Goal: Task Accomplishment & Management: Manage account settings

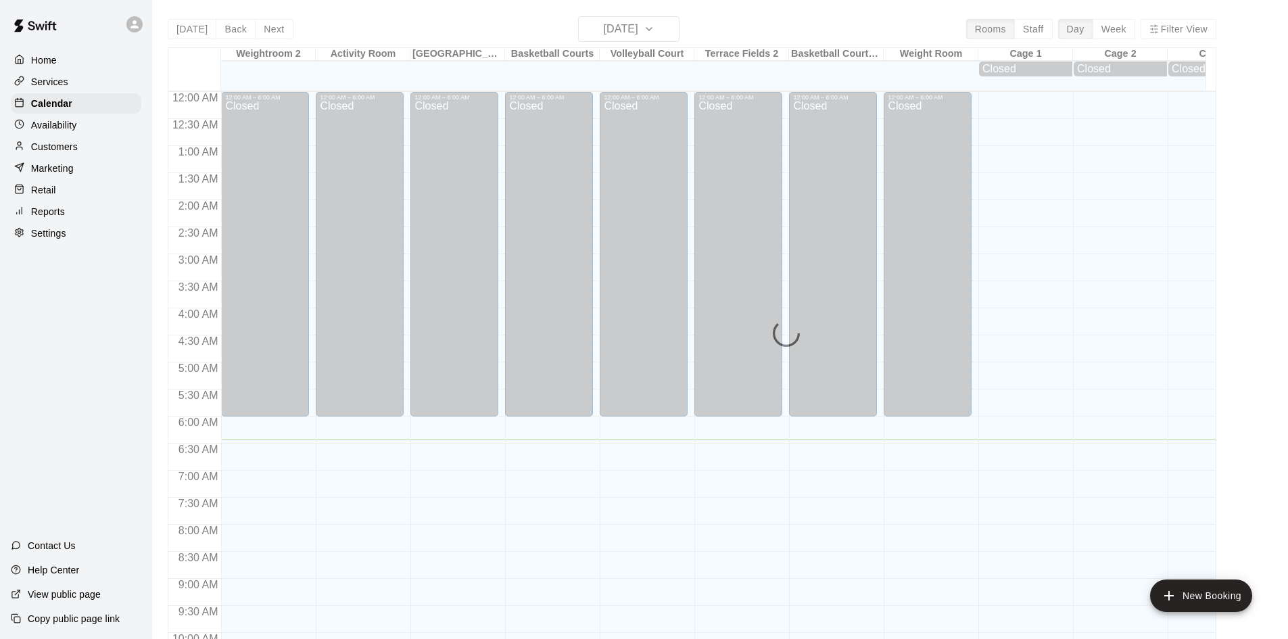
scroll to position [348, 0]
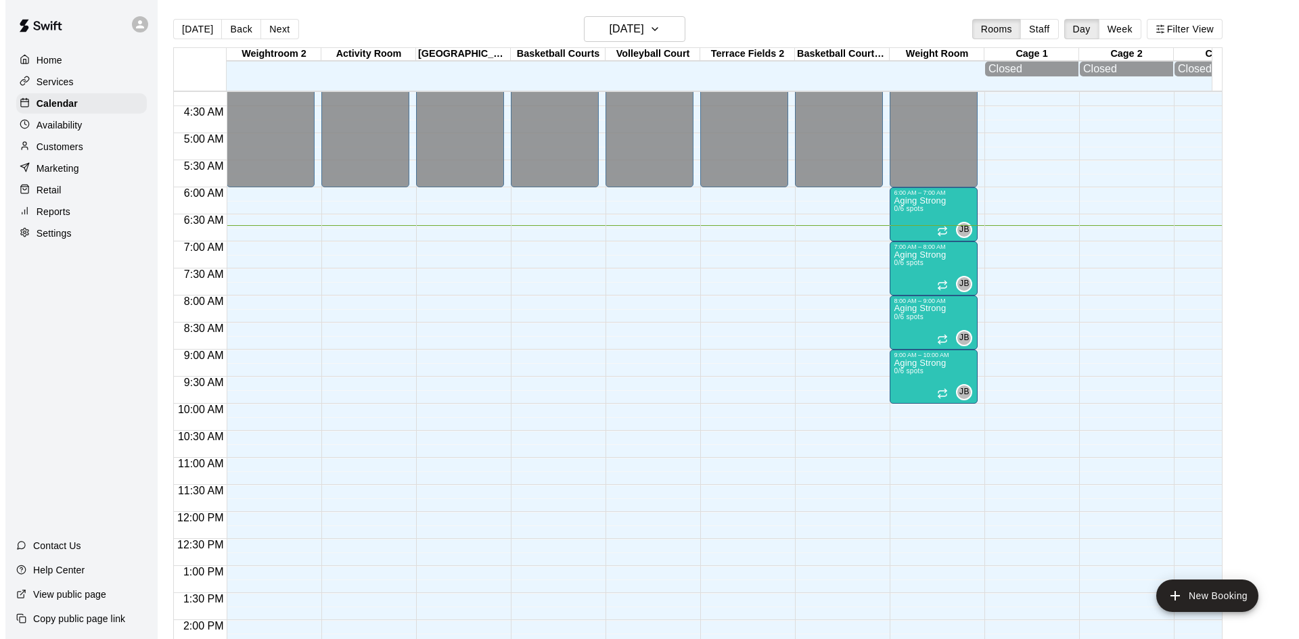
scroll to position [228, 0]
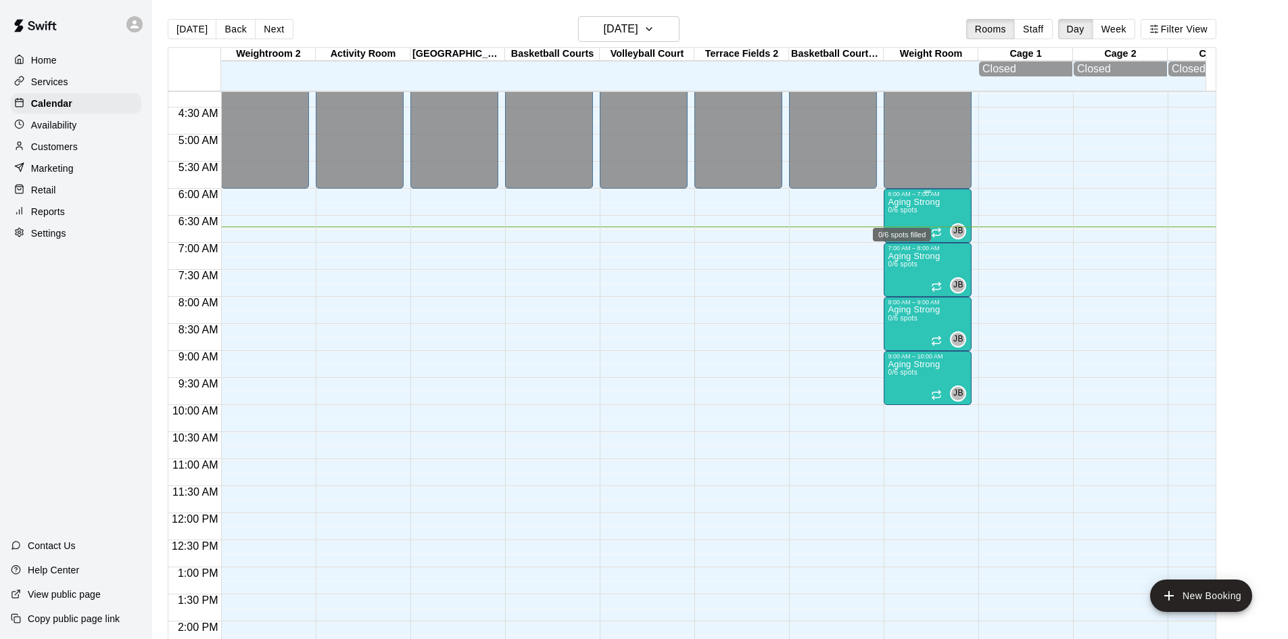
click at [912, 211] on span "0/6 spots" at bounding box center [903, 209] width 30 height 7
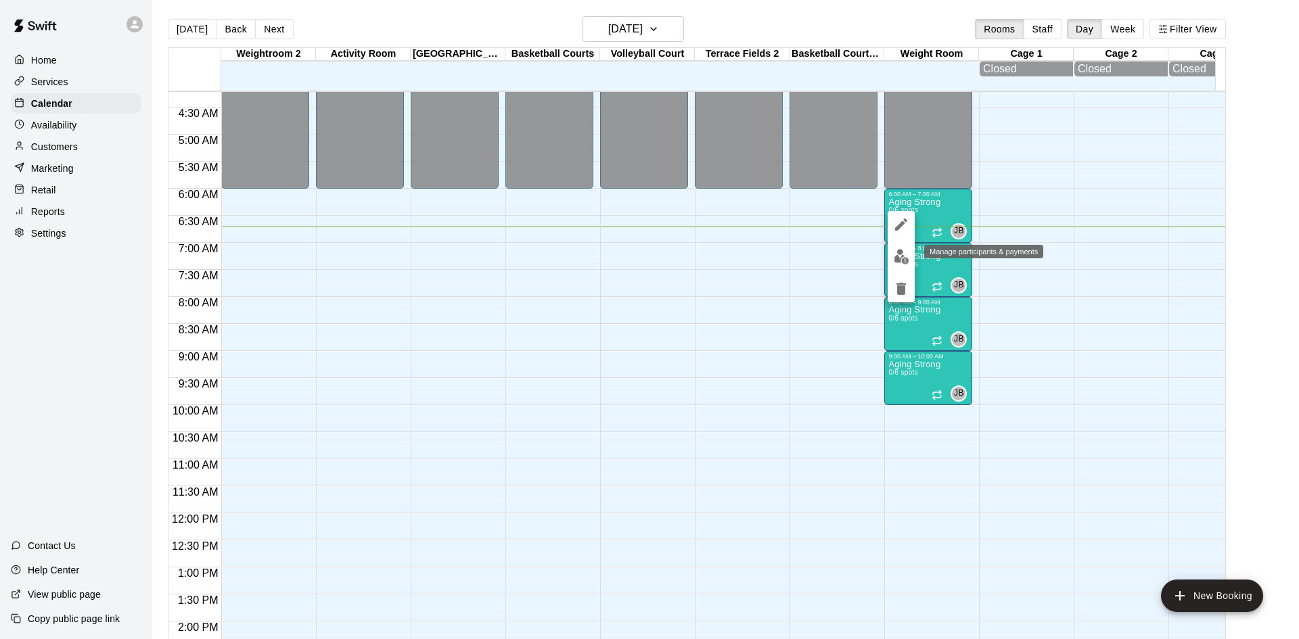
click at [898, 260] on img "edit" at bounding box center [901, 257] width 16 height 16
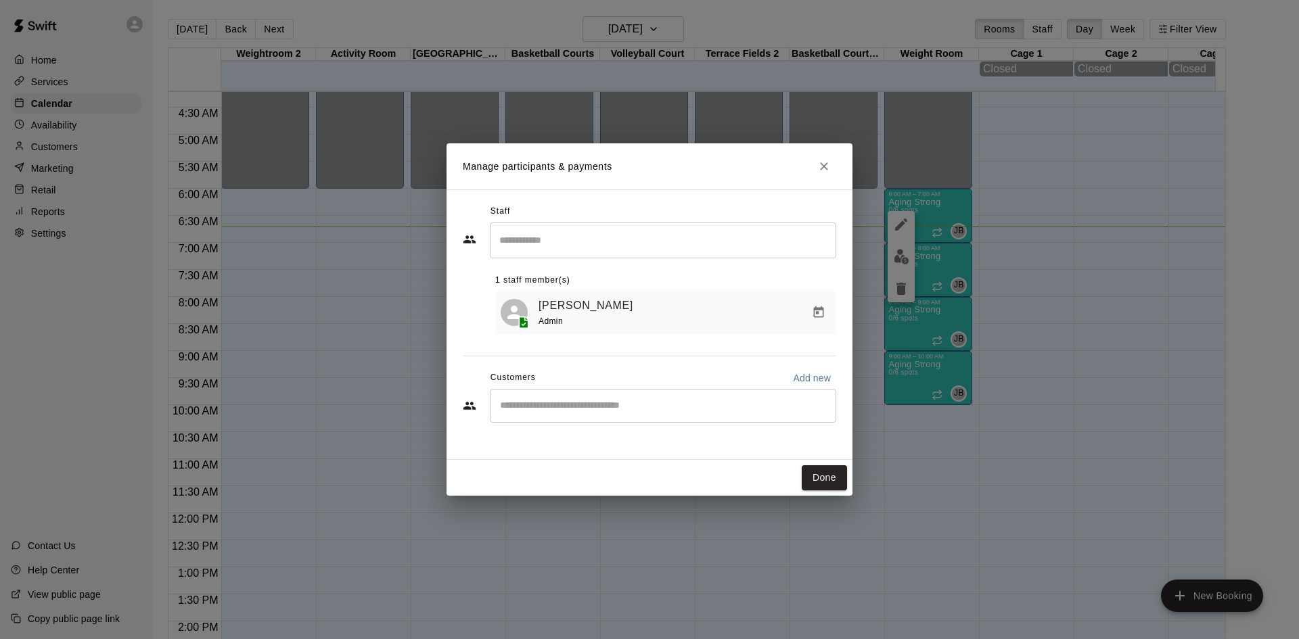
click at [676, 406] on input "Start typing to search customers..." at bounding box center [663, 406] width 334 height 14
type input "***"
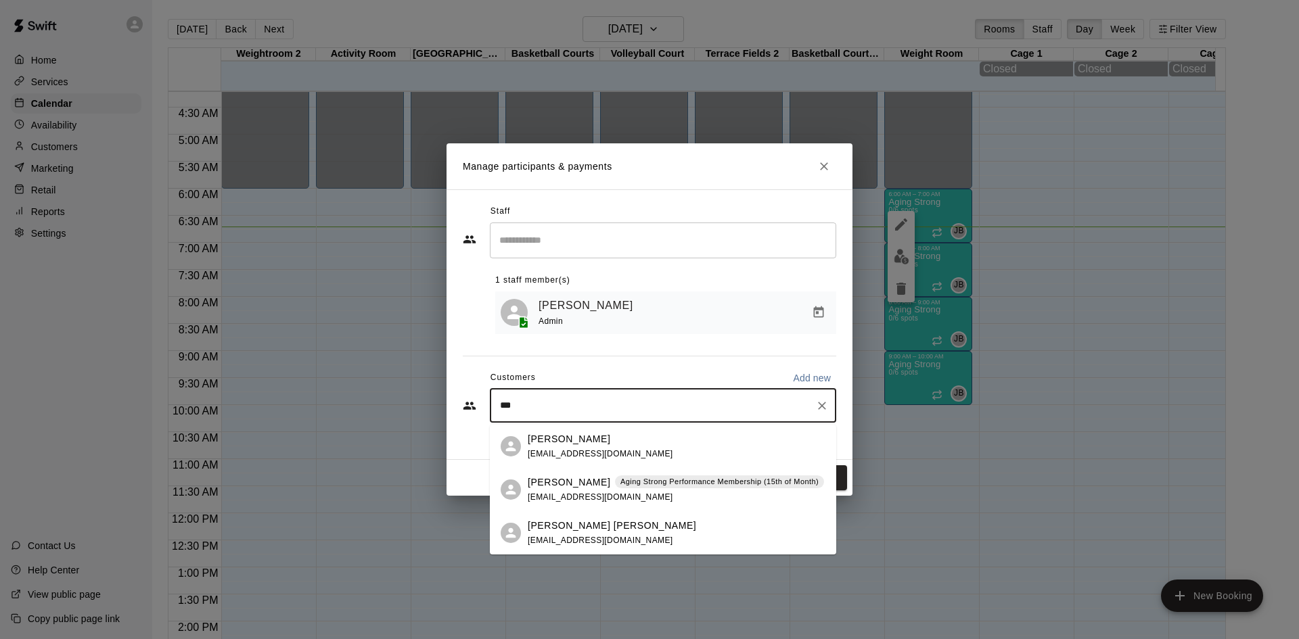
click at [636, 481] on p "Aging Strong Performance Membership (15th of Month)" at bounding box center [719, 481] width 198 height 11
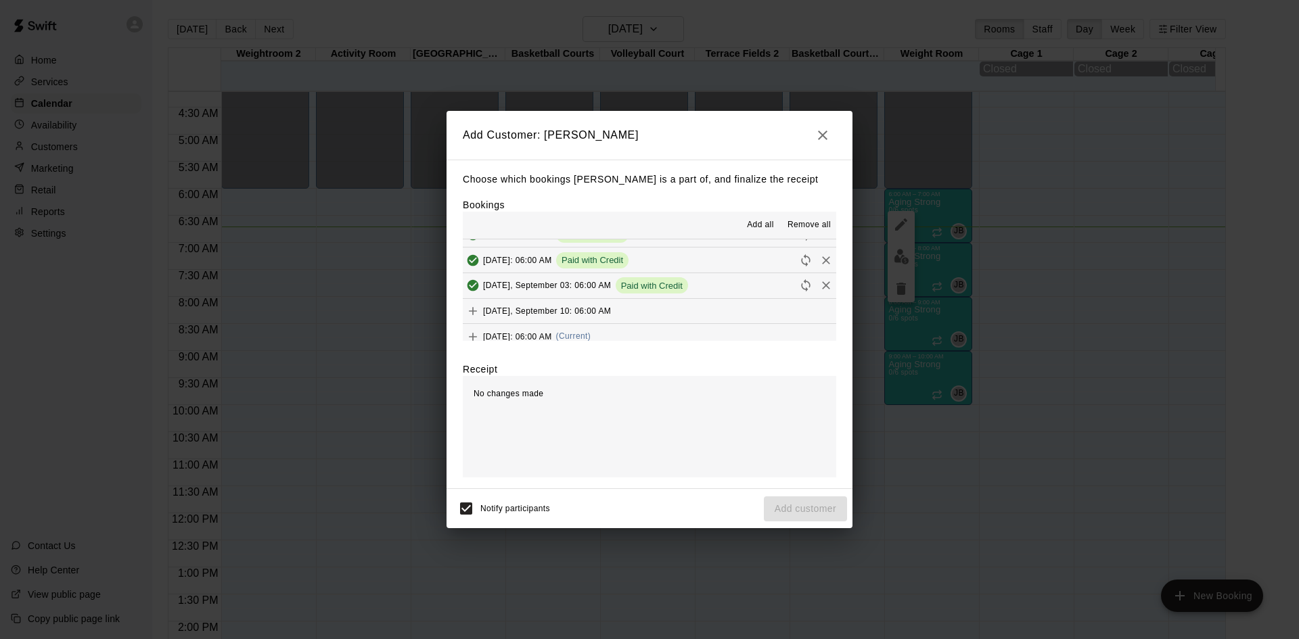
scroll to position [676, 0]
click at [590, 311] on div "[DATE]: 06:00 AM (Current)" at bounding box center [527, 314] width 128 height 20
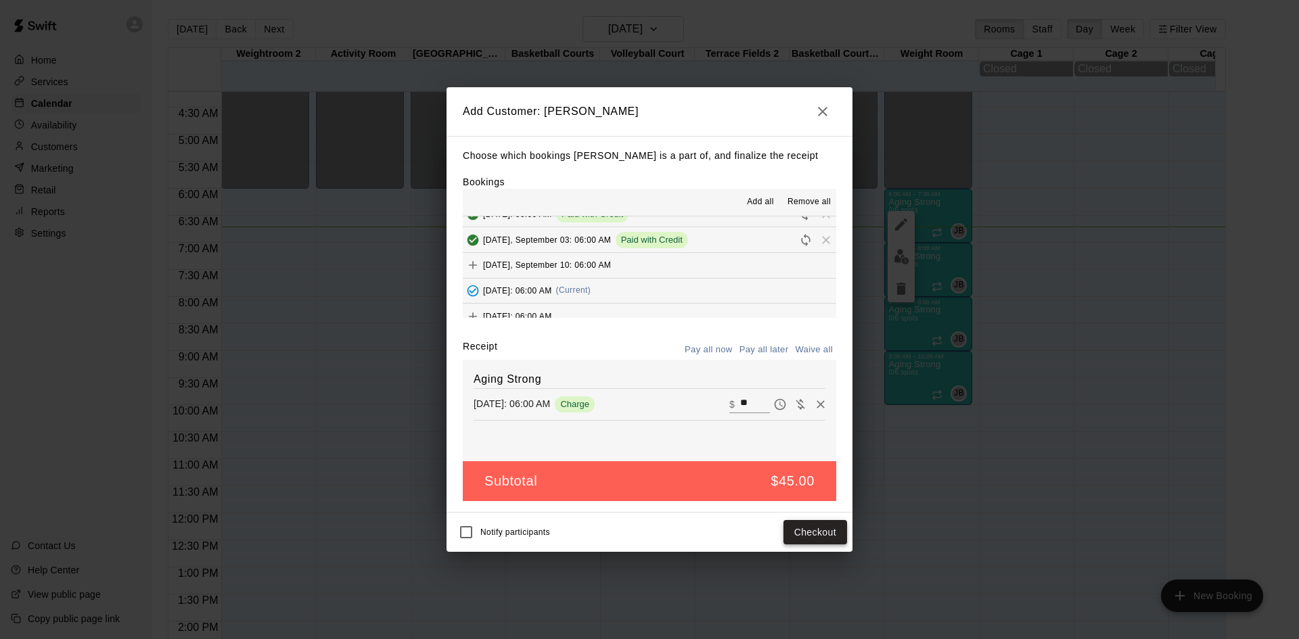
click at [827, 538] on button "Checkout" at bounding box center [815, 532] width 64 height 25
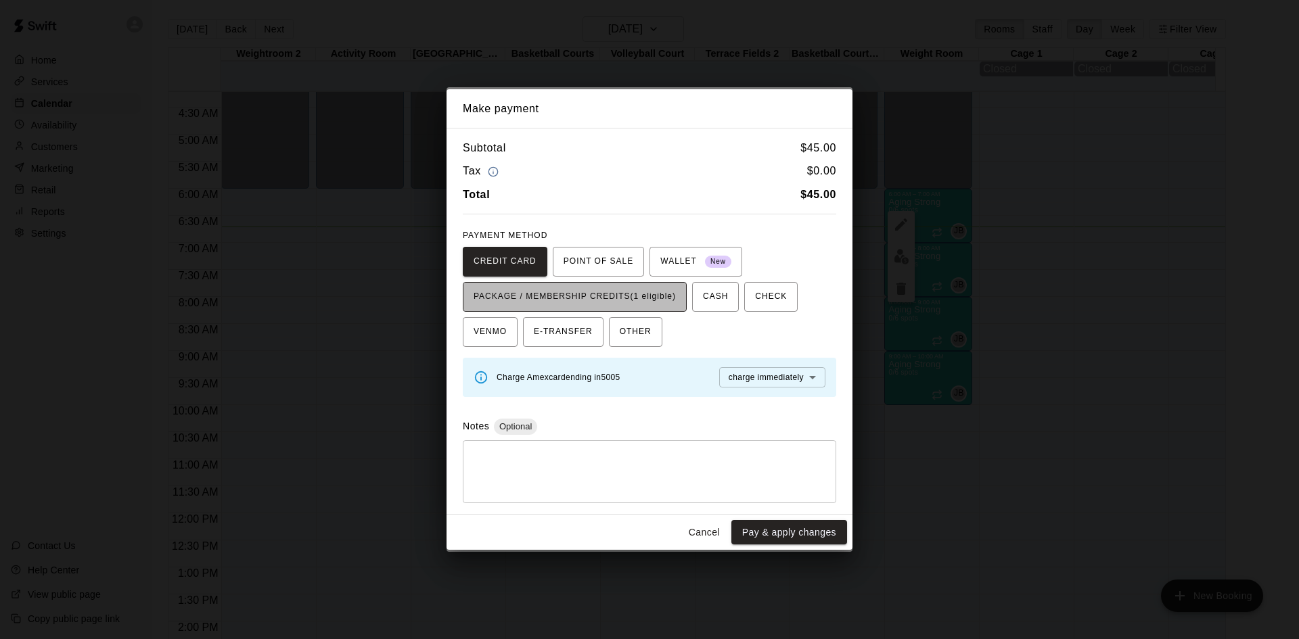
click at [674, 298] on span "PACKAGE / MEMBERSHIP CREDITS (1 eligible)" at bounding box center [574, 297] width 202 height 22
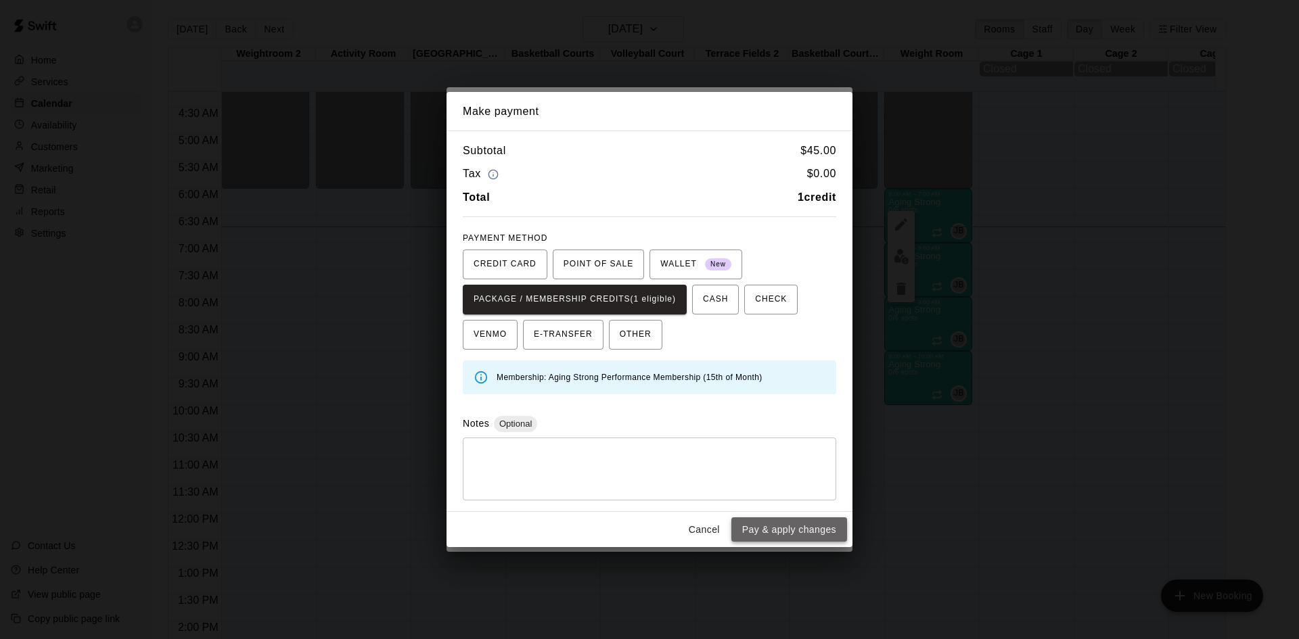
click at [743, 526] on button "Pay & apply changes" at bounding box center [789, 529] width 116 height 25
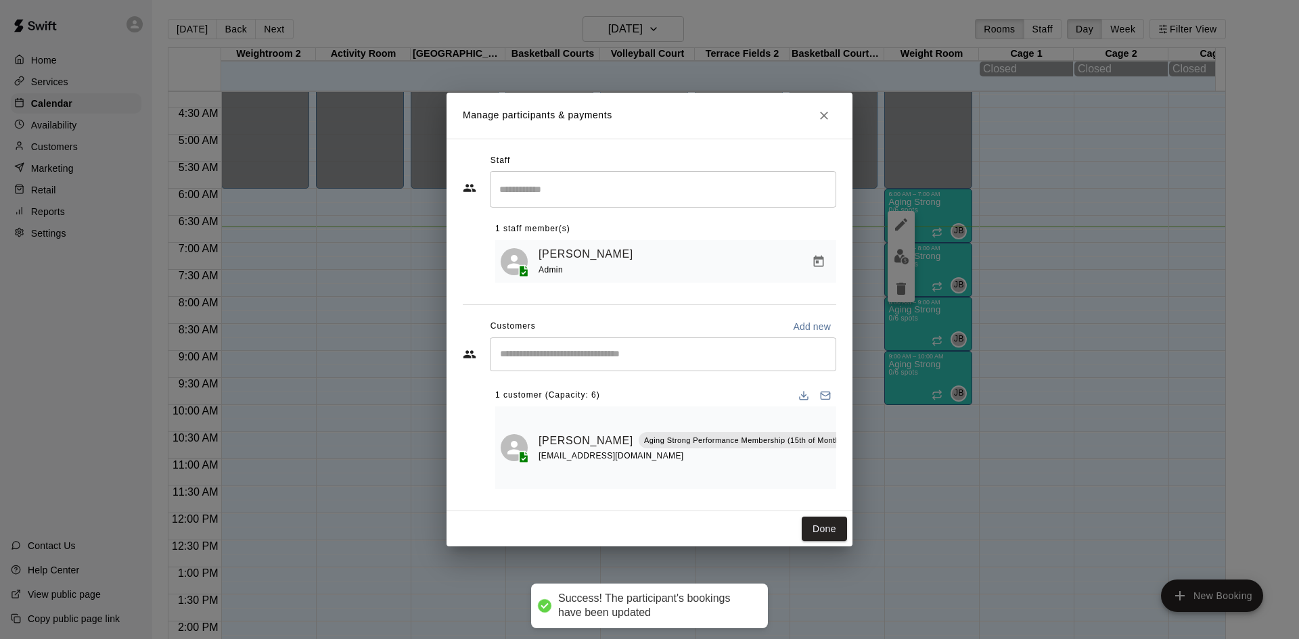
click at [723, 360] on input "Start typing to search customers..." at bounding box center [663, 355] width 334 height 14
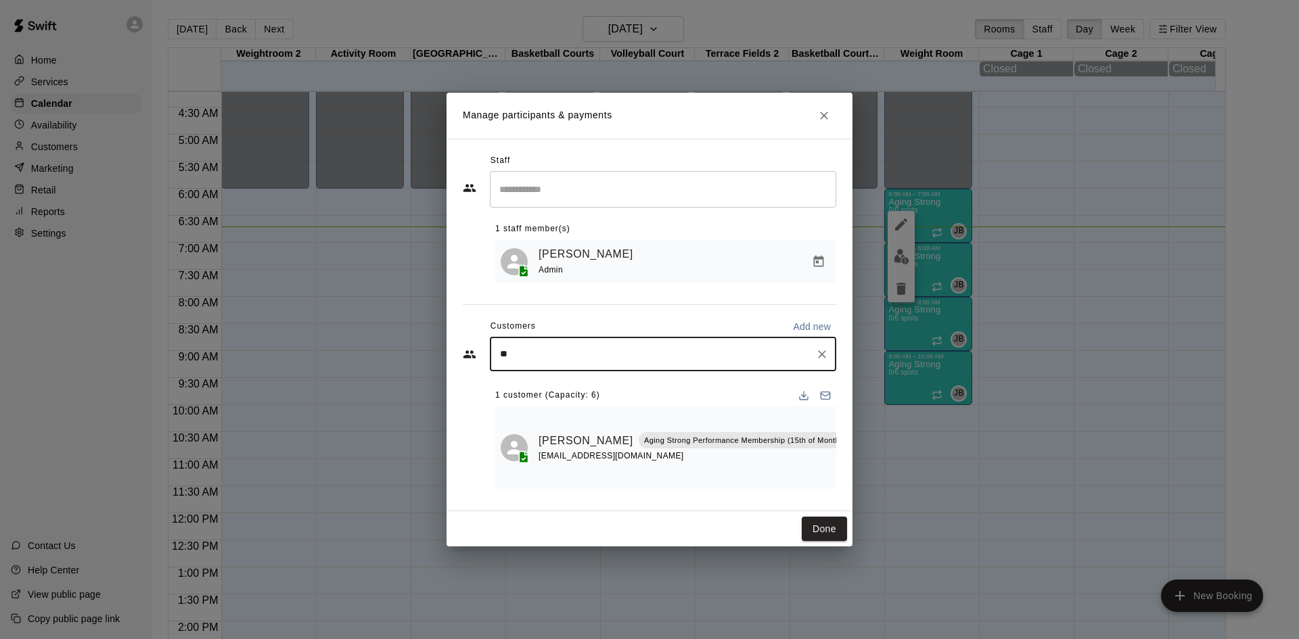
type input "*"
type input "****"
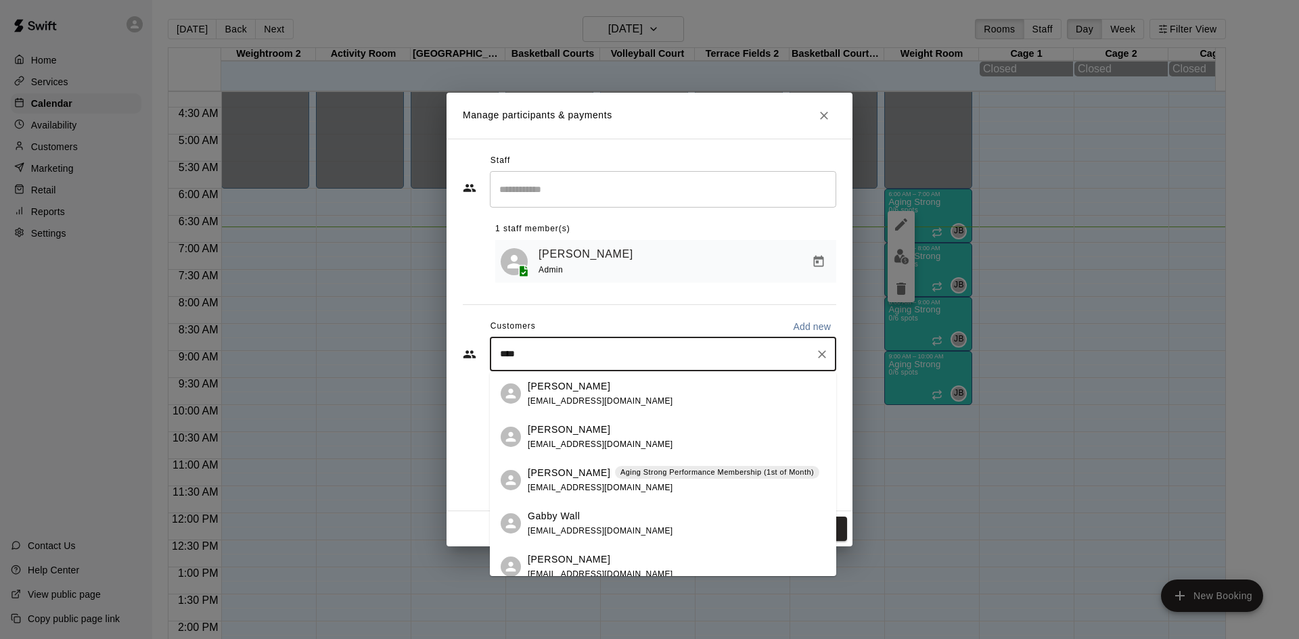
click at [670, 475] on p "Aging Strong Performance Membership (1st of Month)" at bounding box center [716, 472] width 193 height 11
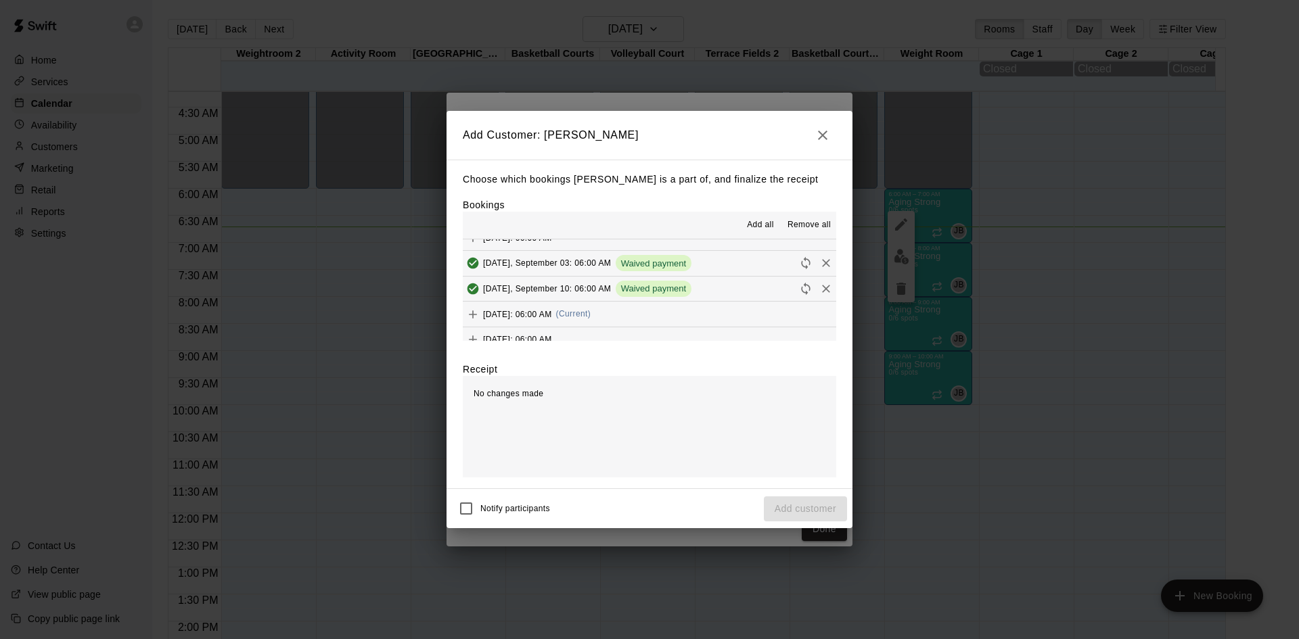
drag, startPoint x: 661, startPoint y: 306, endPoint x: 653, endPoint y: 331, distance: 26.1
click at [590, 307] on div "[DATE]: 06:00 AM (Current)" at bounding box center [527, 314] width 128 height 20
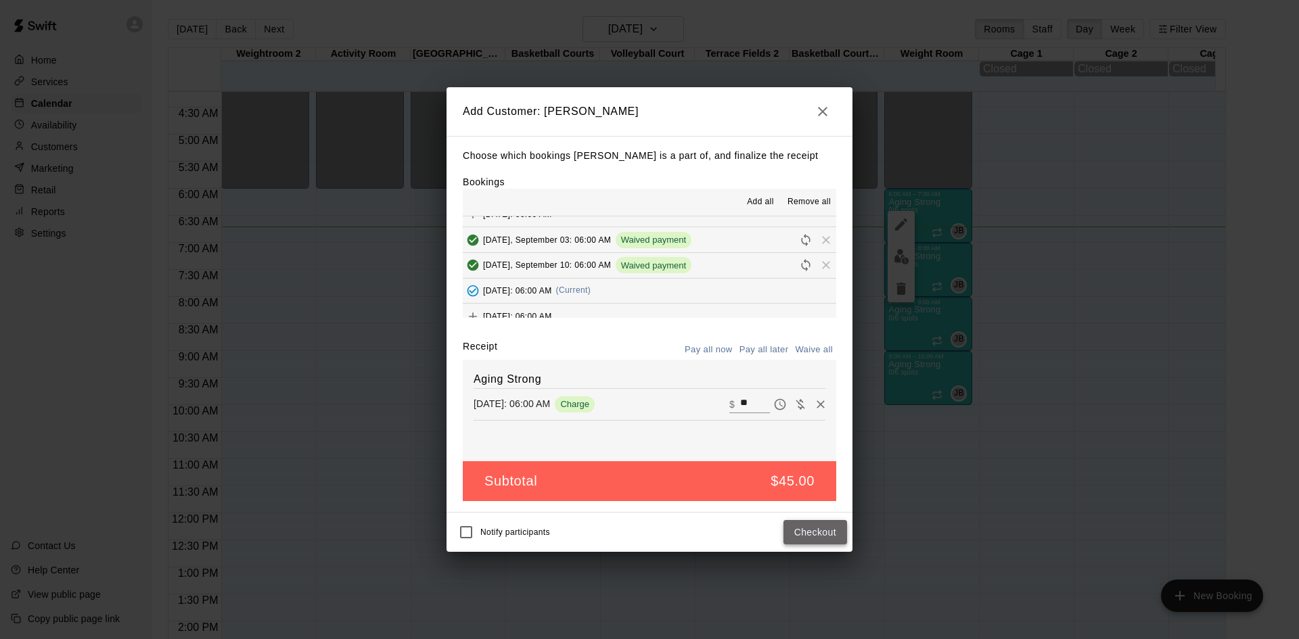
click at [799, 530] on button "Checkout" at bounding box center [815, 532] width 64 height 25
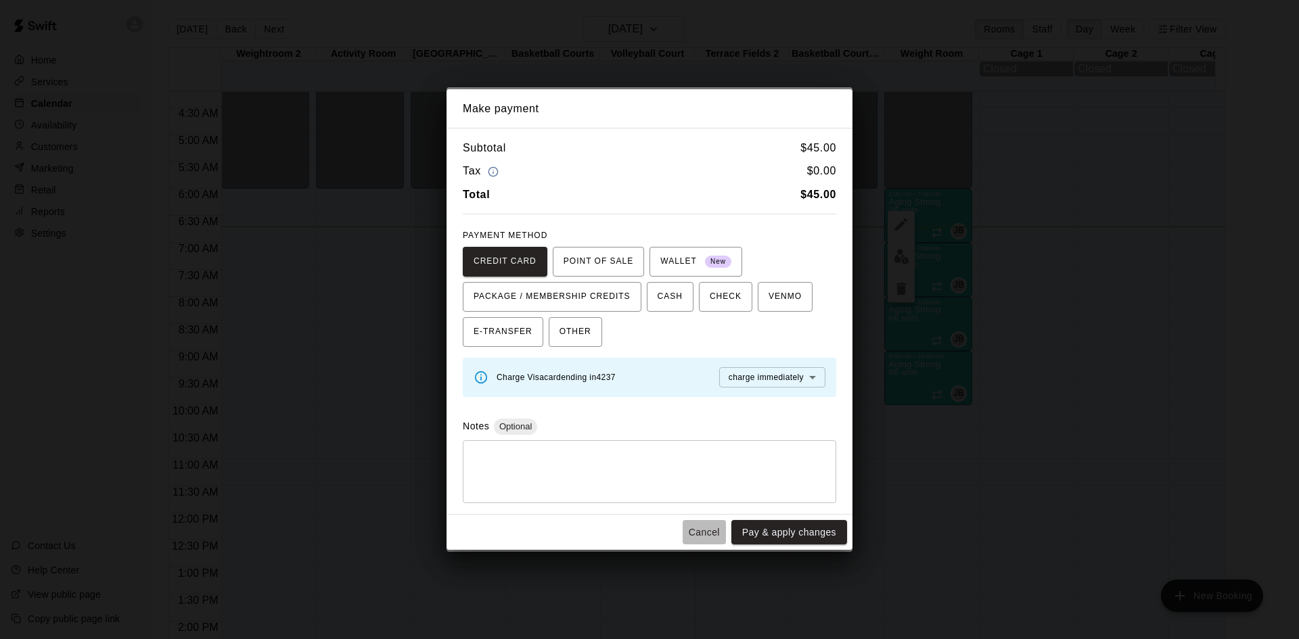
click at [716, 528] on button "Cancel" at bounding box center [703, 532] width 43 height 25
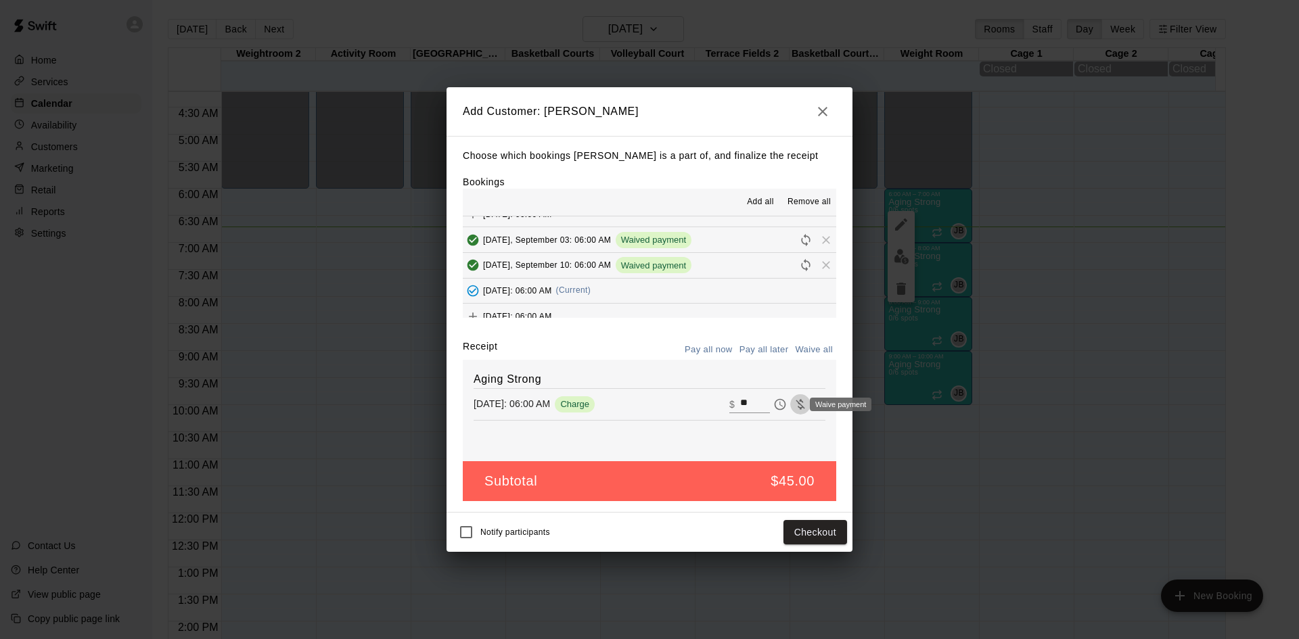
click at [793, 404] on icon "Waive payment" at bounding box center [800, 405] width 14 height 14
type input "*"
click at [807, 536] on button "Add customer" at bounding box center [805, 532] width 83 height 25
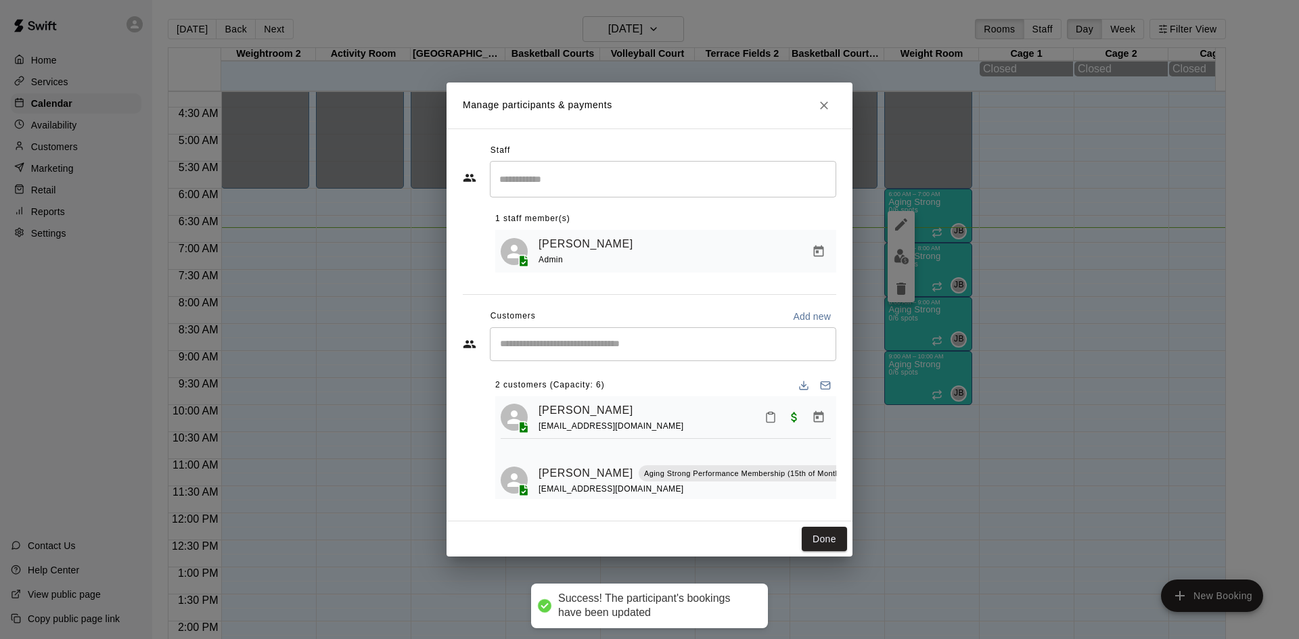
click at [644, 349] on input "Start typing to search customers..." at bounding box center [663, 345] width 334 height 14
type input "*****"
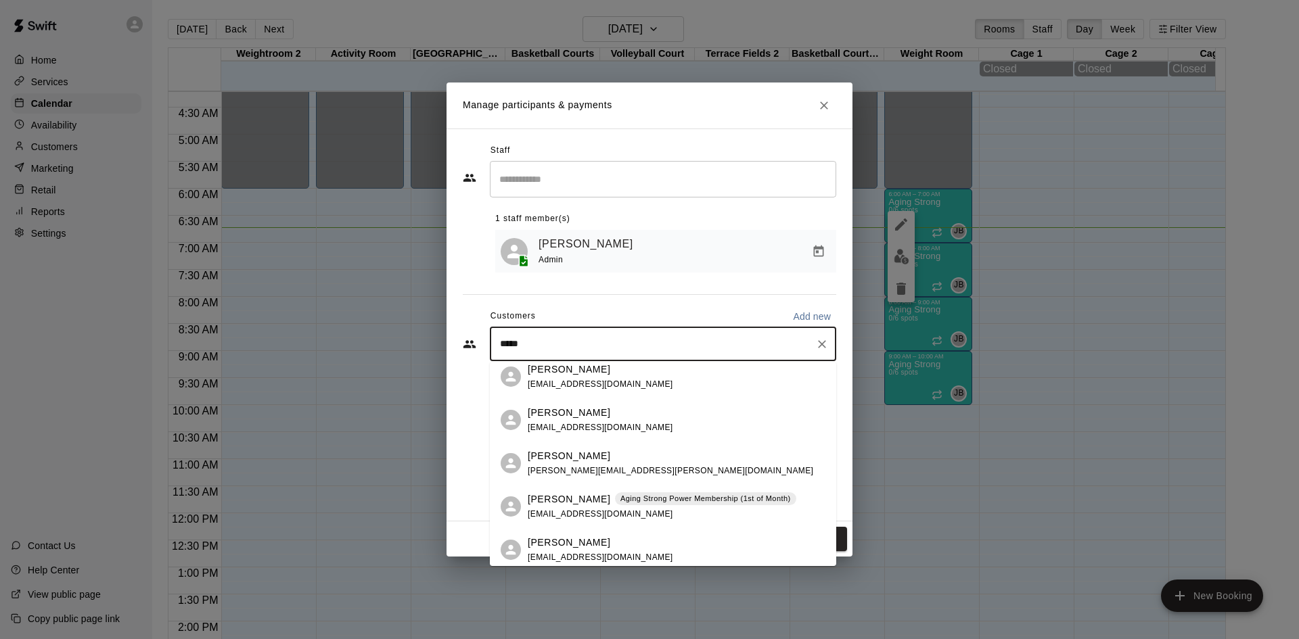
scroll to position [203, 0]
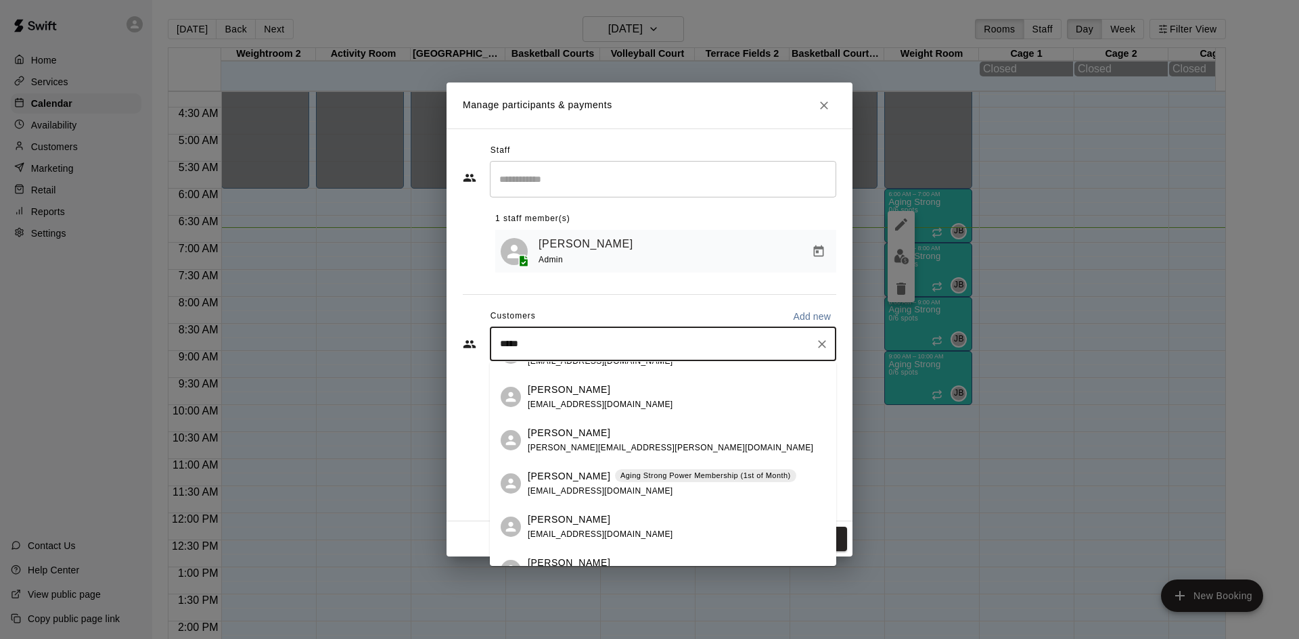
click at [654, 492] on div "[PERSON_NAME] Aging Strong Power Membership (1st of Month) [EMAIL_ADDRESS][DOMA…" at bounding box center [662, 483] width 269 height 29
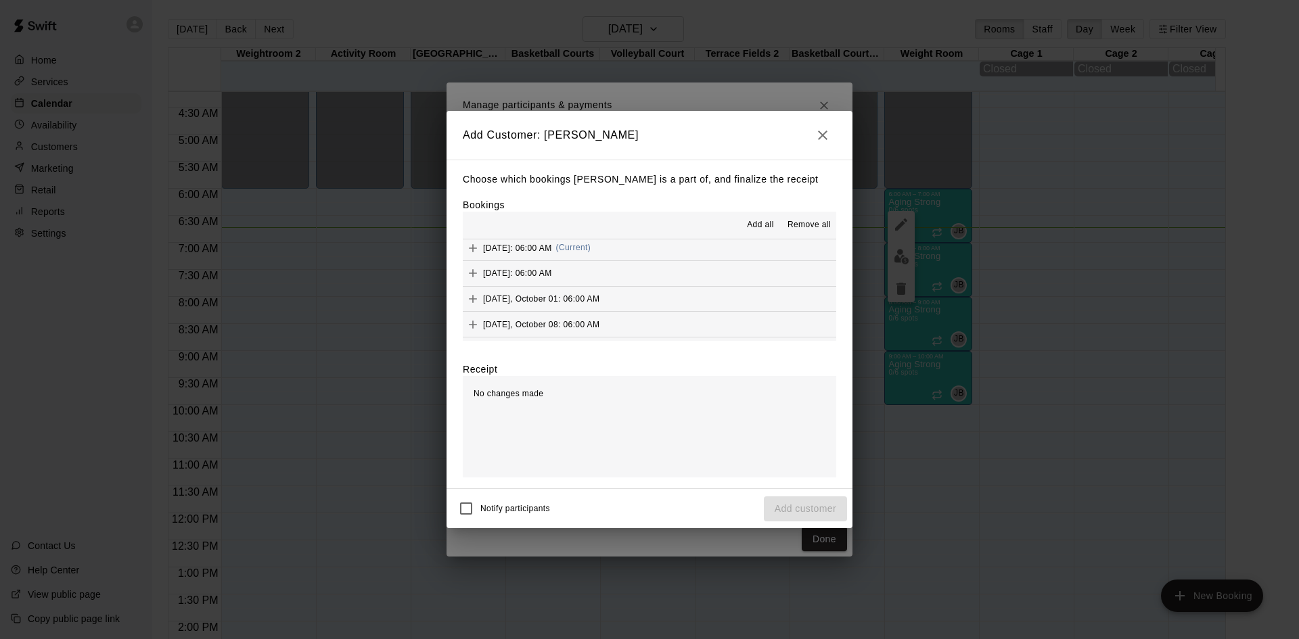
scroll to position [744, 0]
click at [590, 253] on div "[DATE]: 06:00 AM (Current)" at bounding box center [527, 247] width 128 height 20
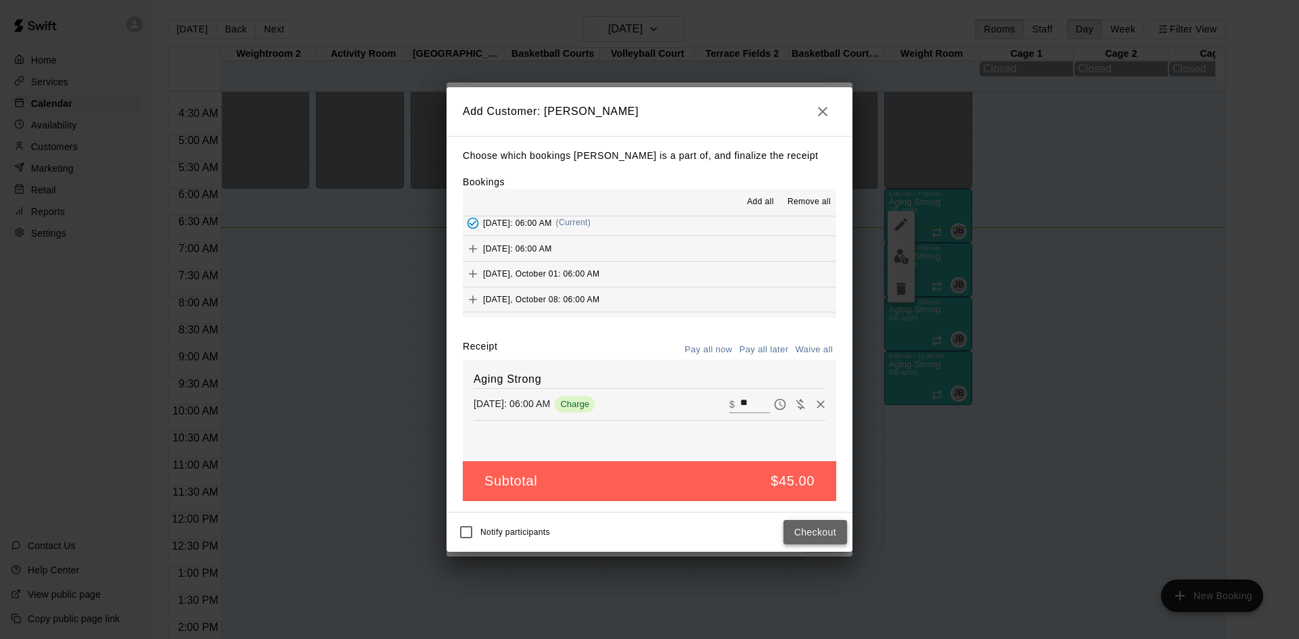
click at [802, 524] on button "Checkout" at bounding box center [815, 532] width 64 height 25
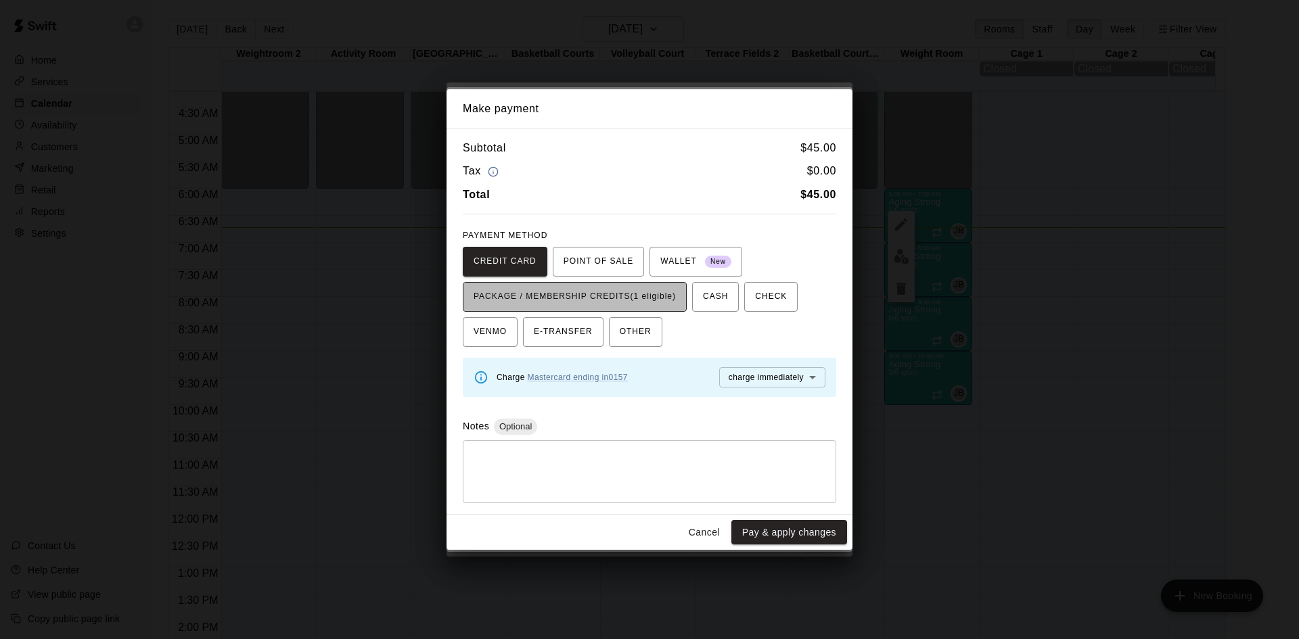
click at [661, 288] on span "PACKAGE / MEMBERSHIP CREDITS (1 eligible)" at bounding box center [574, 297] width 202 height 22
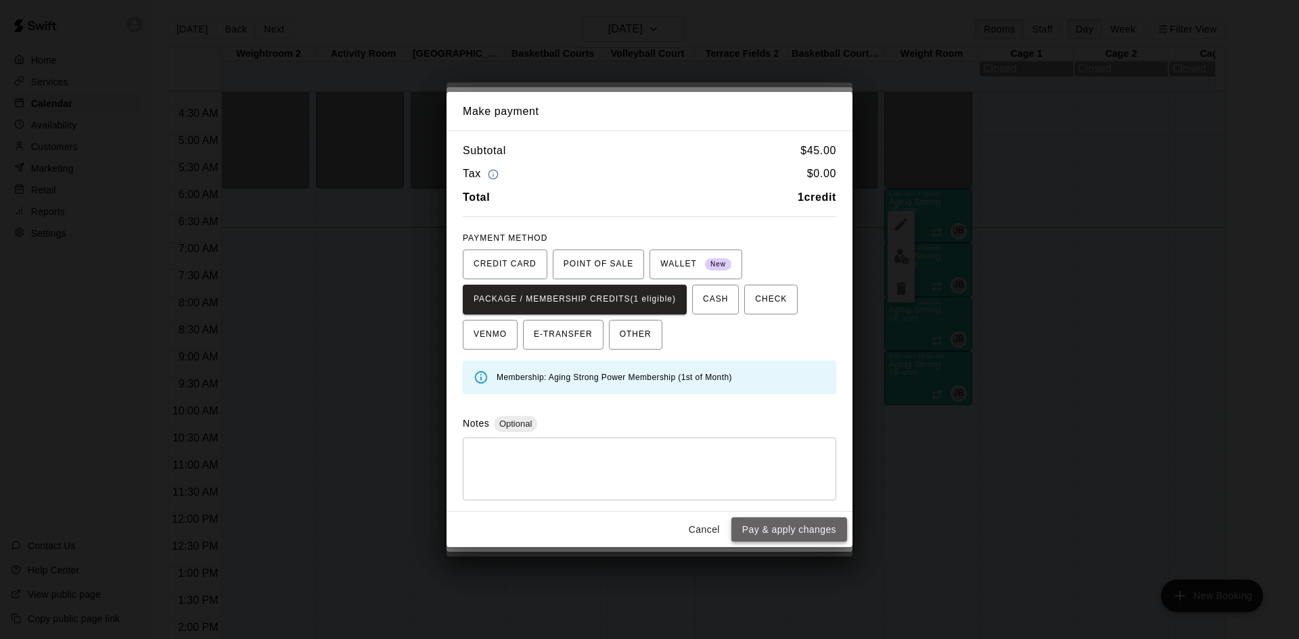
click at [791, 521] on button "Pay & apply changes" at bounding box center [789, 529] width 116 height 25
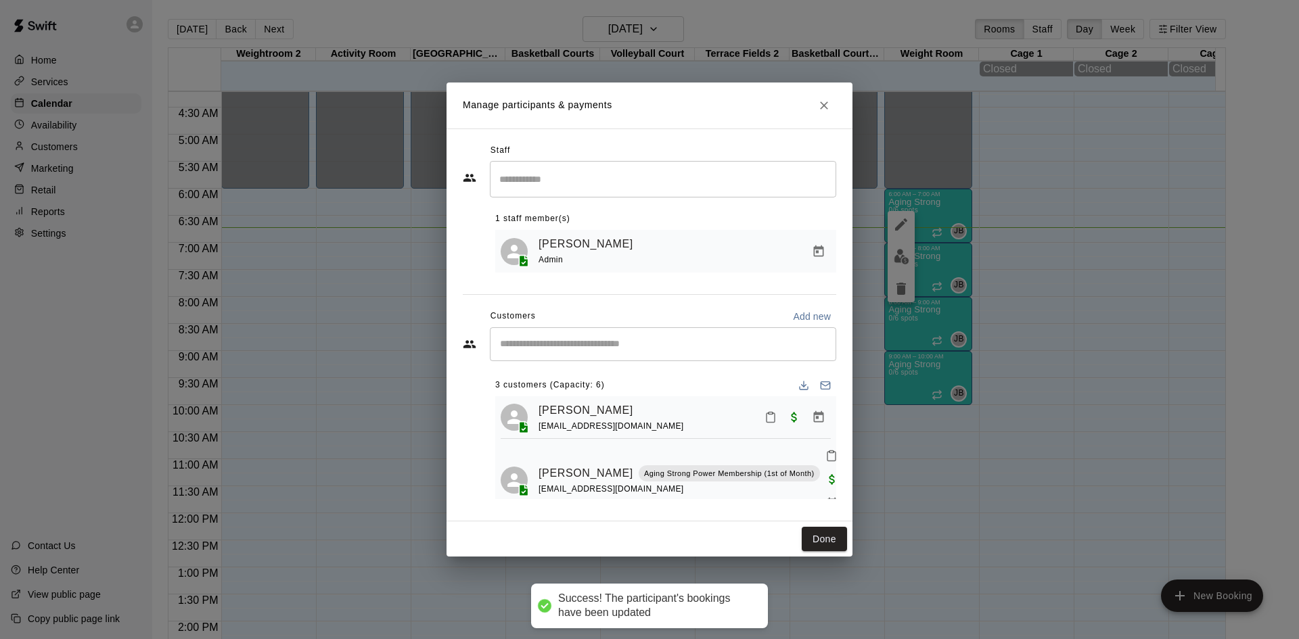
click at [637, 347] on input "Start typing to search customers..." at bounding box center [663, 345] width 334 height 14
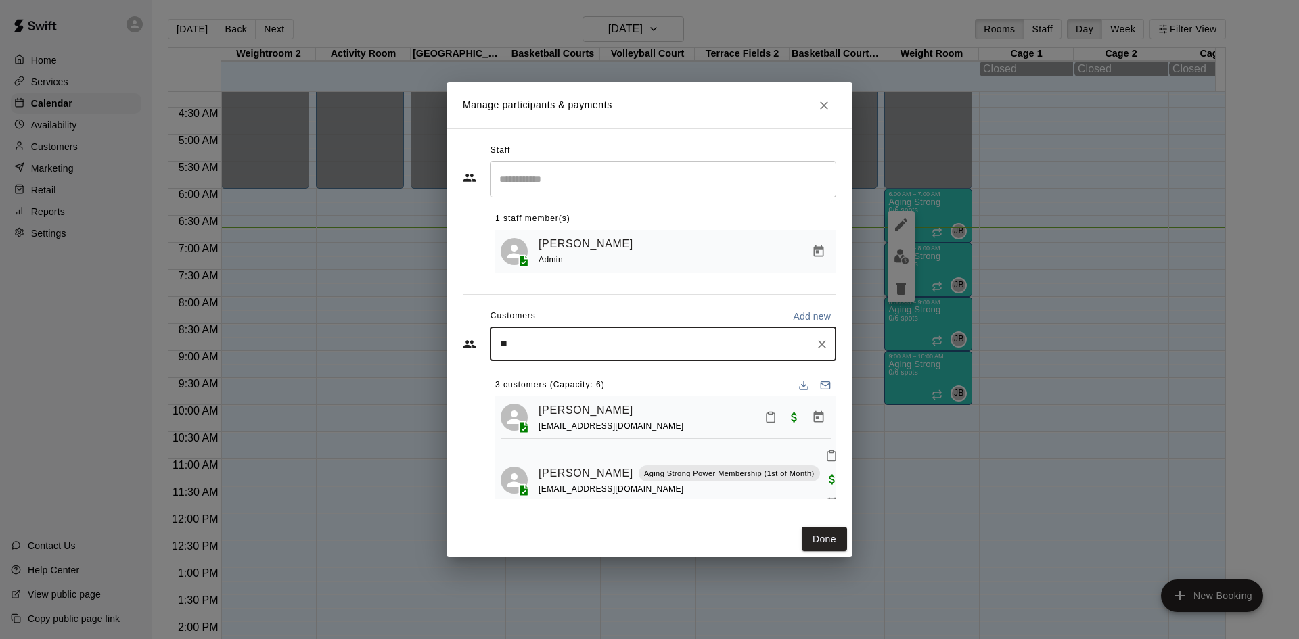
type input "***"
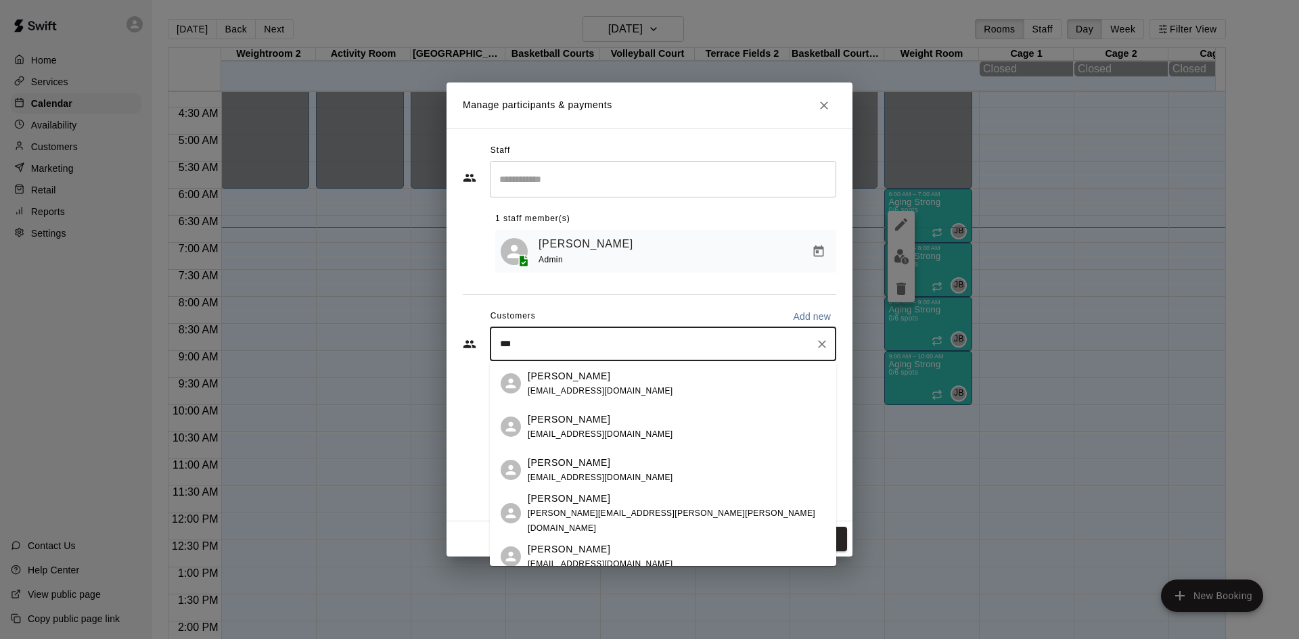
click at [636, 506] on div "[PERSON_NAME]" at bounding box center [677, 499] width 298 height 14
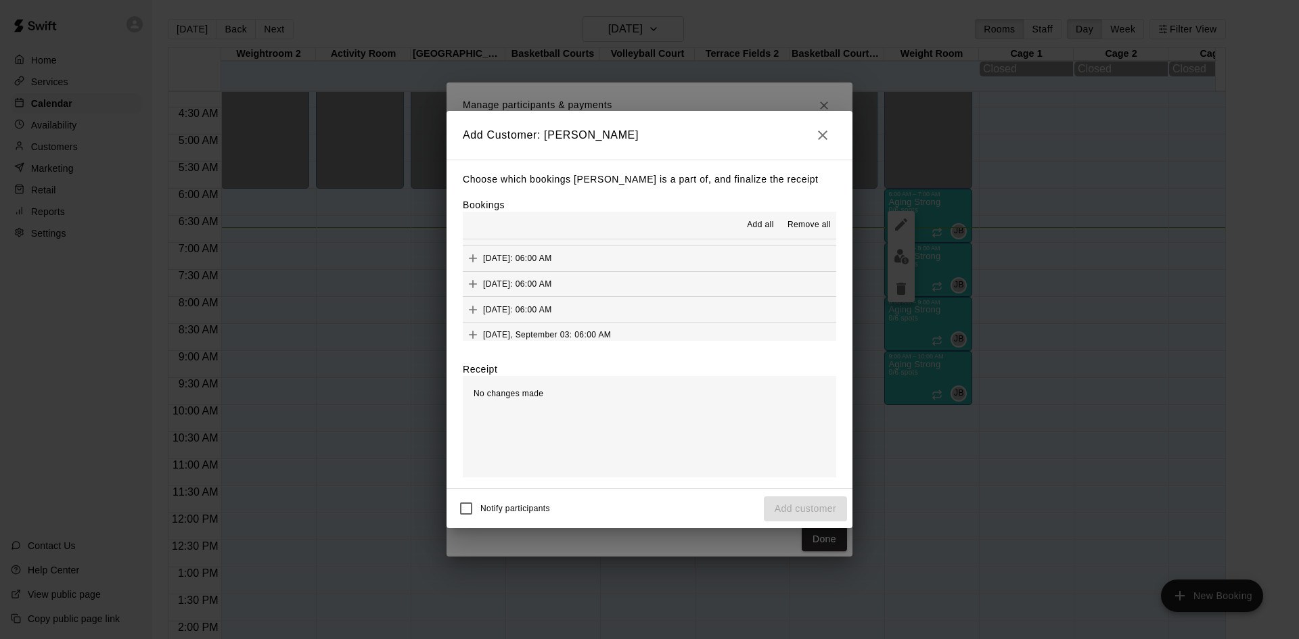
scroll to position [676, 0]
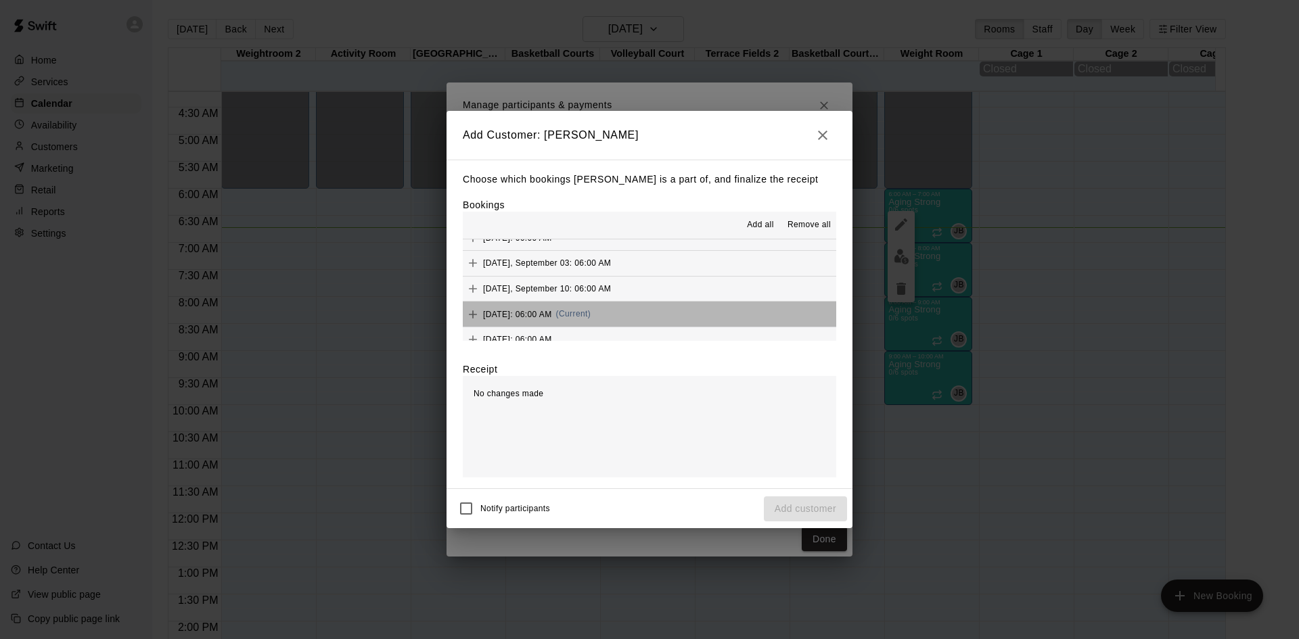
click at [676, 307] on button "[DATE]: 06:00 AM (Current)" at bounding box center [649, 314] width 373 height 25
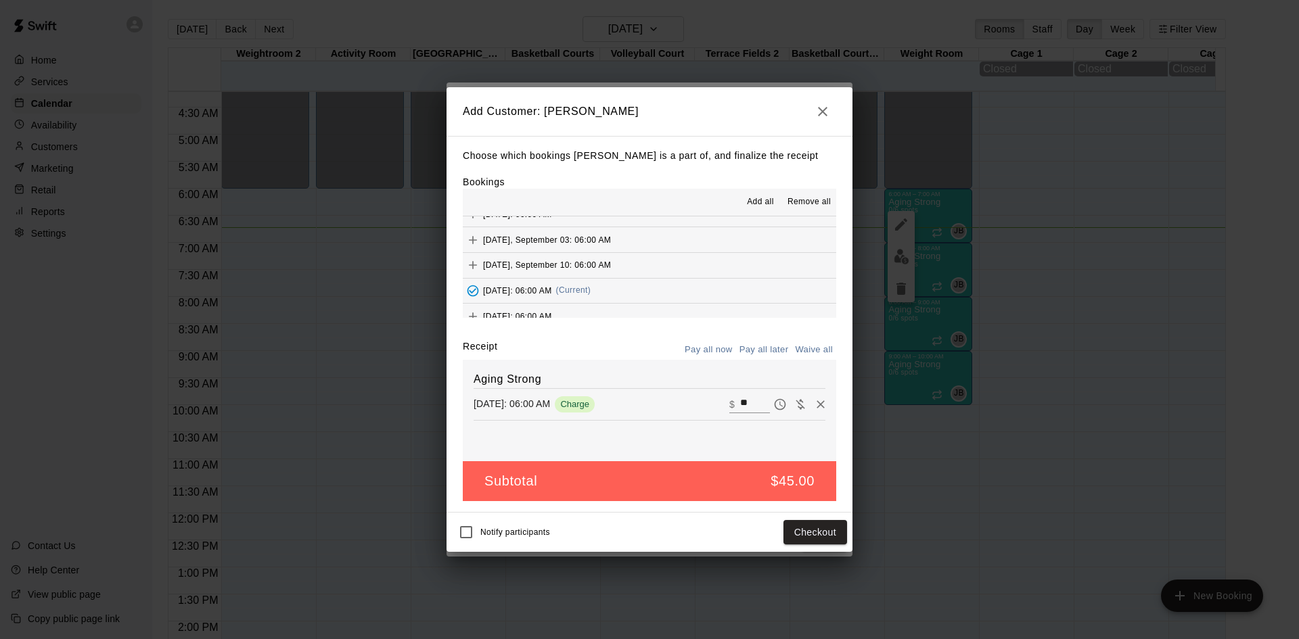
click at [795, 404] on icon "Waive payment" at bounding box center [799, 404] width 9 height 10
type input "*"
click at [811, 531] on button "Add customer" at bounding box center [805, 532] width 83 height 25
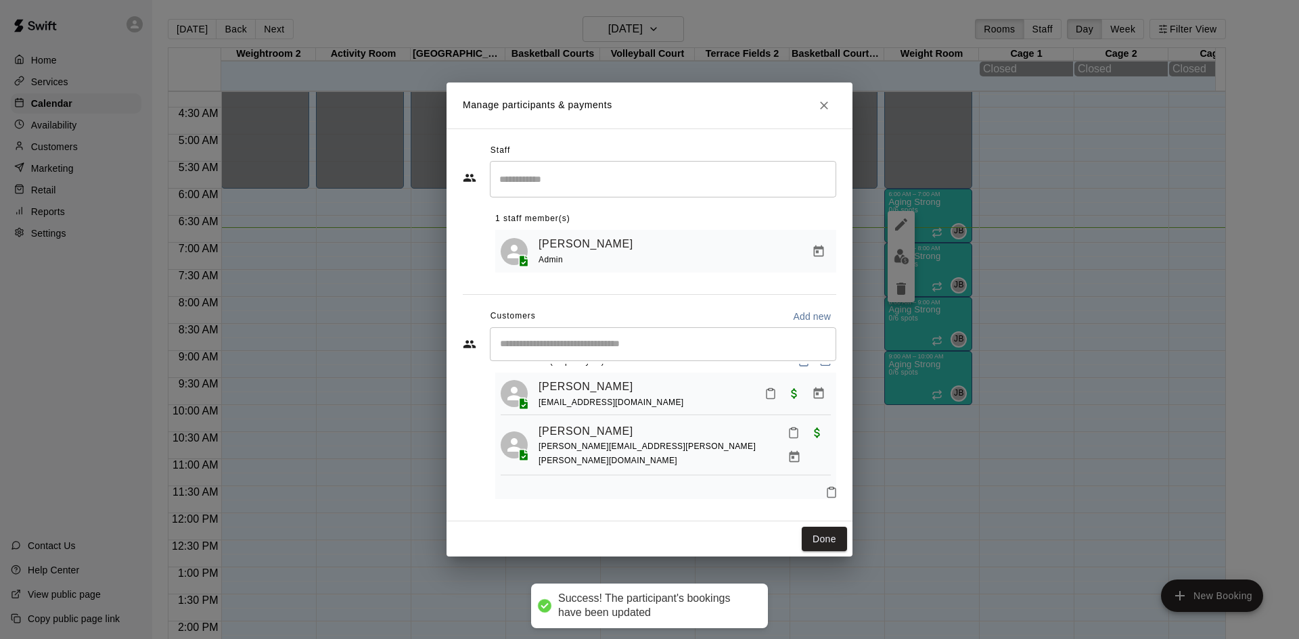
scroll to position [0, 0]
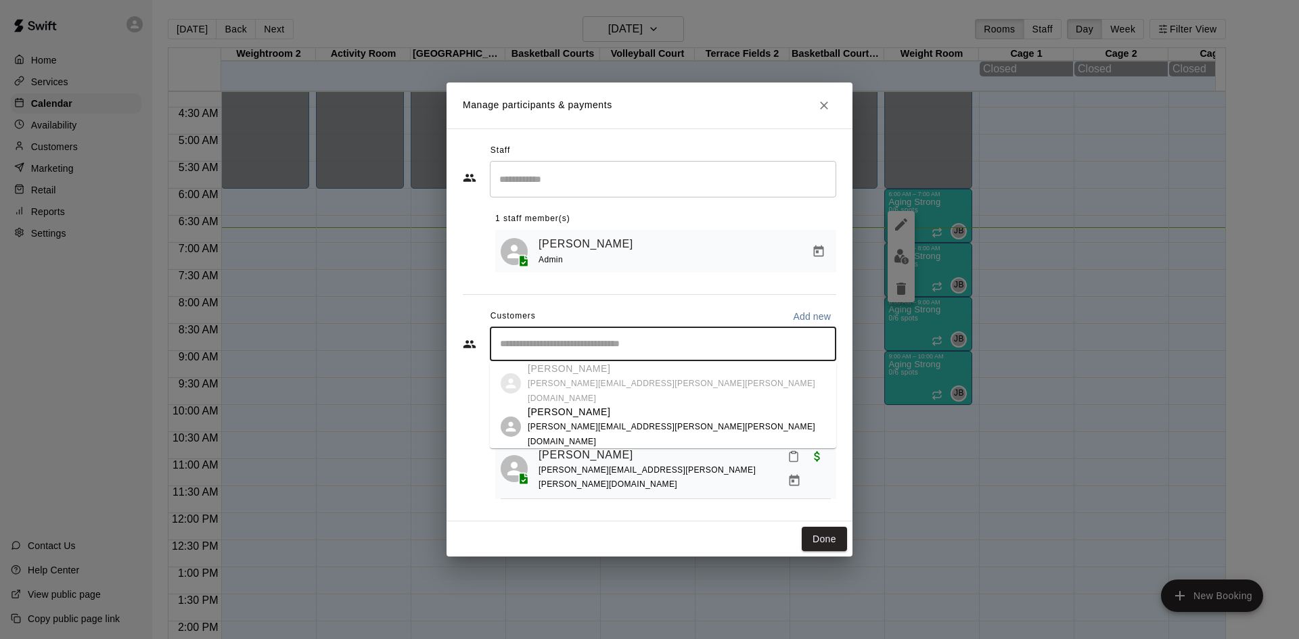
click at [652, 341] on input "Start typing to search customers..." at bounding box center [663, 345] width 334 height 14
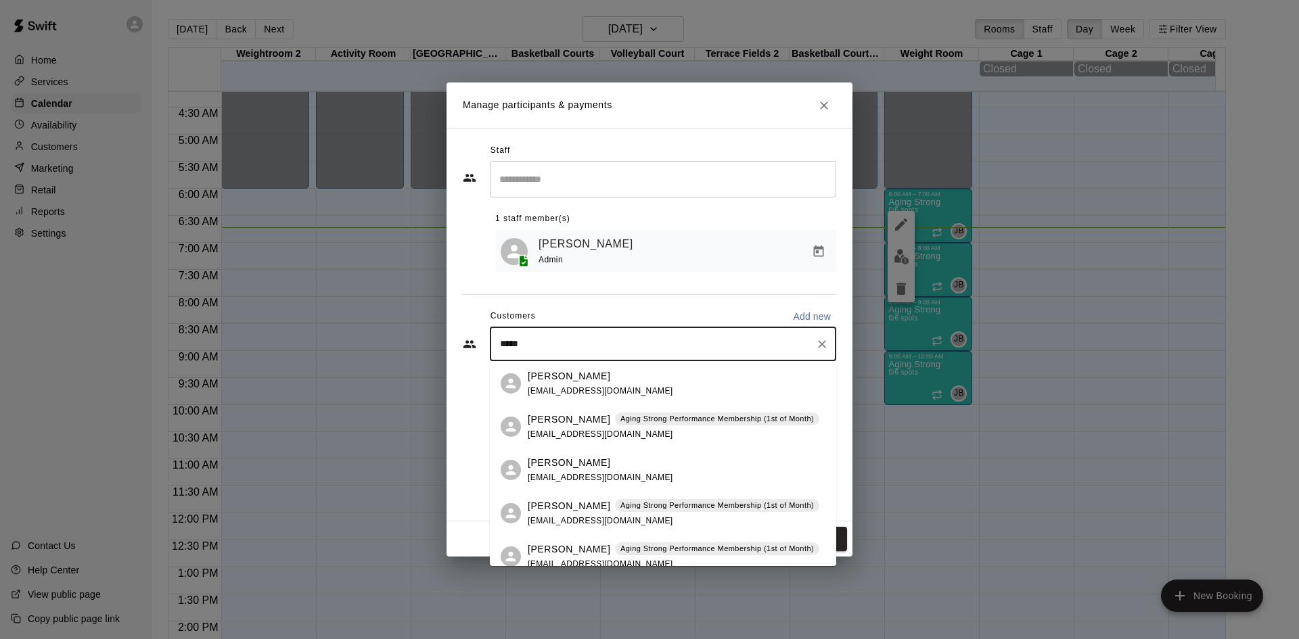
type input "******"
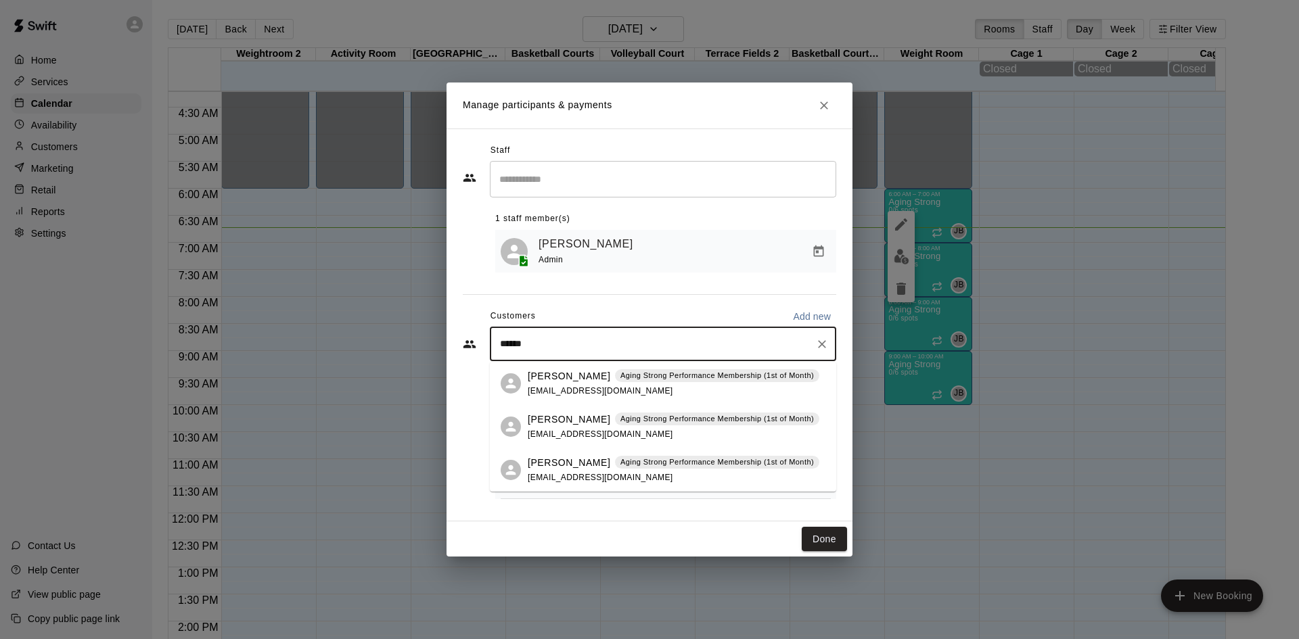
click at [668, 388] on div "[PERSON_NAME] Aging Strong Performance Membership (1st of Month) [EMAIL_ADDRESS…" at bounding box center [674, 383] width 292 height 29
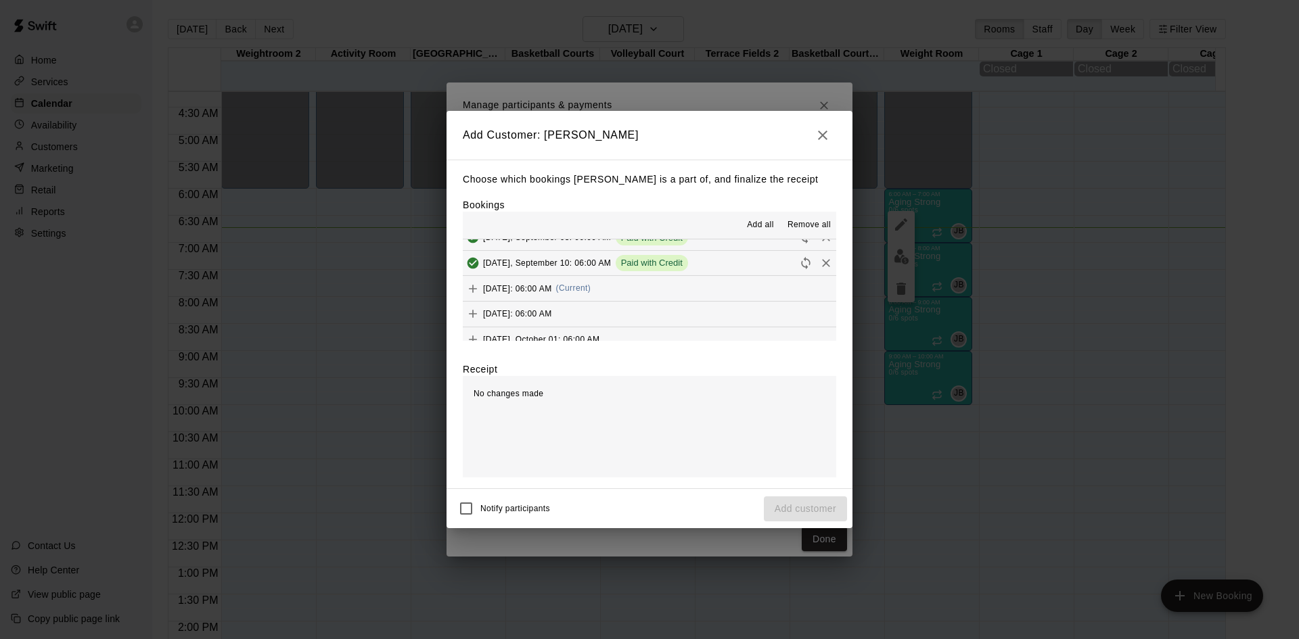
scroll to position [744, 0]
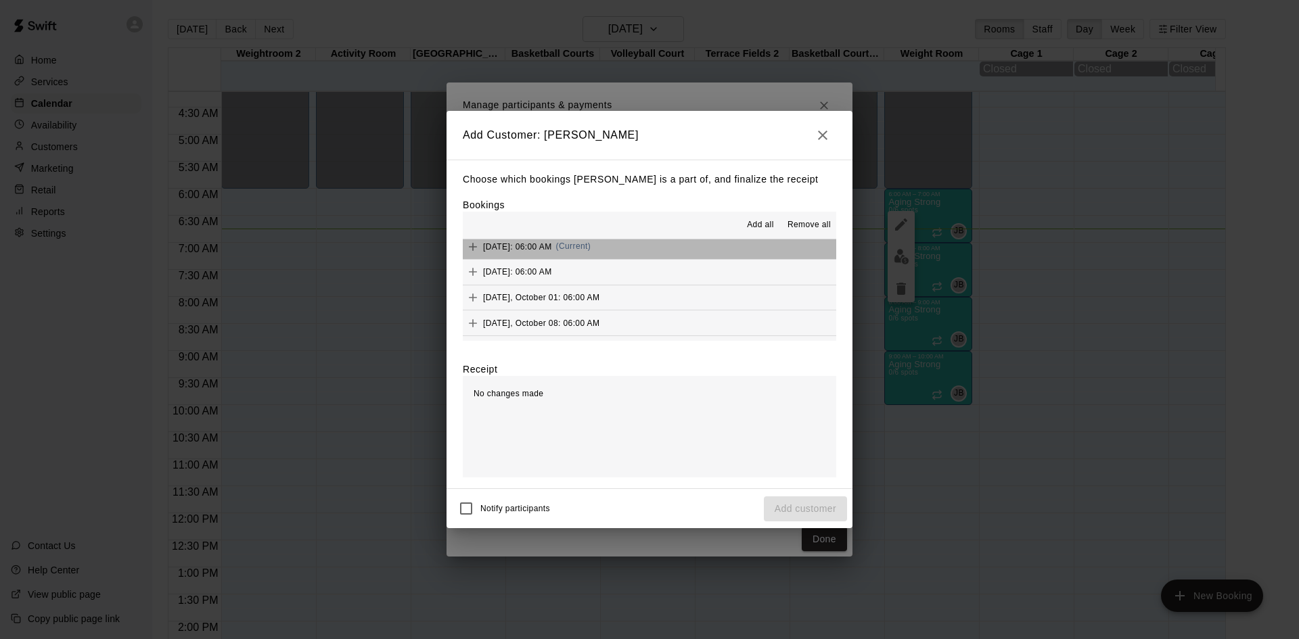
click at [664, 258] on button "[DATE]: 06:00 AM (Current)" at bounding box center [649, 246] width 373 height 25
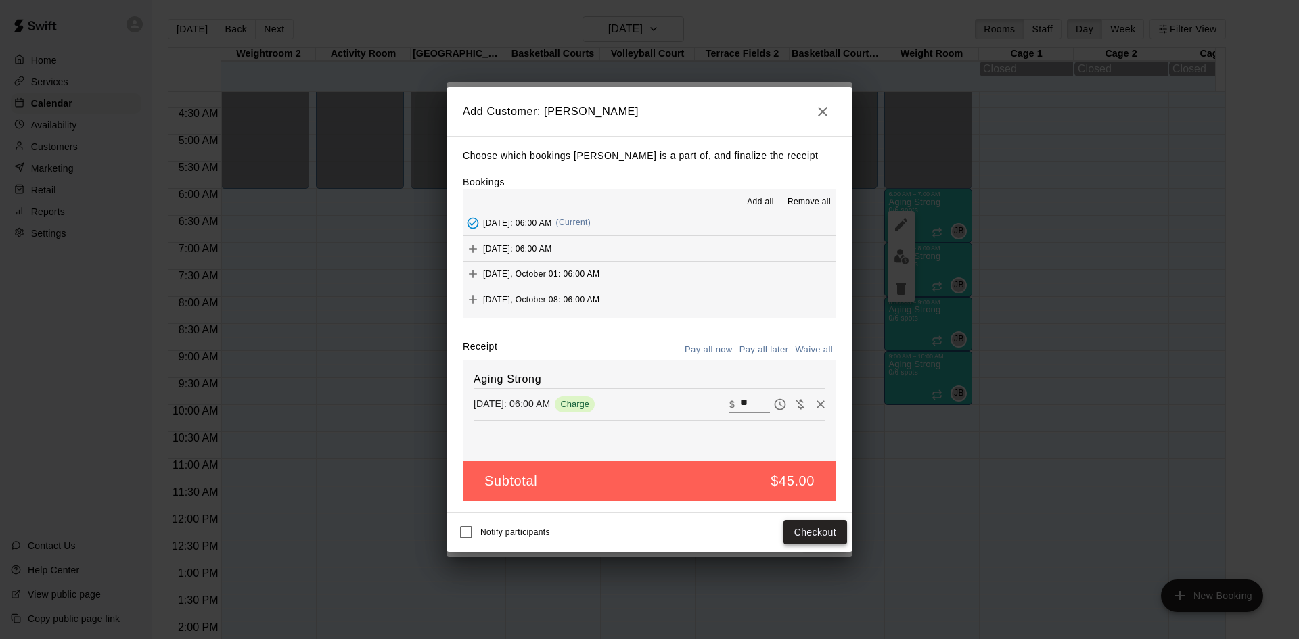
click at [804, 534] on button "Checkout" at bounding box center [815, 532] width 64 height 25
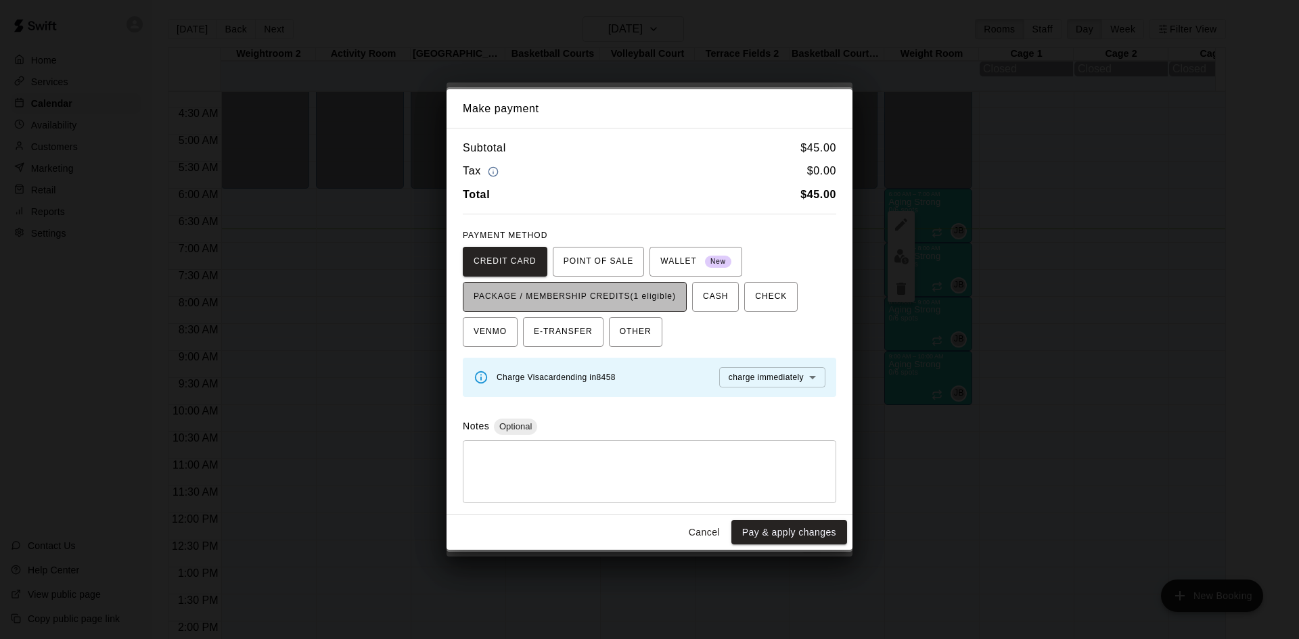
click at [669, 303] on span "PACKAGE / MEMBERSHIP CREDITS (1 eligible)" at bounding box center [574, 297] width 202 height 22
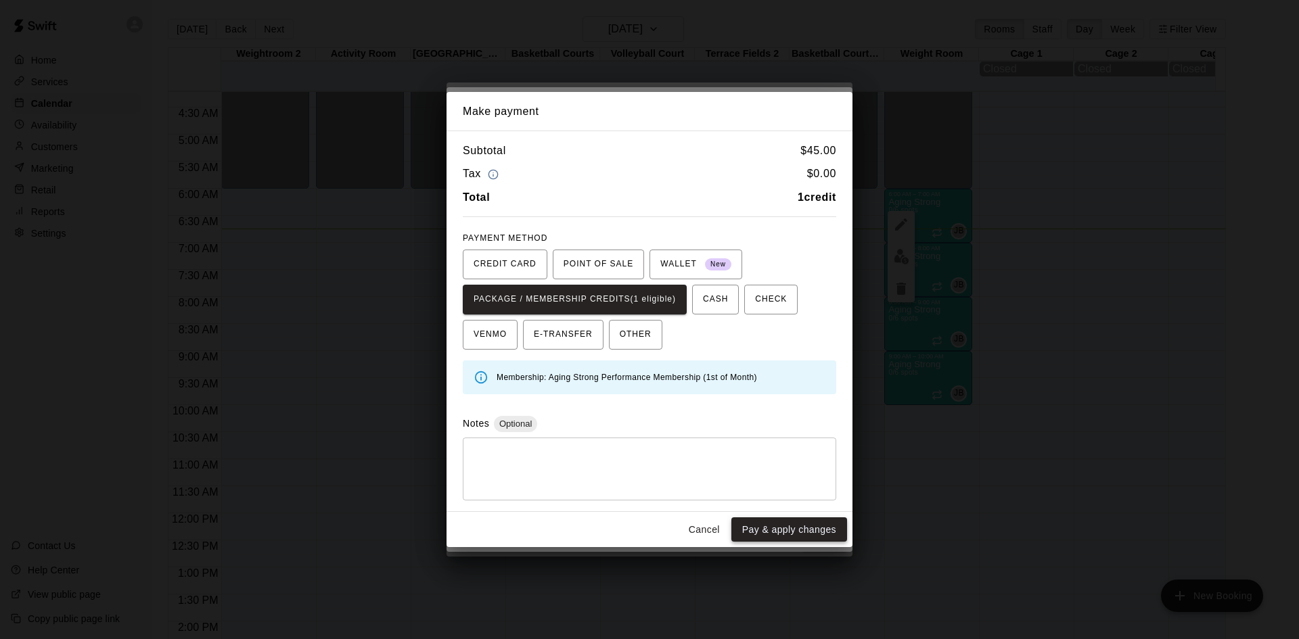
click at [764, 533] on button "Pay & apply changes" at bounding box center [789, 529] width 116 height 25
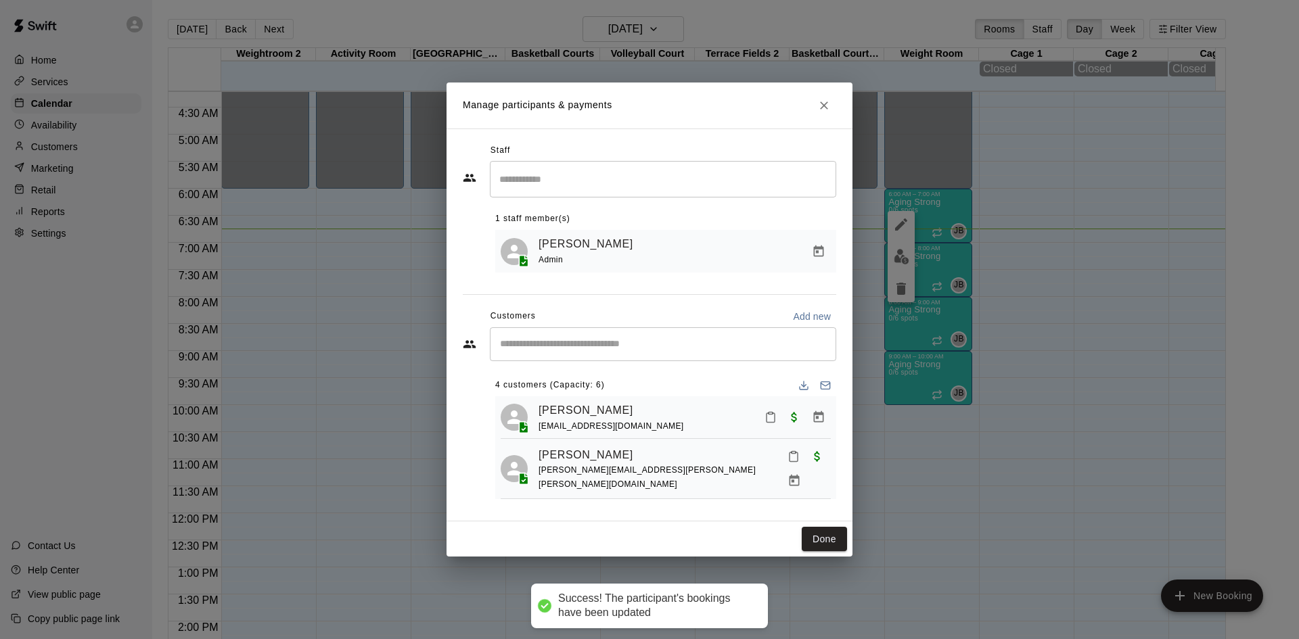
scroll to position [0, 0]
click at [809, 534] on button "Done" at bounding box center [824, 539] width 45 height 25
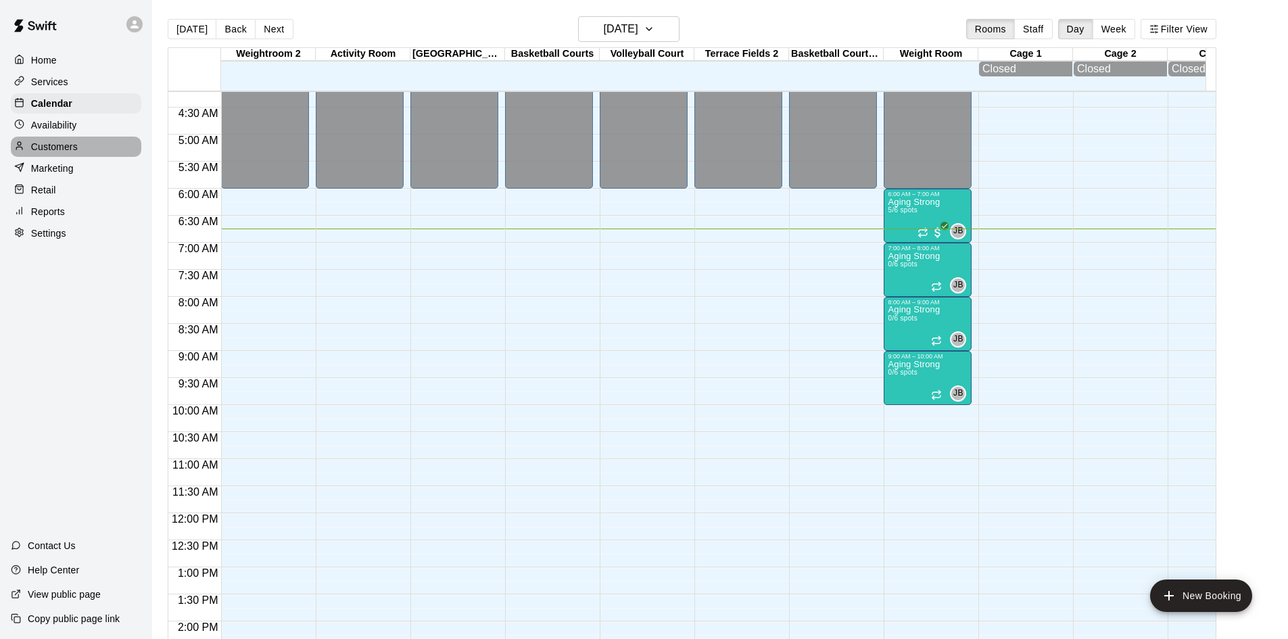
click at [66, 147] on p "Customers" at bounding box center [54, 147] width 47 height 14
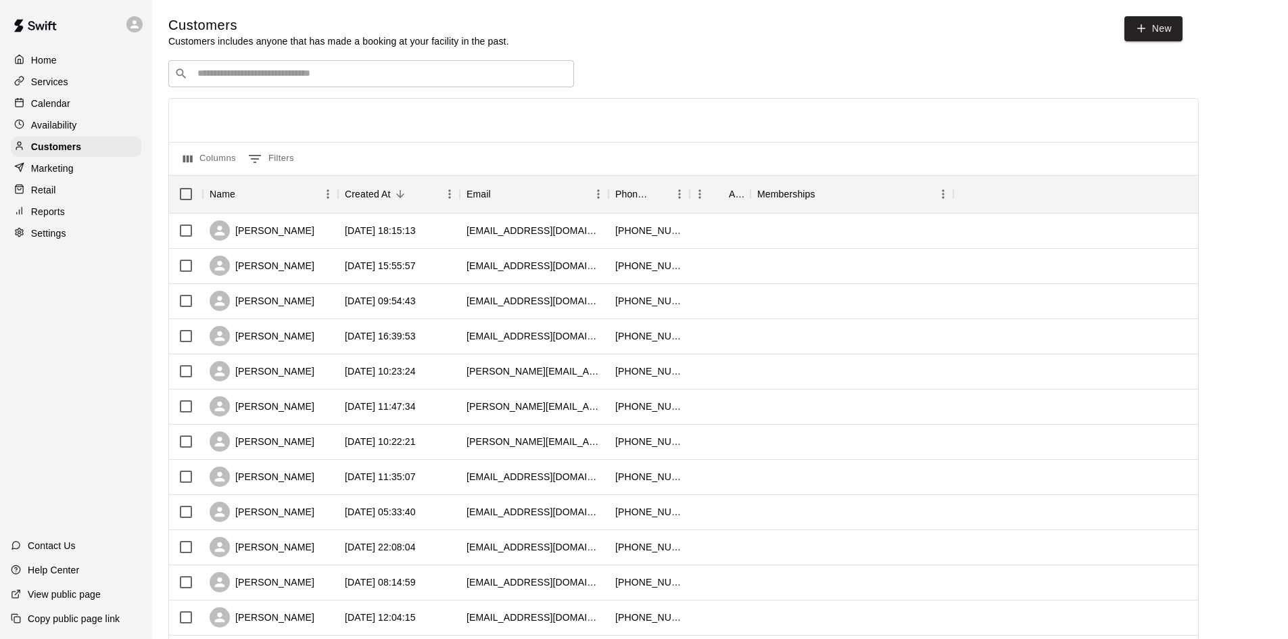
click at [233, 80] on input "Search customers by name or email" at bounding box center [380, 74] width 375 height 14
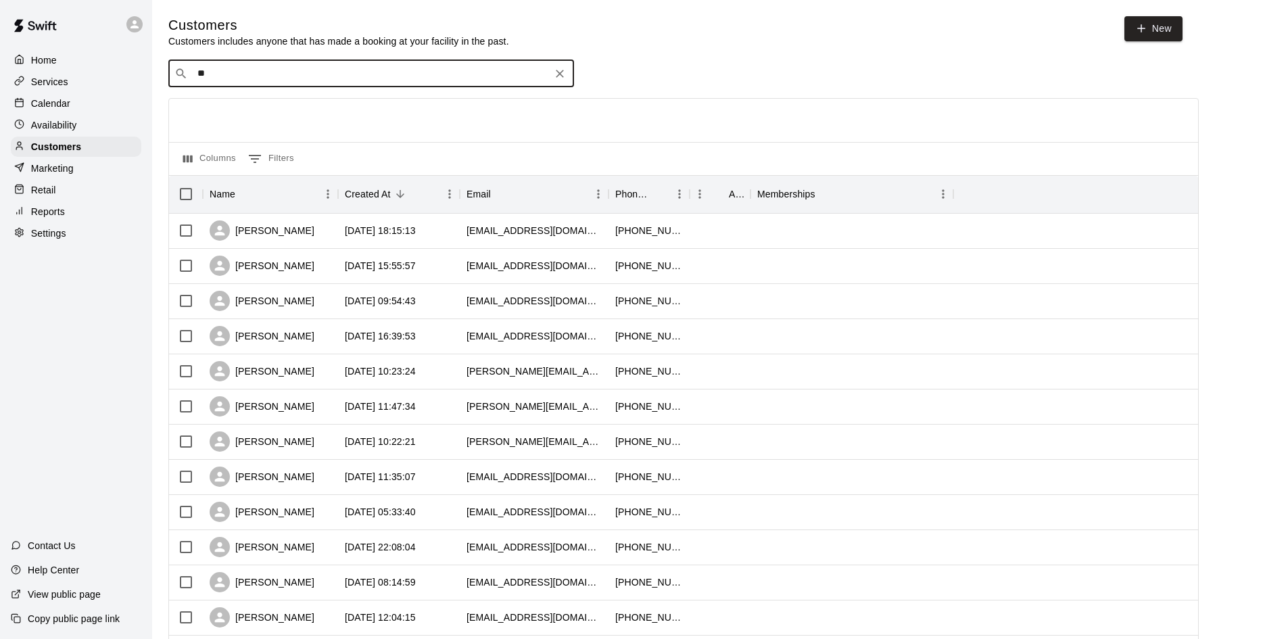
type input "***"
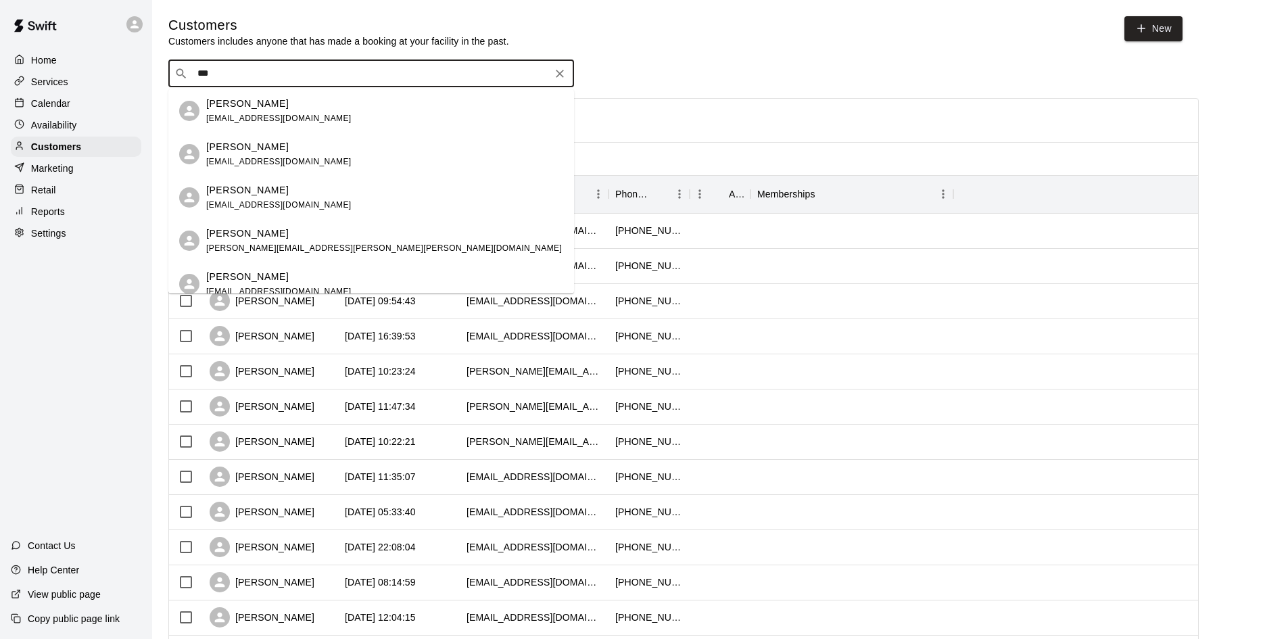
click at [300, 237] on div "[PERSON_NAME]" at bounding box center [384, 234] width 356 height 14
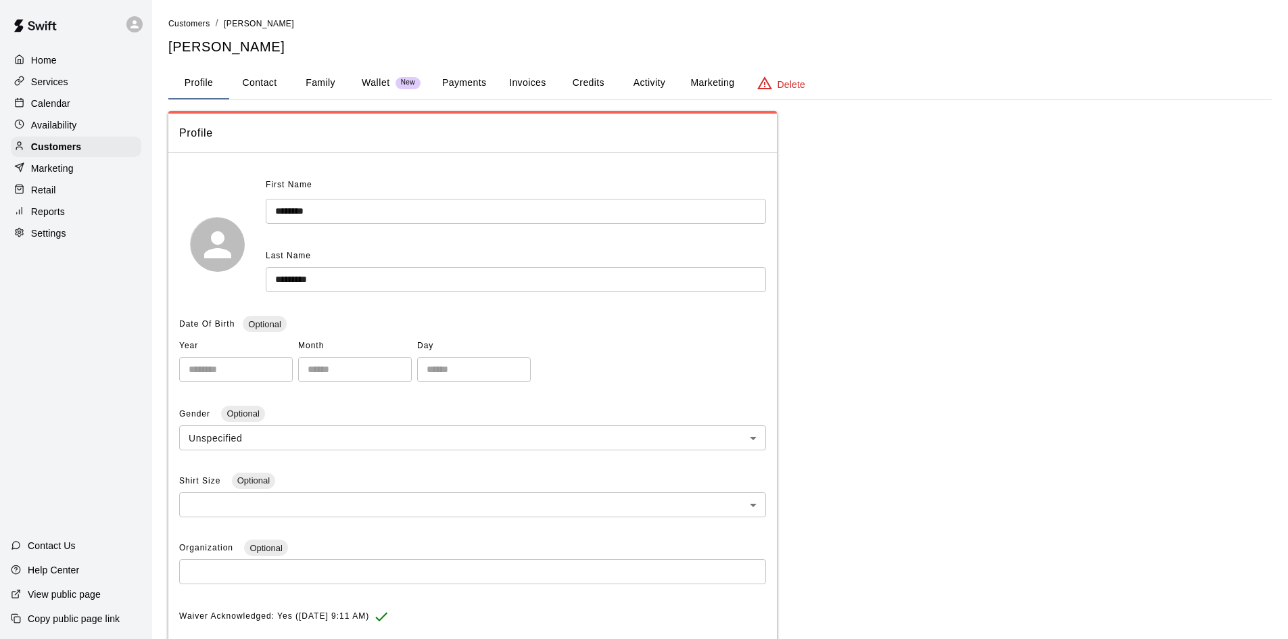
click at [450, 83] on button "Payments" at bounding box center [465, 83] width 66 height 32
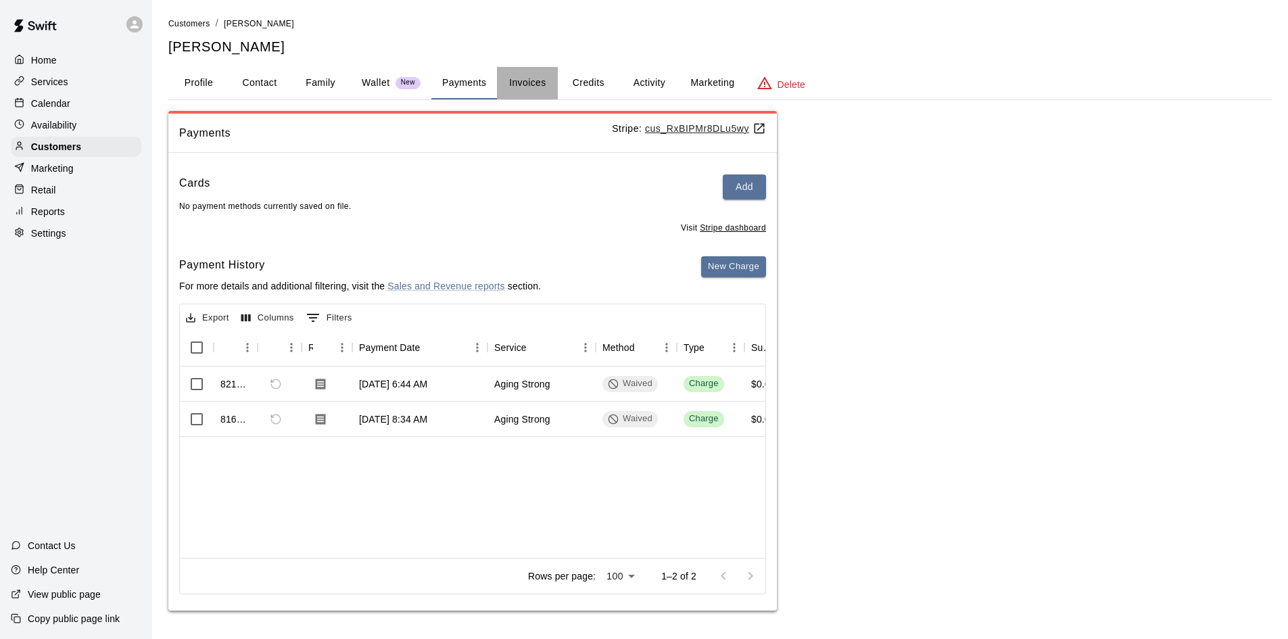
click at [532, 87] on button "Invoices" at bounding box center [527, 83] width 61 height 32
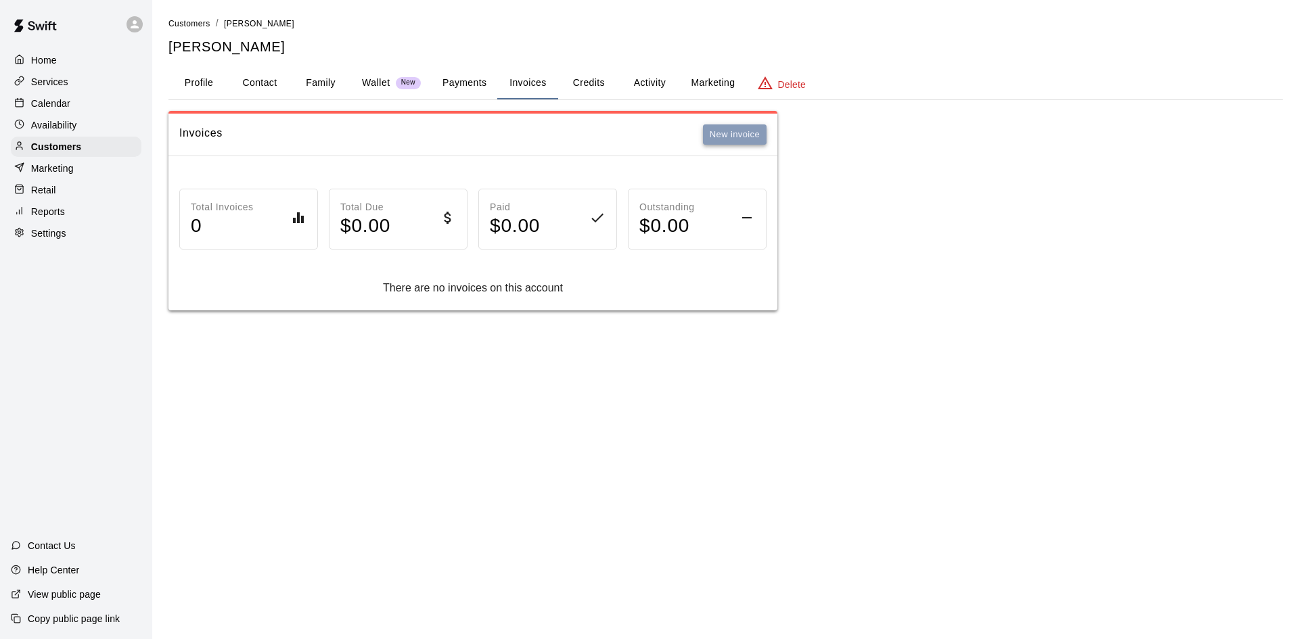
click at [740, 135] on button "New invoice" at bounding box center [735, 134] width 64 height 21
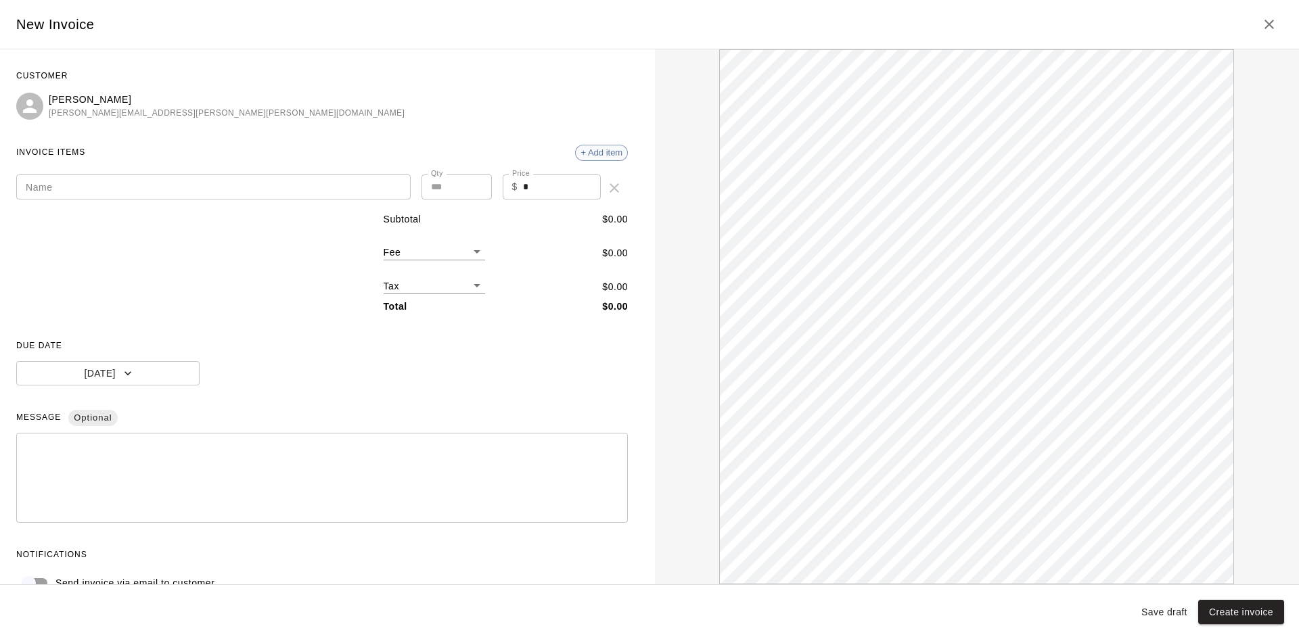
click at [603, 154] on span "+ Add item" at bounding box center [601, 152] width 51 height 10
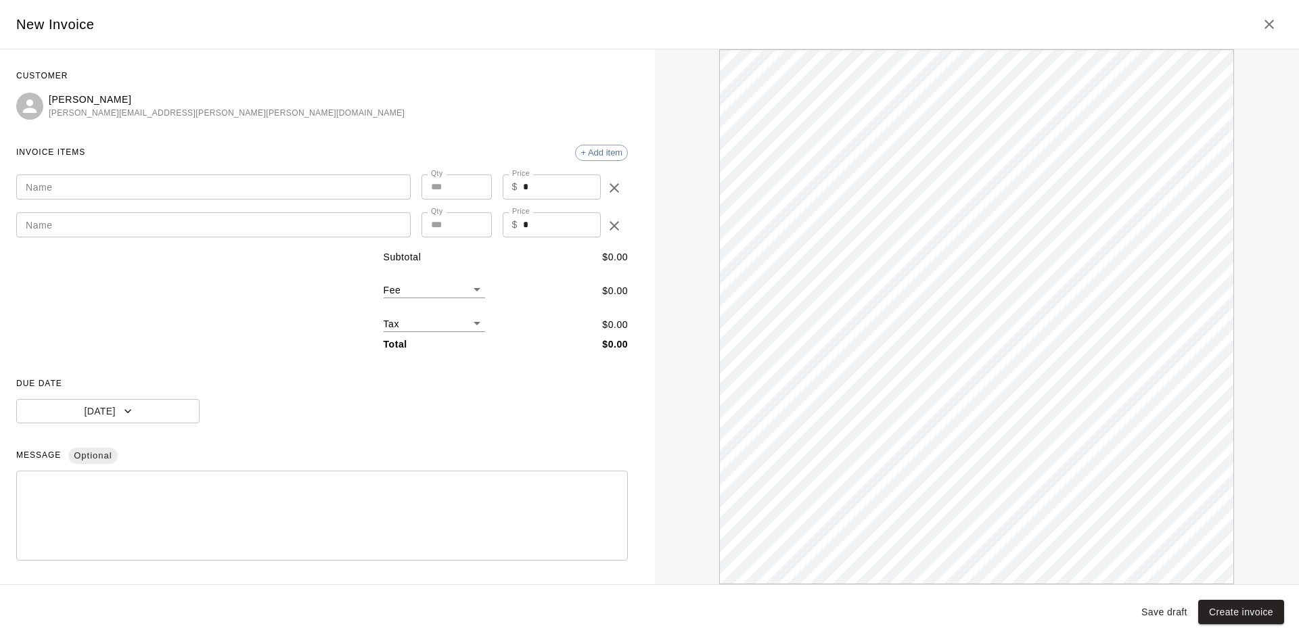
click at [607, 227] on icon "delete" at bounding box center [614, 226] width 16 height 16
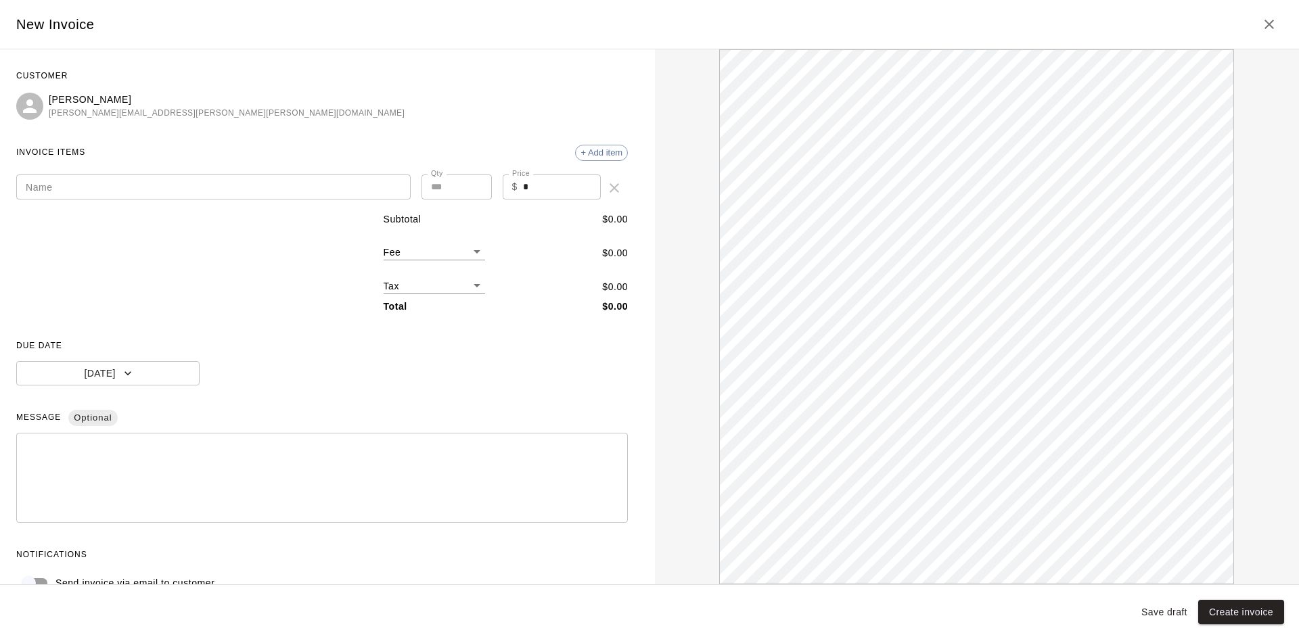
click at [283, 192] on input "Name" at bounding box center [213, 187] width 394 height 25
click at [472, 252] on body "Home Services Calendar Availability Customers Marketing Retail Reports Settings…" at bounding box center [649, 169] width 1299 height 338
click at [509, 252] on div at bounding box center [649, 319] width 1299 height 639
click at [271, 191] on input "Name" at bounding box center [213, 187] width 394 height 25
type input "*"
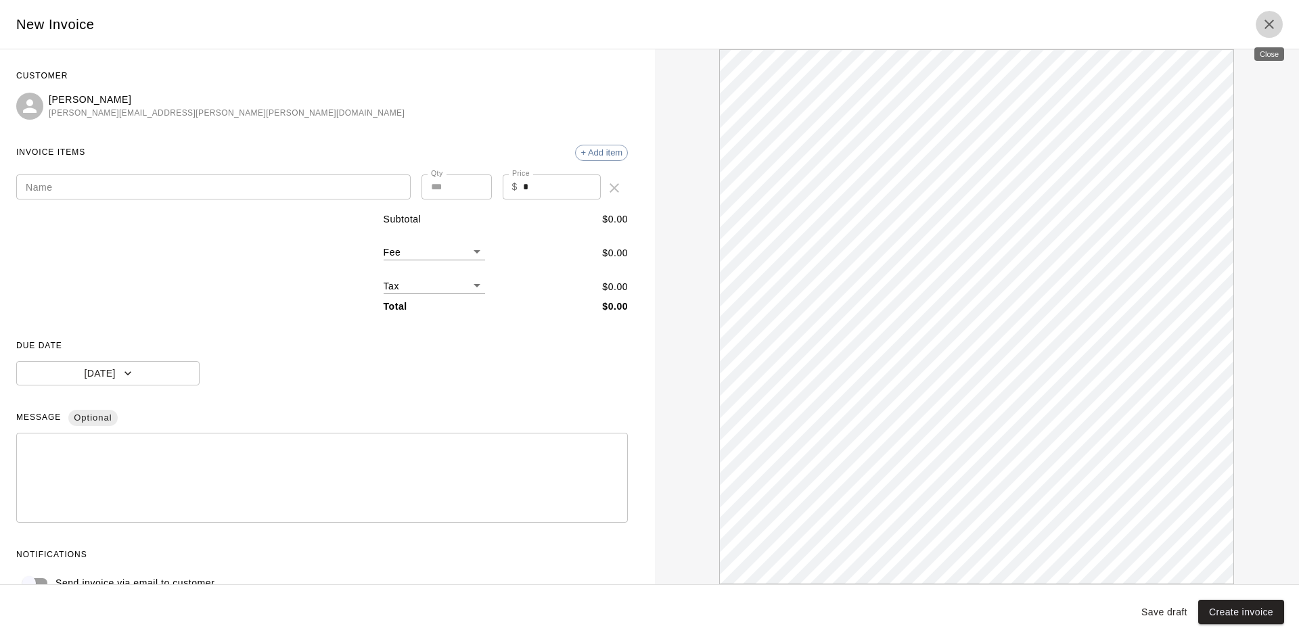
click at [1277, 24] on button "Close" at bounding box center [1268, 24] width 27 height 27
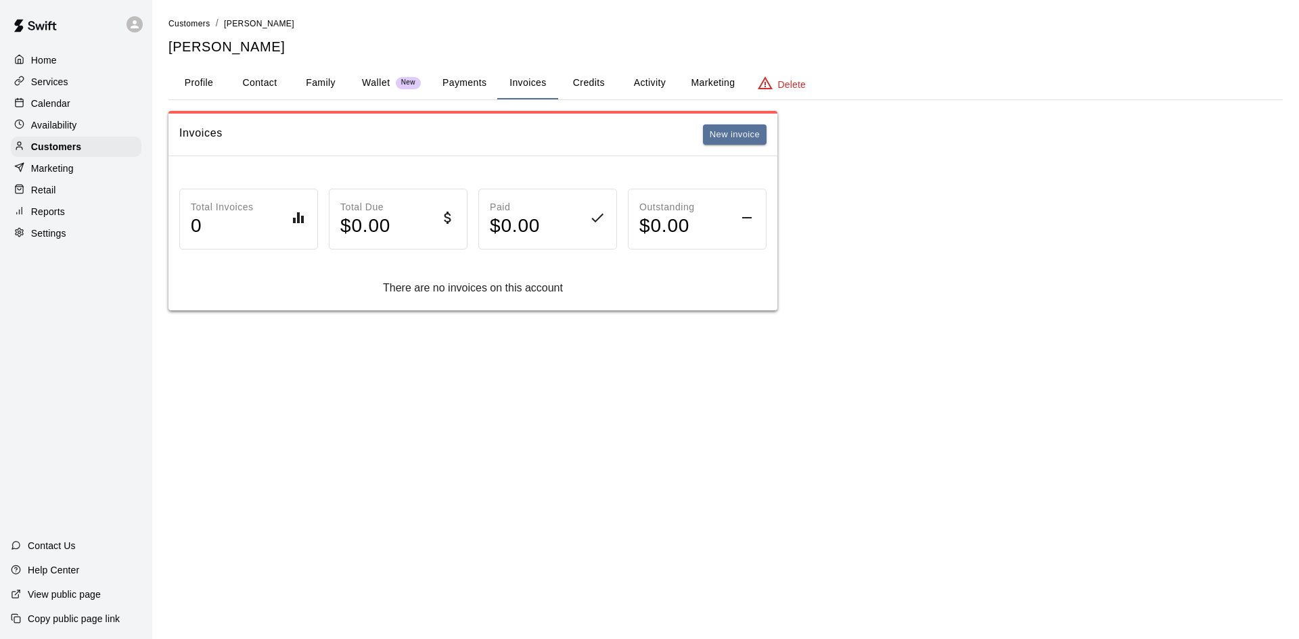
click at [329, 82] on button "Family" at bounding box center [320, 83] width 61 height 32
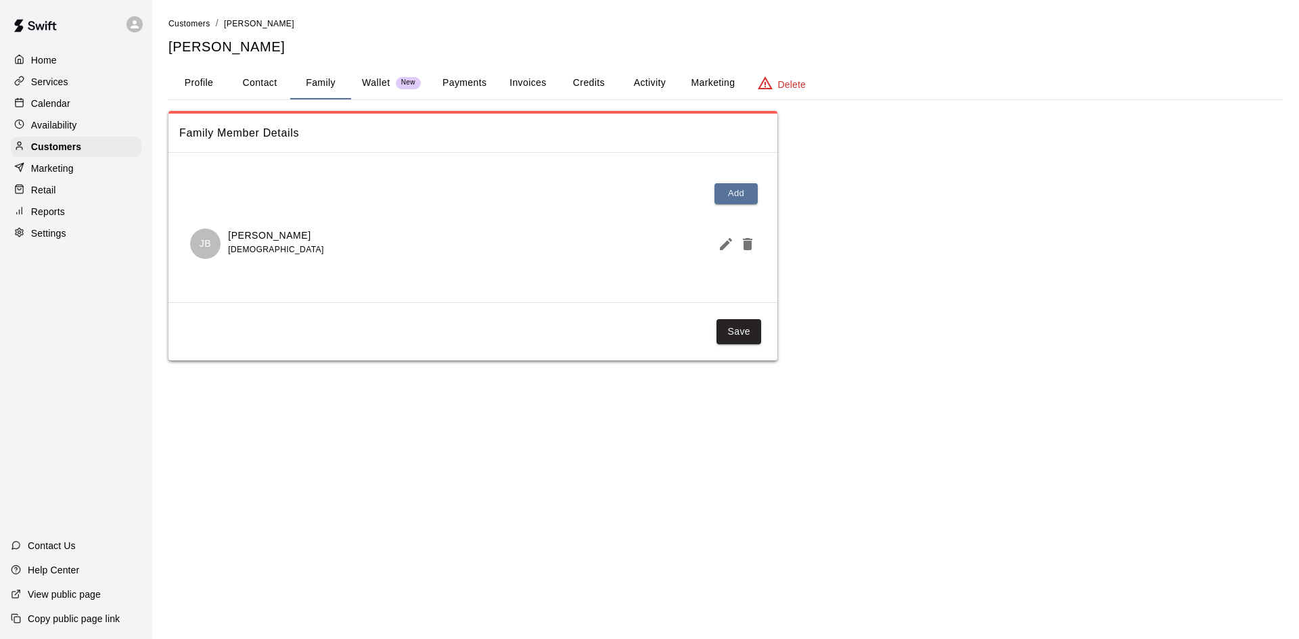
click at [378, 86] on p "Wallet" at bounding box center [376, 83] width 28 height 14
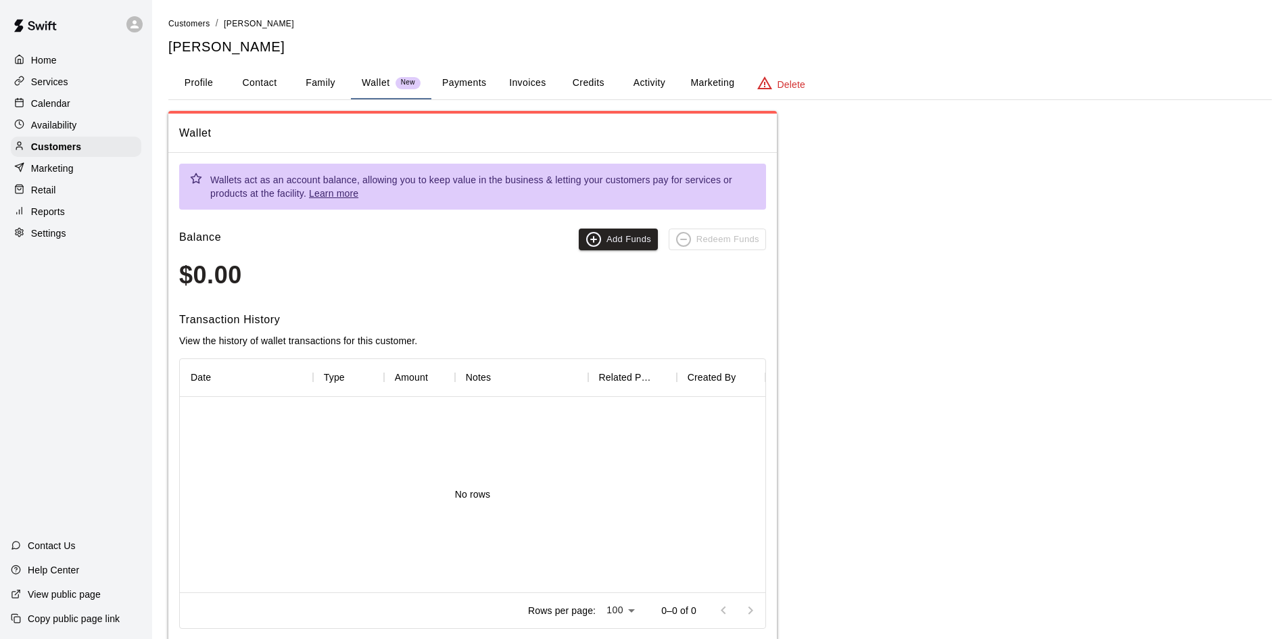
click at [461, 89] on button "Payments" at bounding box center [465, 83] width 66 height 32
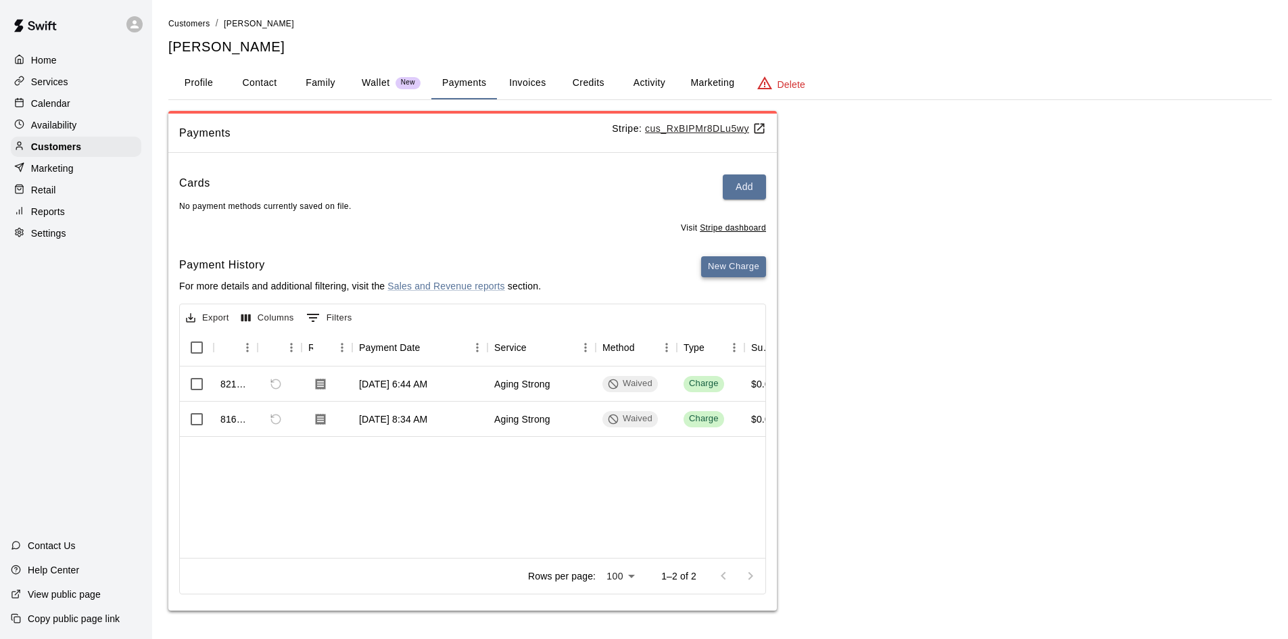
click at [718, 269] on button "New Charge" at bounding box center [733, 266] width 65 height 21
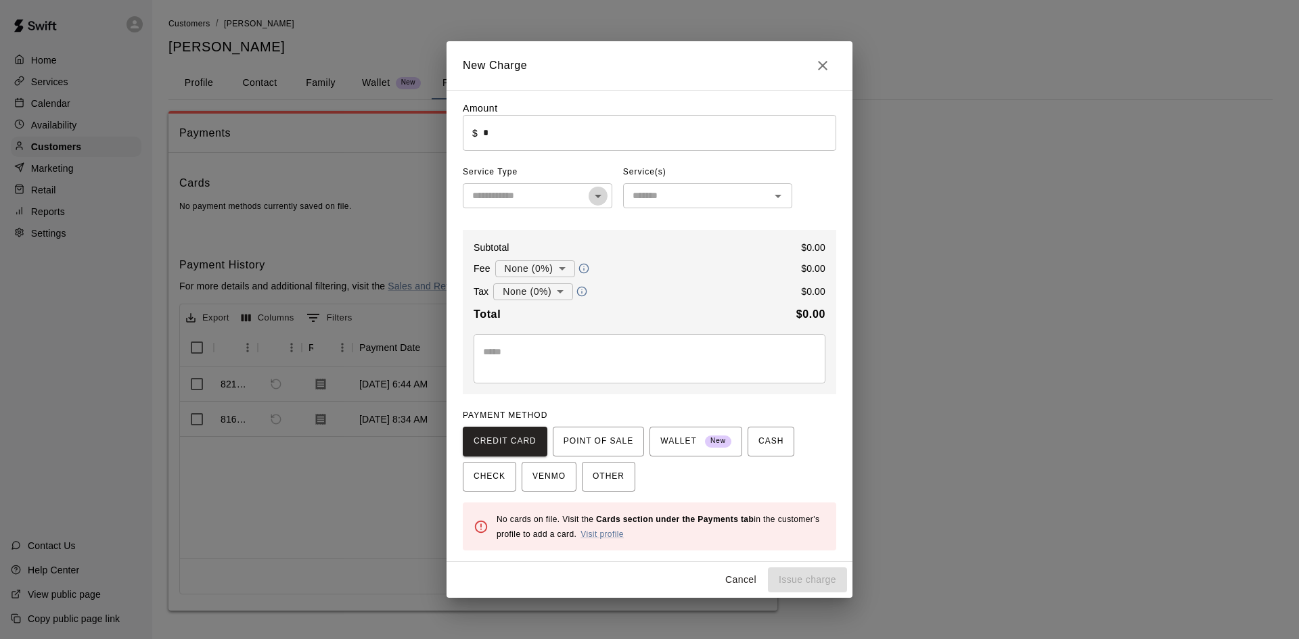
click at [599, 199] on icon "Open" at bounding box center [598, 196] width 16 height 16
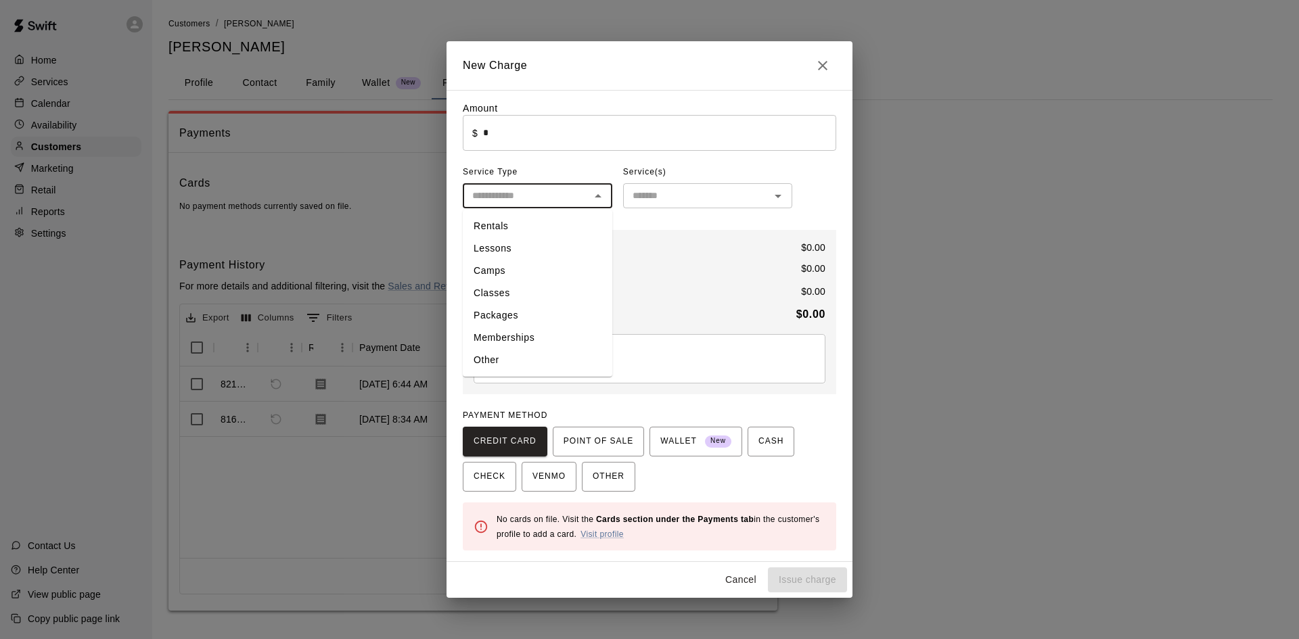
click at [697, 176] on div "Service(s)" at bounding box center [707, 173] width 169 height 22
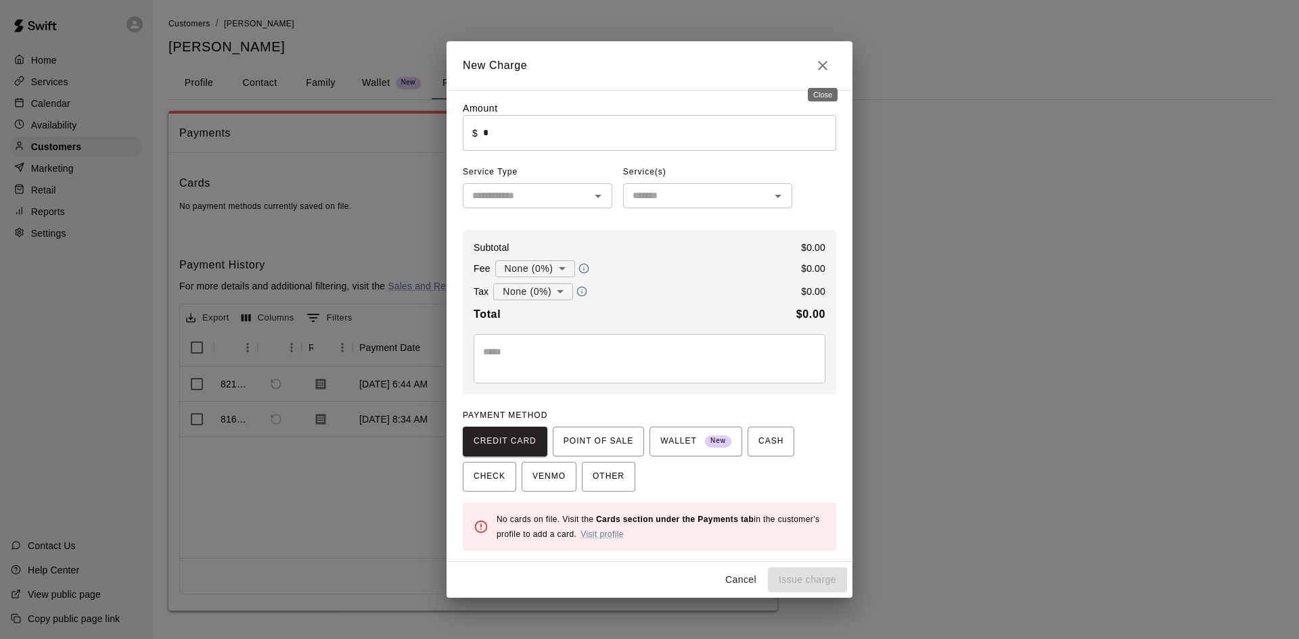
click at [819, 58] on icon "Close" at bounding box center [822, 65] width 16 height 16
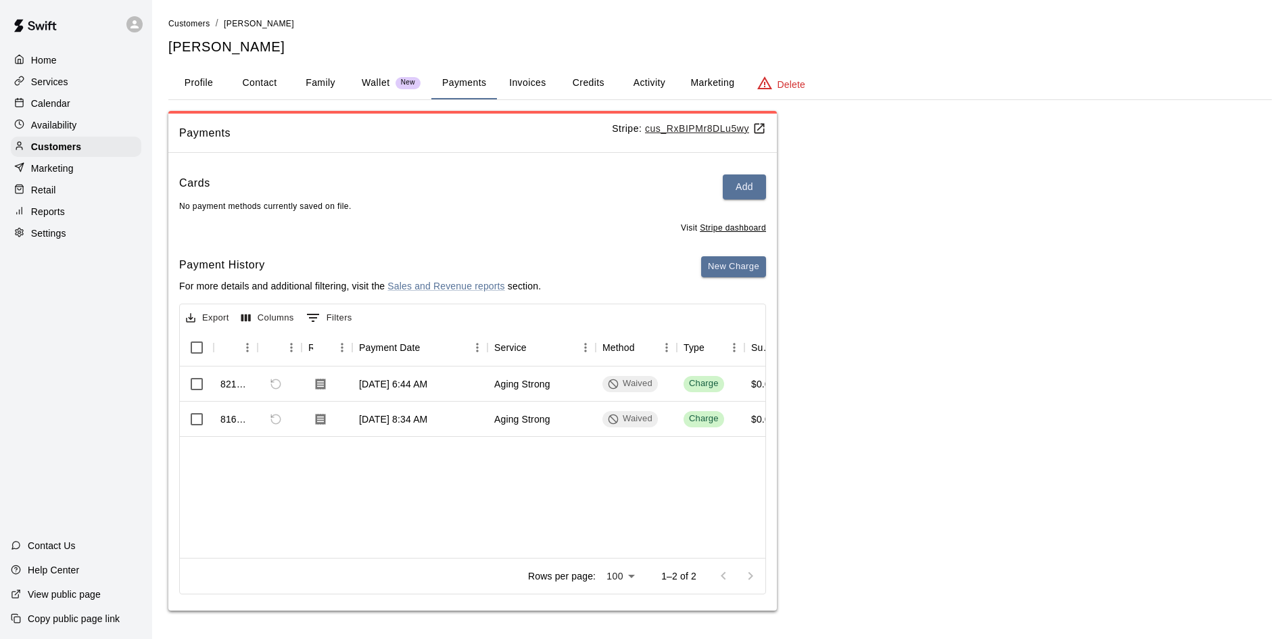
click at [521, 82] on button "Invoices" at bounding box center [527, 83] width 61 height 32
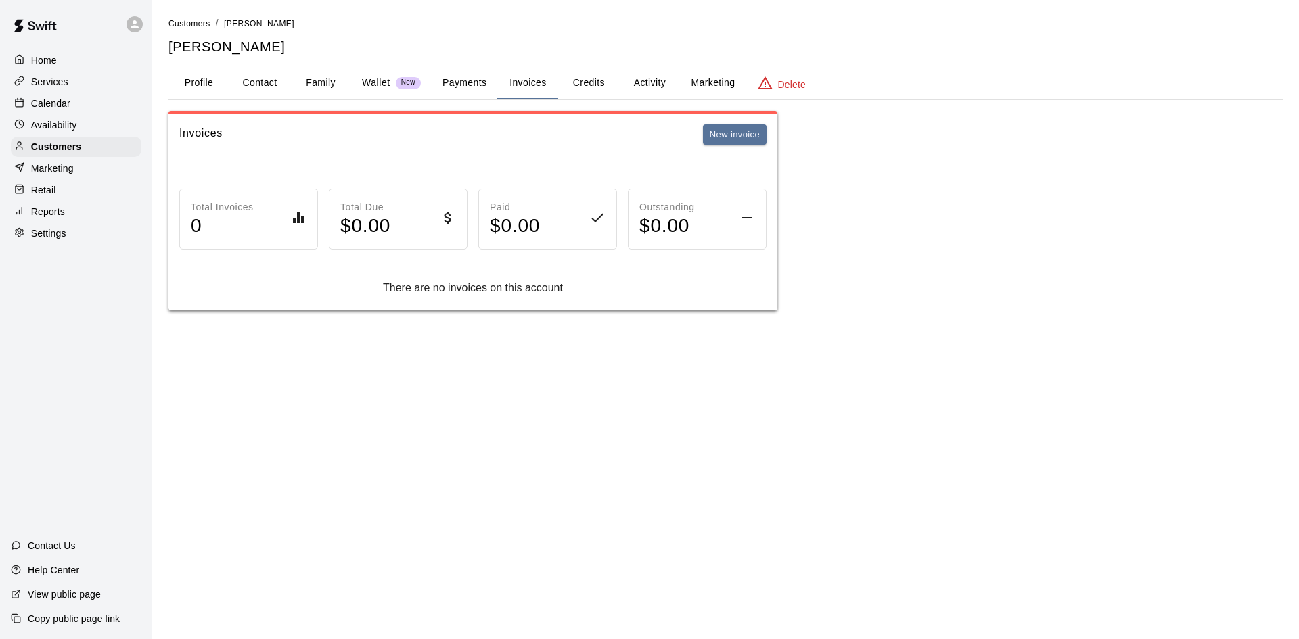
click at [600, 82] on button "Credits" at bounding box center [588, 83] width 61 height 32
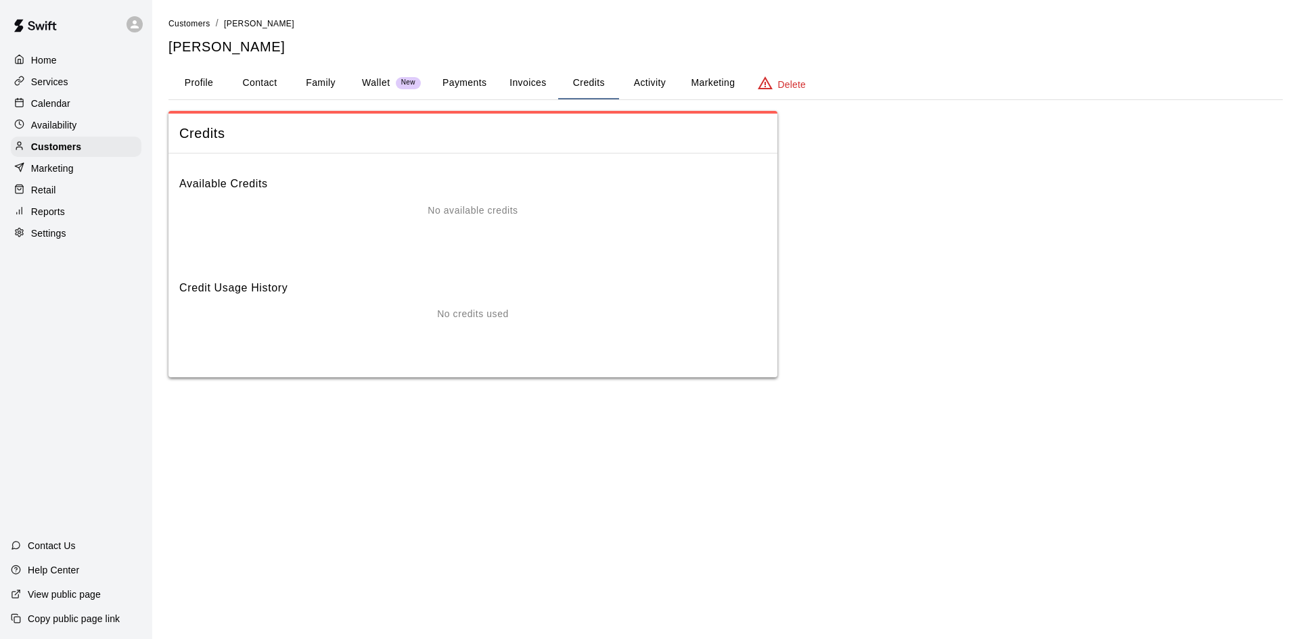
click at [641, 78] on button "Activity" at bounding box center [649, 83] width 61 height 32
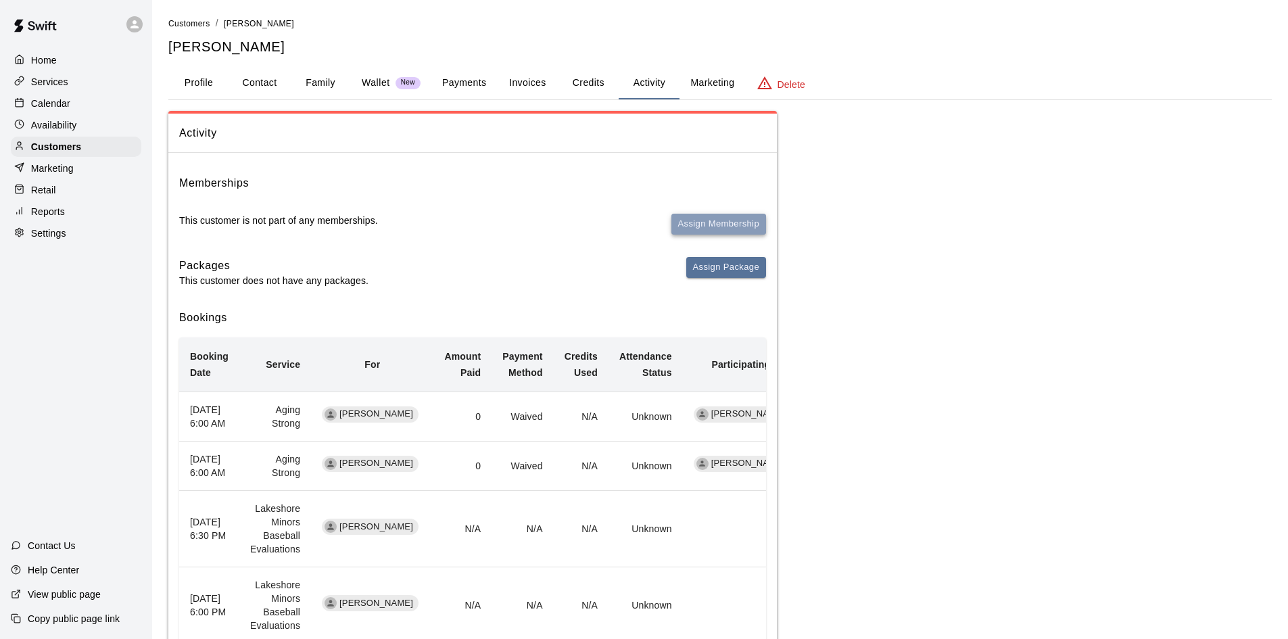
click at [721, 223] on button "Assign Membership" at bounding box center [719, 224] width 95 height 21
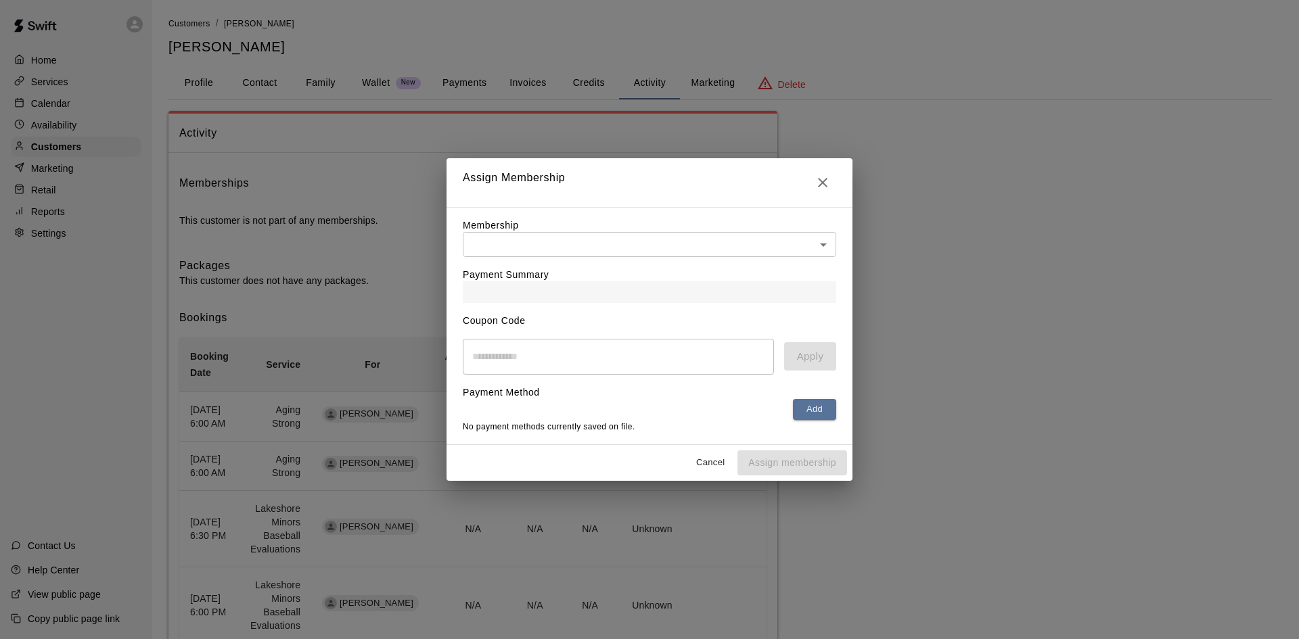
click at [606, 239] on body "Home Services Calendar Availability Customers Marketing Retail Reports Settings…" at bounding box center [649, 361] width 1299 height 722
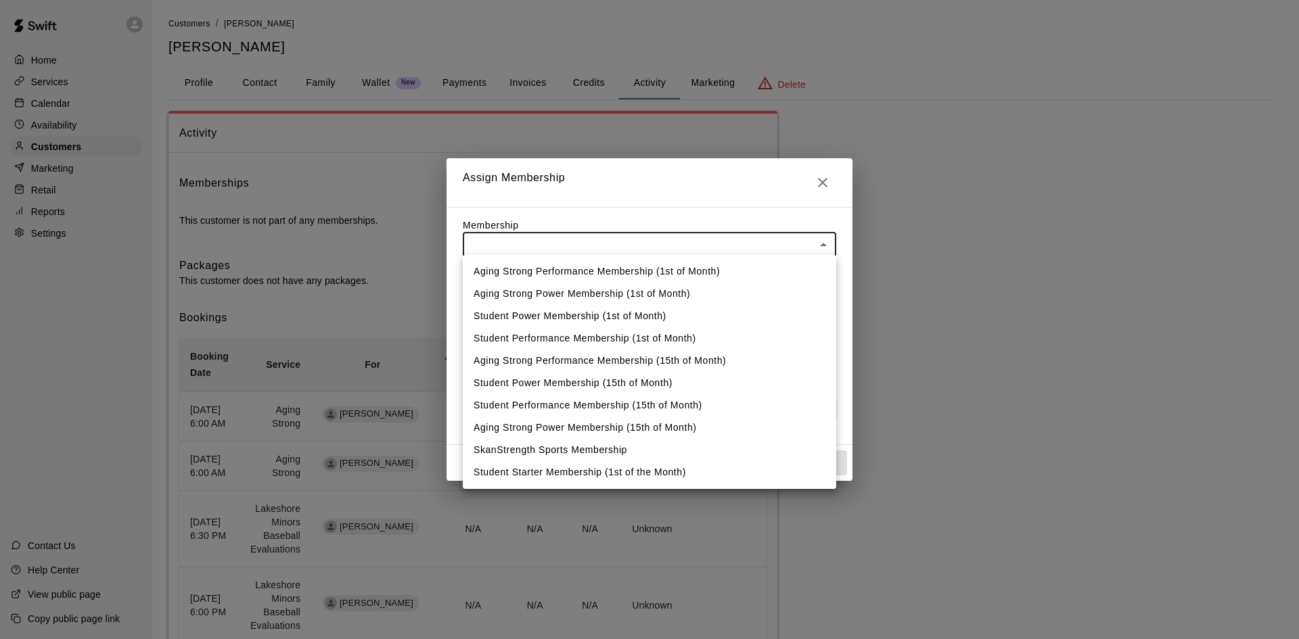
click at [611, 361] on li "Aging Strong Performance Membership (15th of Month)" at bounding box center [649, 361] width 373 height 22
type input "**********"
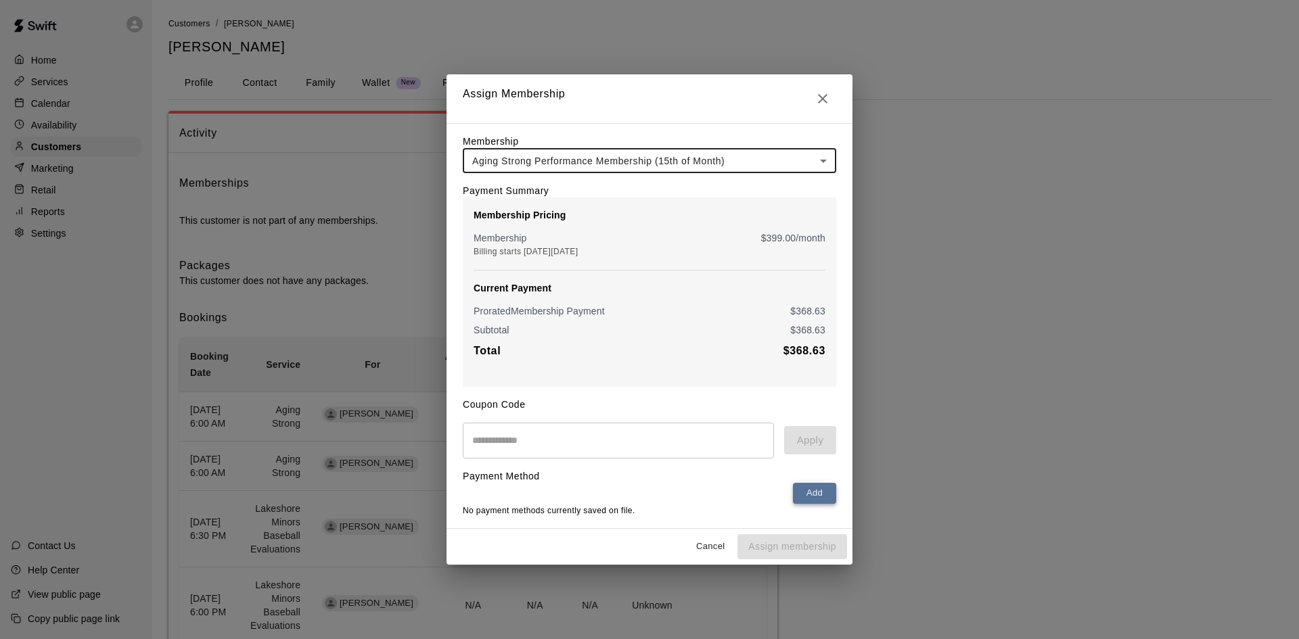
click at [797, 496] on button "Add" at bounding box center [814, 493] width 43 height 21
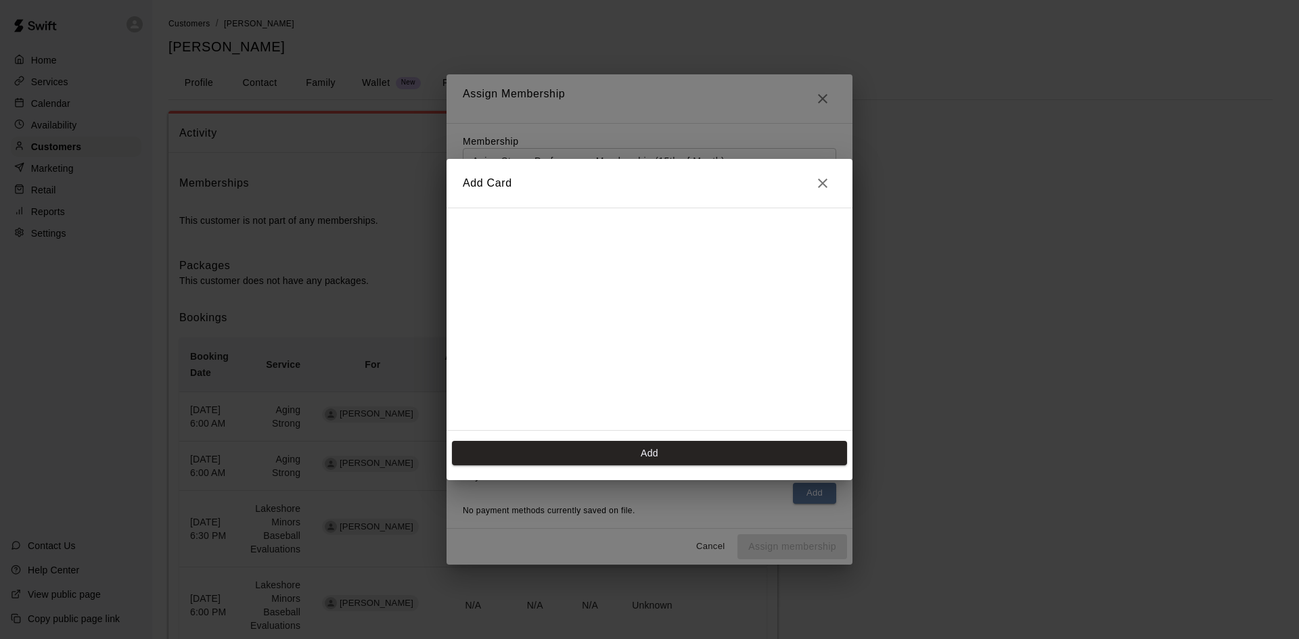
scroll to position [56, 0]
click at [817, 187] on icon "Close" at bounding box center [822, 183] width 16 height 16
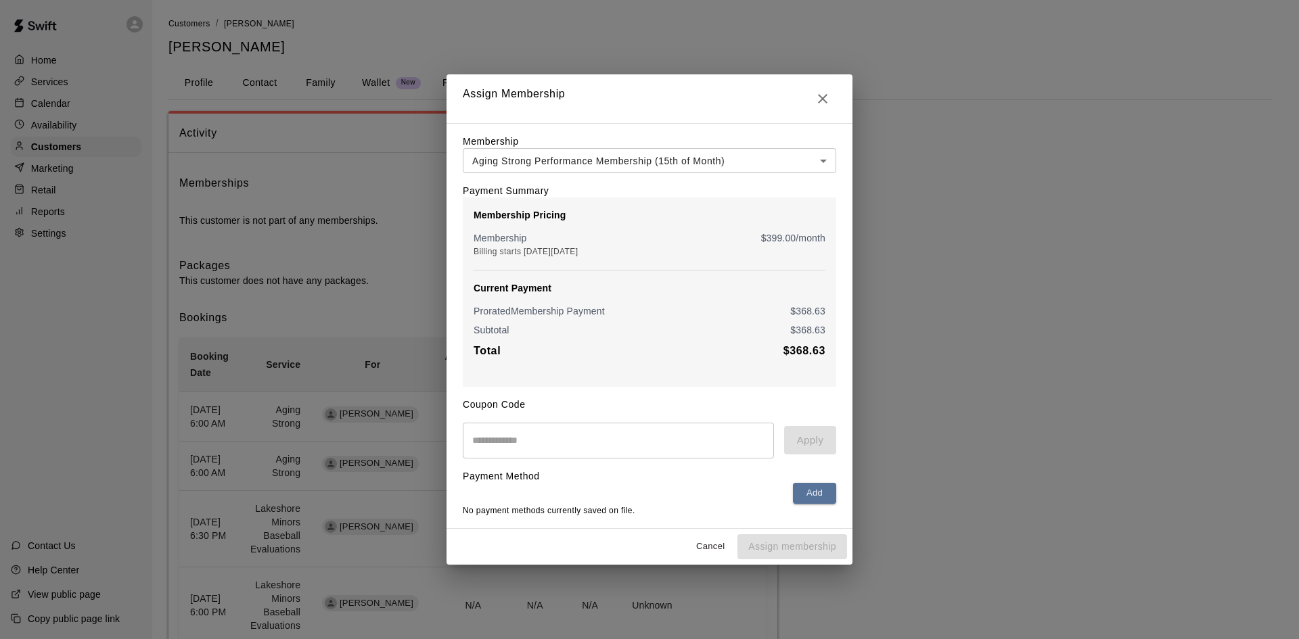
click at [716, 547] on button "Cancel" at bounding box center [710, 546] width 43 height 21
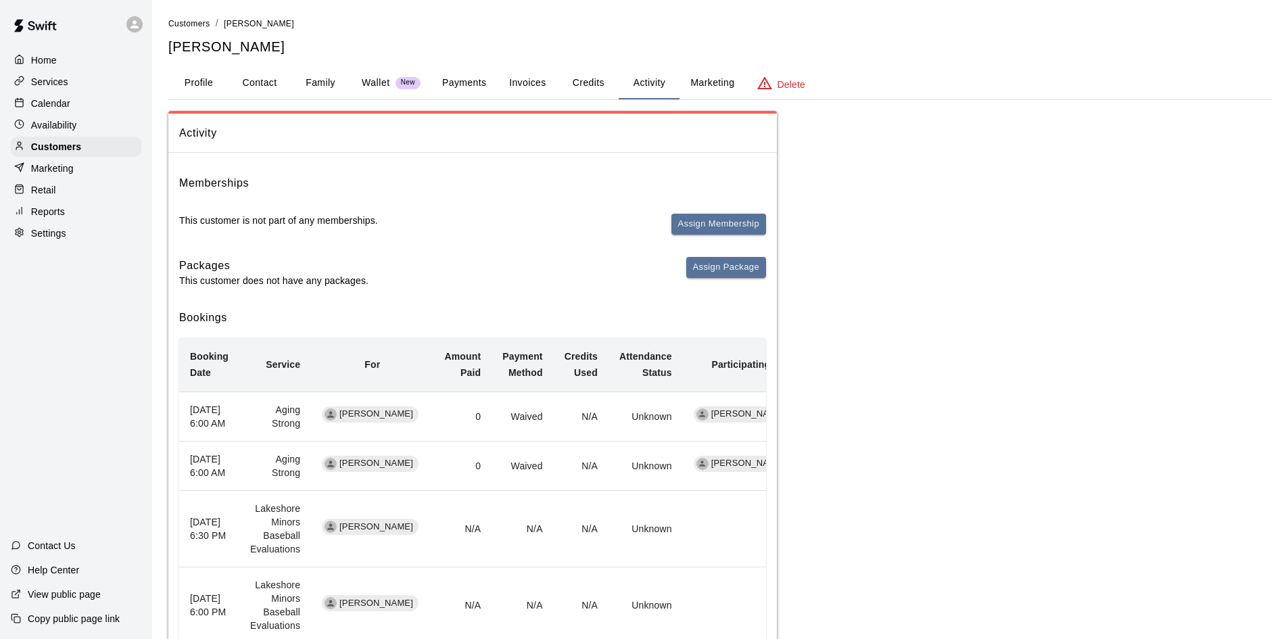
click at [712, 82] on button "Marketing" at bounding box center [713, 83] width 66 height 32
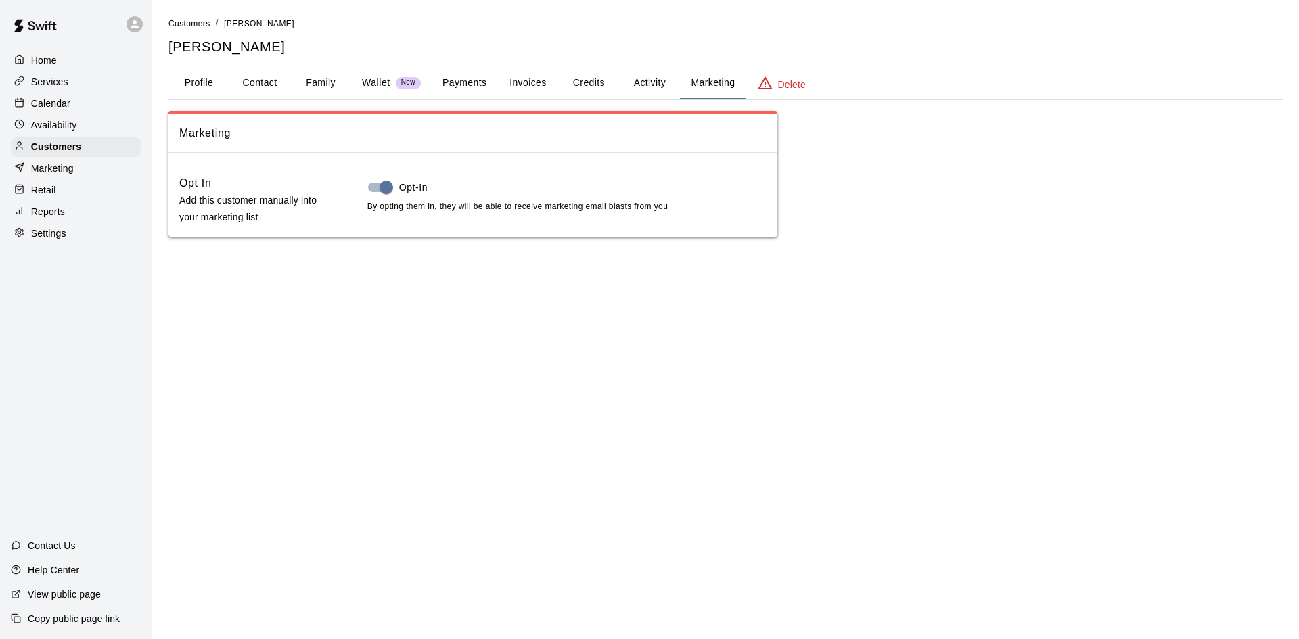
drag, startPoint x: 185, startPoint y: 80, endPoint x: 209, endPoint y: 78, distance: 24.5
click at [185, 80] on button "Profile" at bounding box center [198, 83] width 61 height 32
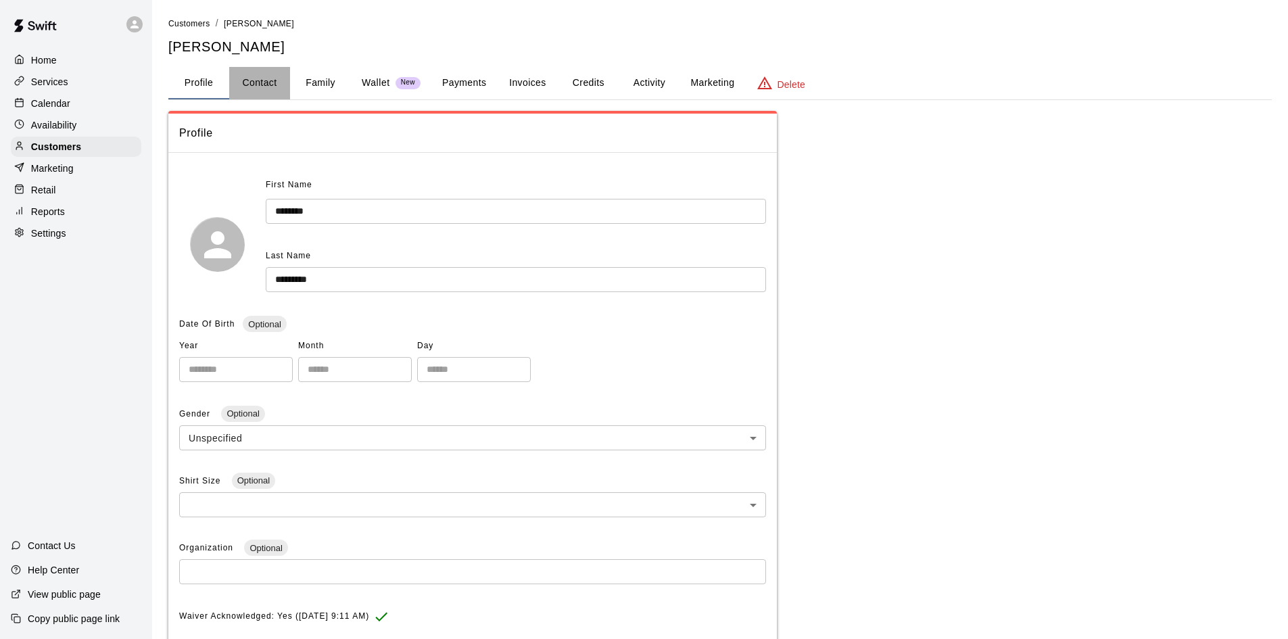
click at [268, 91] on button "Contact" at bounding box center [259, 83] width 61 height 32
select select "**"
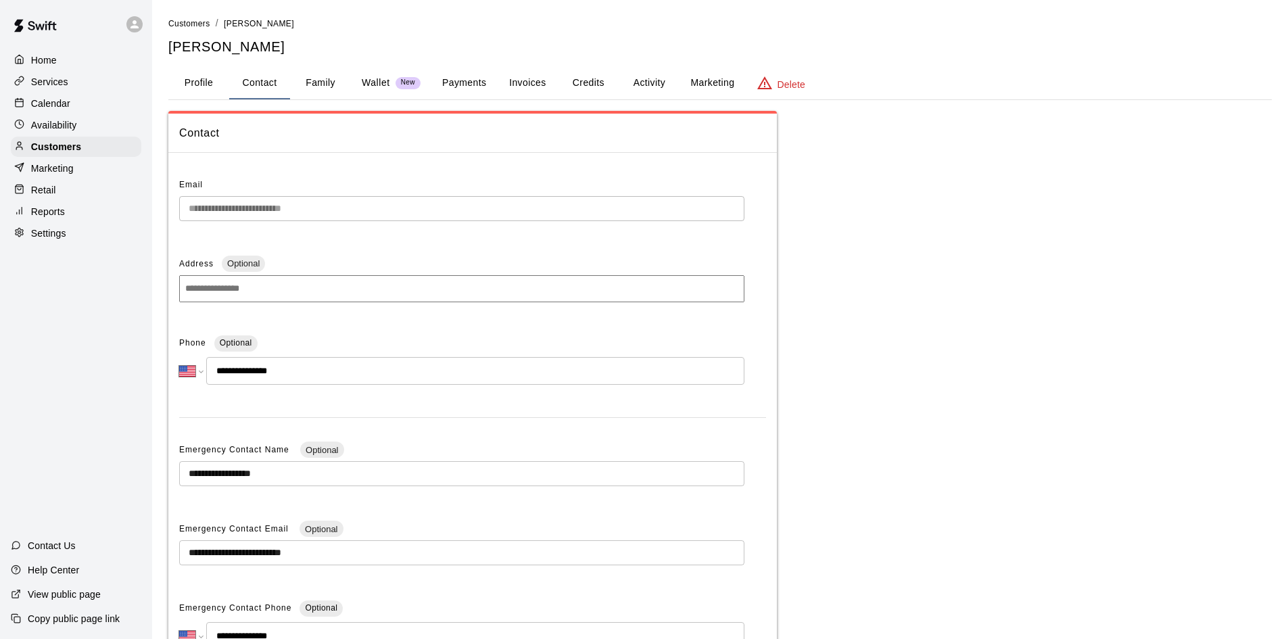
click at [336, 87] on button "Family" at bounding box center [320, 83] width 61 height 32
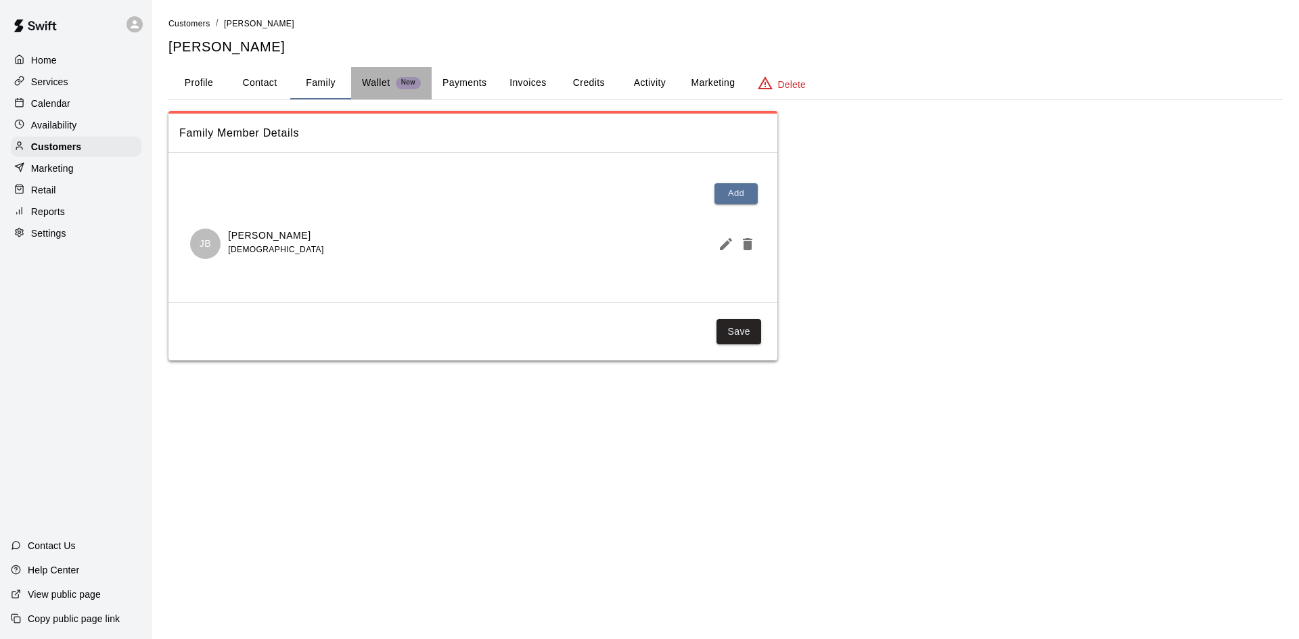
click at [372, 85] on p "Wallet" at bounding box center [376, 83] width 28 height 14
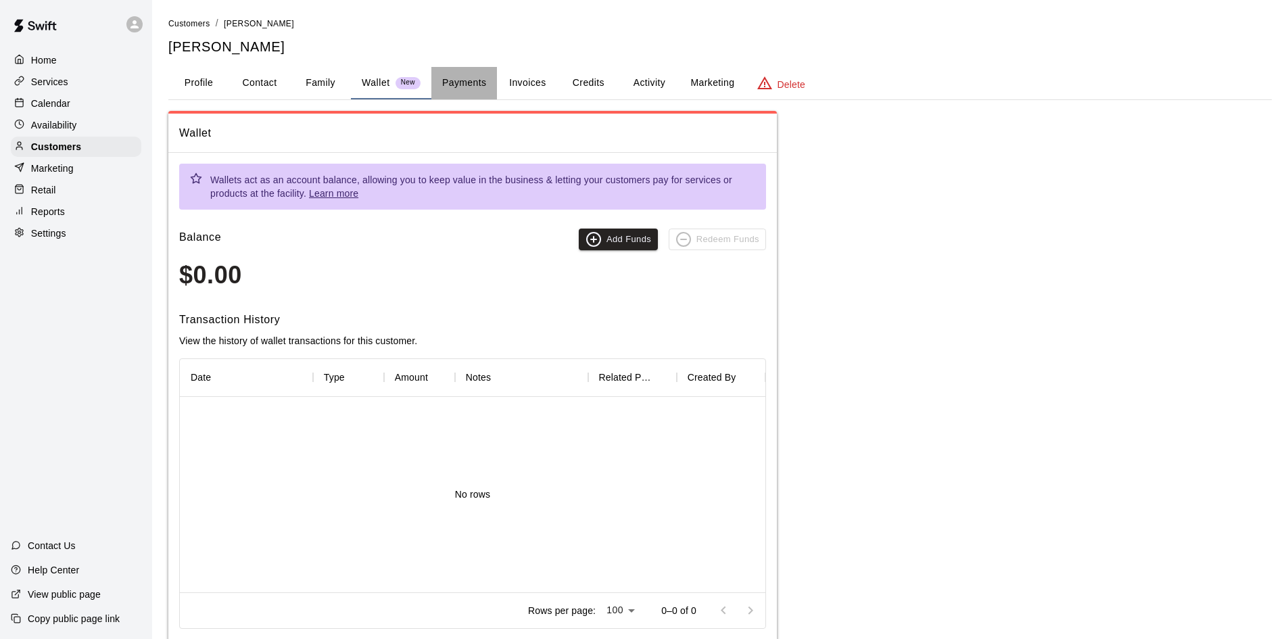
click at [461, 81] on button "Payments" at bounding box center [465, 83] width 66 height 32
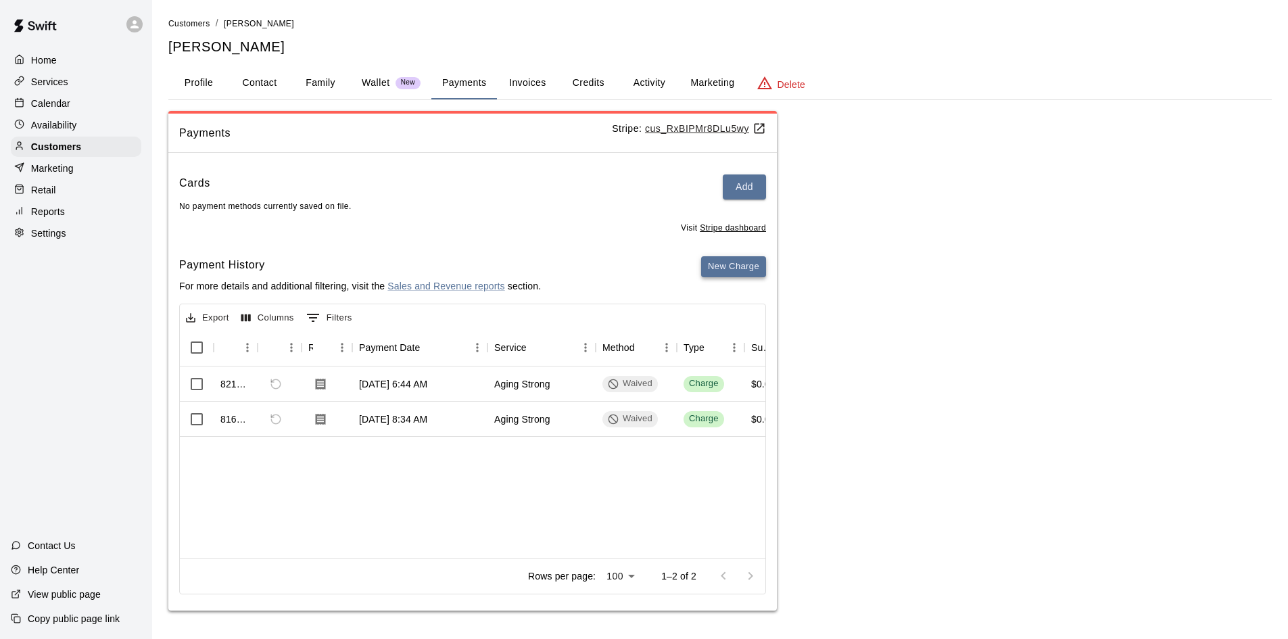
click at [724, 269] on button "New Charge" at bounding box center [733, 266] width 65 height 21
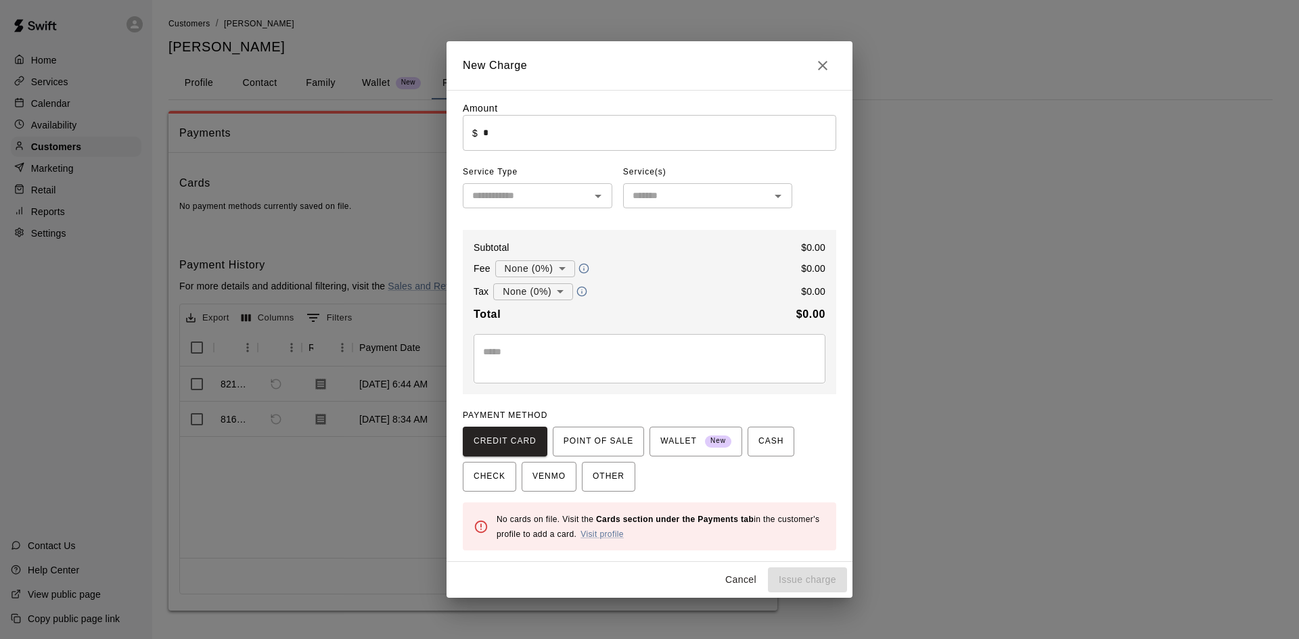
click at [875, 165] on div "New Charge Amount ​ $ * ​ Service Type ​ Service(s) ​ Subtotal $ 0.00 Fee None …" at bounding box center [649, 319] width 1299 height 639
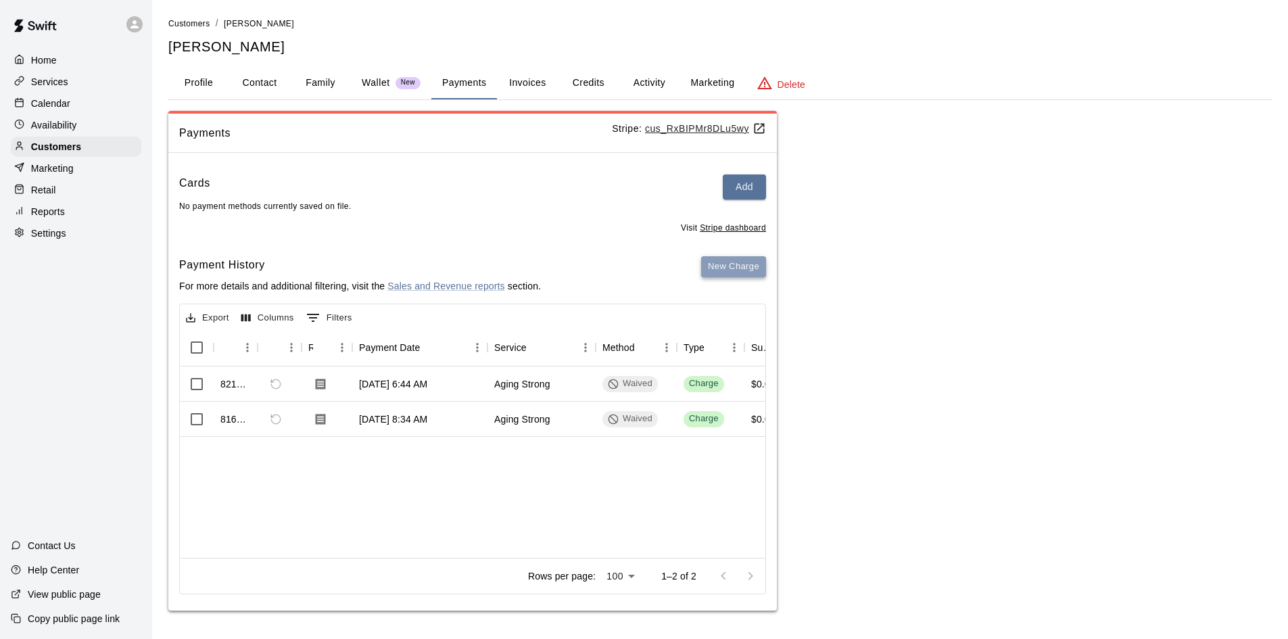
click at [745, 272] on button "New Charge" at bounding box center [733, 266] width 65 height 21
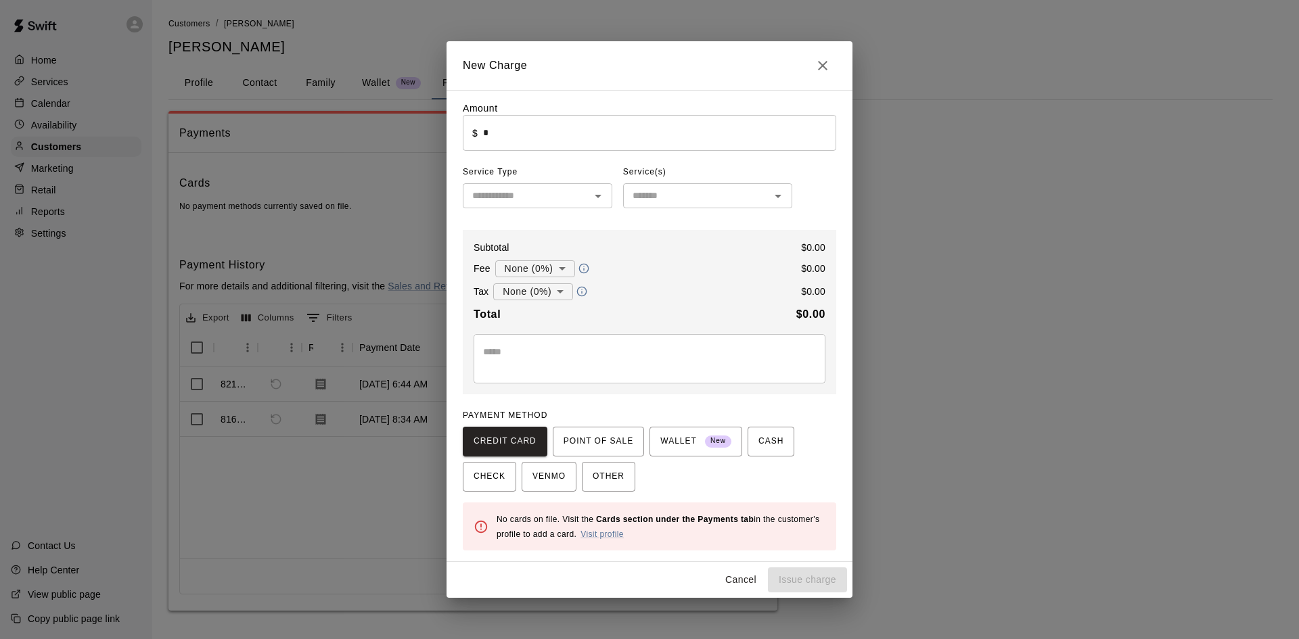
drag, startPoint x: 818, startPoint y: 55, endPoint x: 821, endPoint y: 63, distance: 8.8
click at [818, 60] on button "Close" at bounding box center [822, 65] width 27 height 27
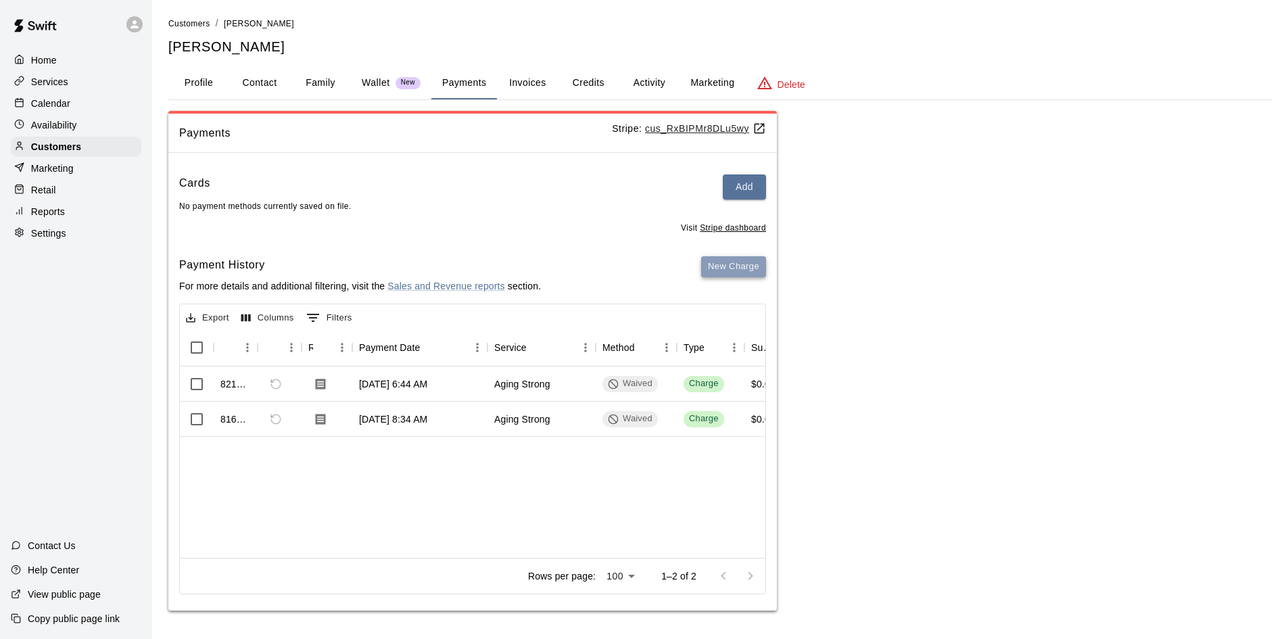
click at [739, 266] on button "New Charge" at bounding box center [733, 266] width 65 height 21
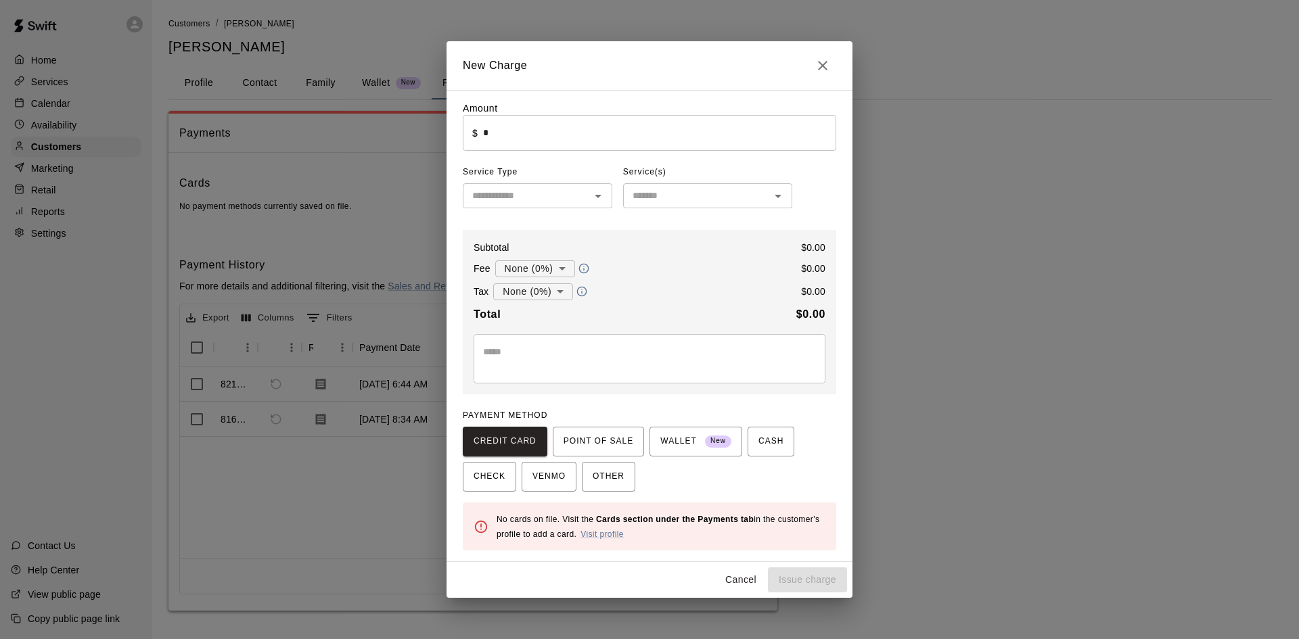
click at [664, 201] on input "text" at bounding box center [696, 195] width 139 height 17
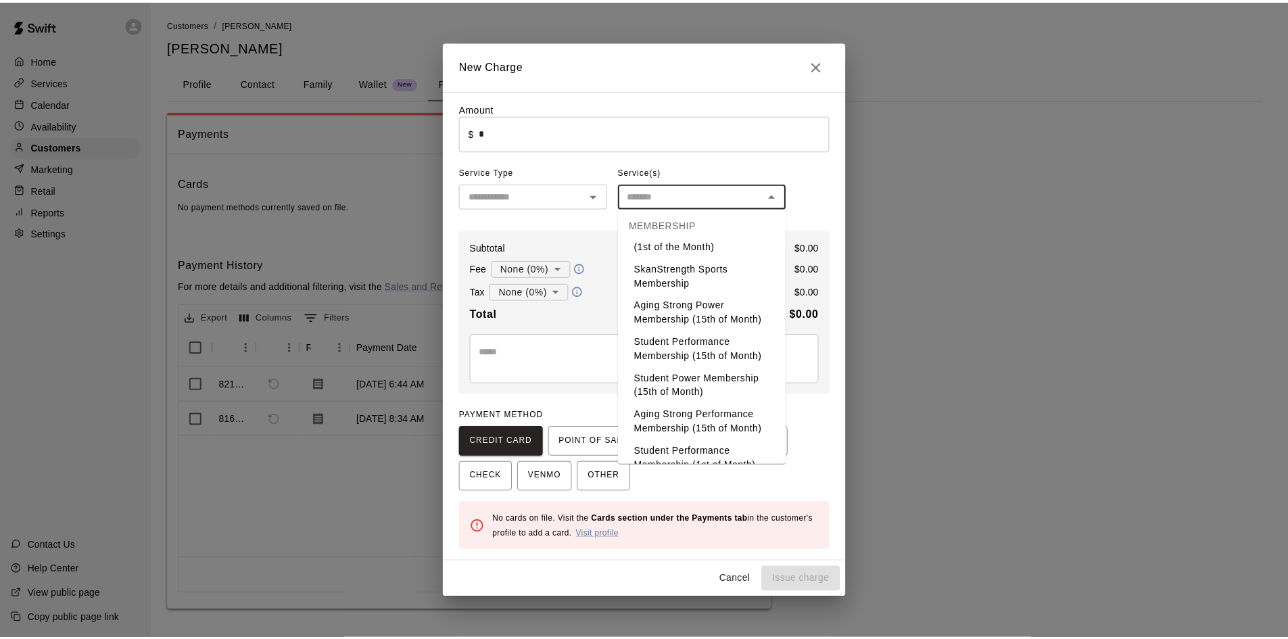
scroll to position [2435, 0]
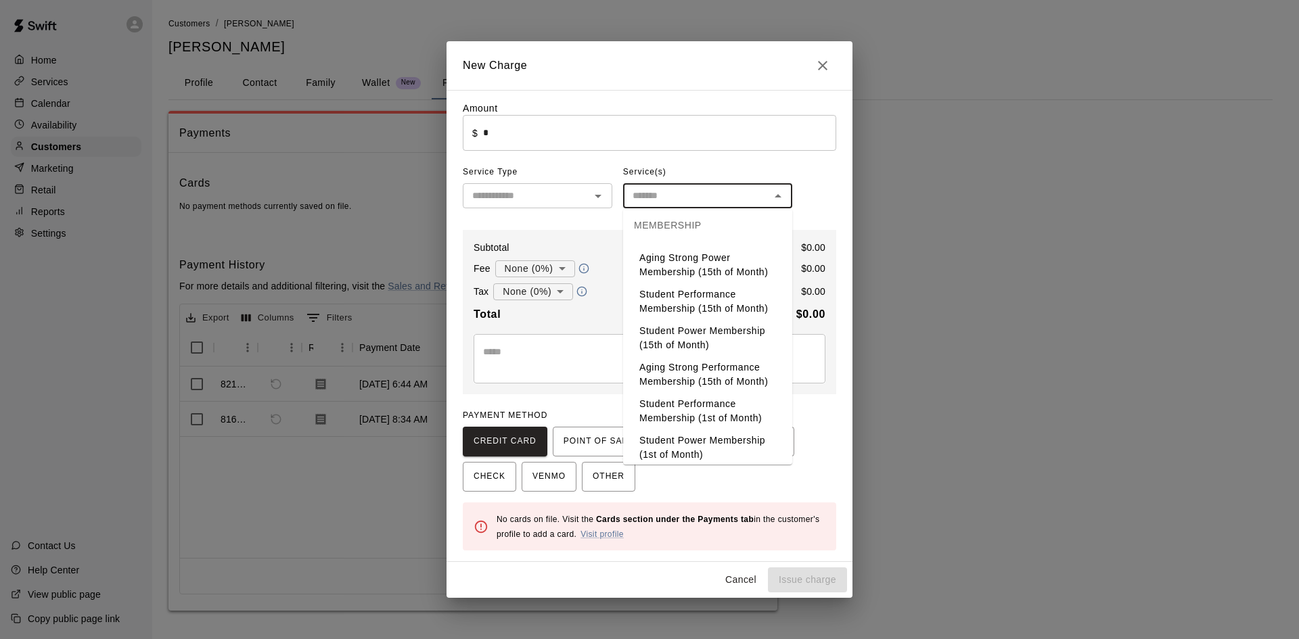
click at [714, 393] on li "Aging Strong Performance Membership (15th of Month)" at bounding box center [707, 374] width 169 height 37
type input "**********"
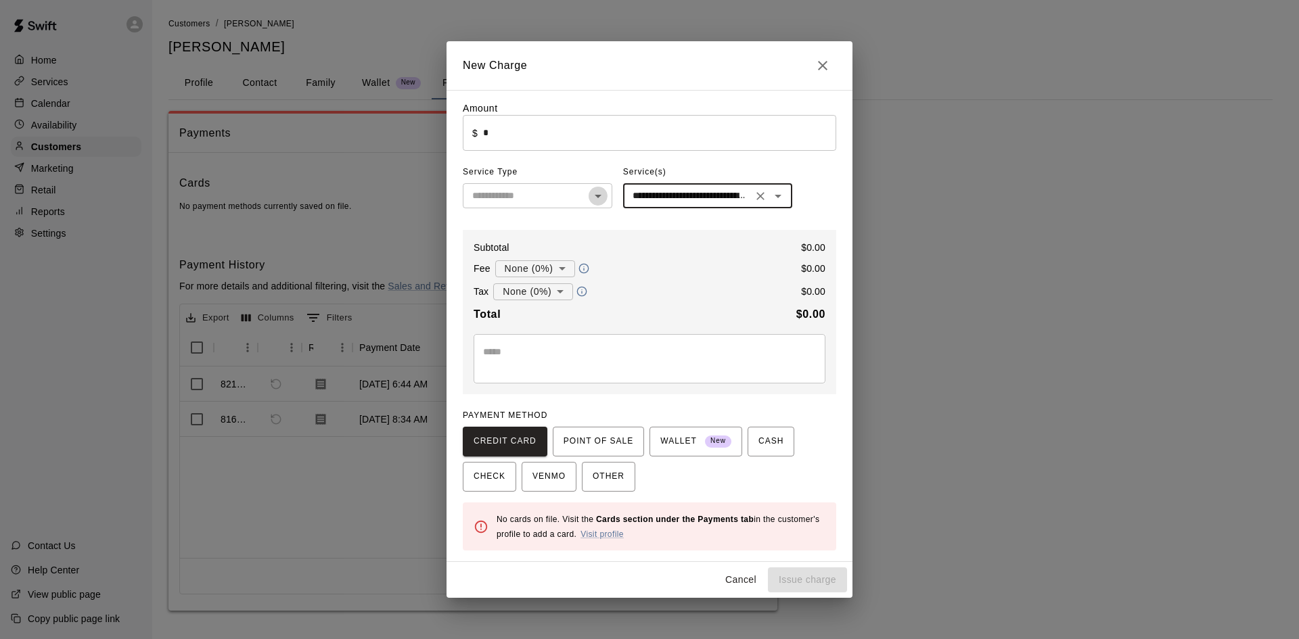
click at [599, 193] on icon "Open" at bounding box center [598, 196] width 16 height 16
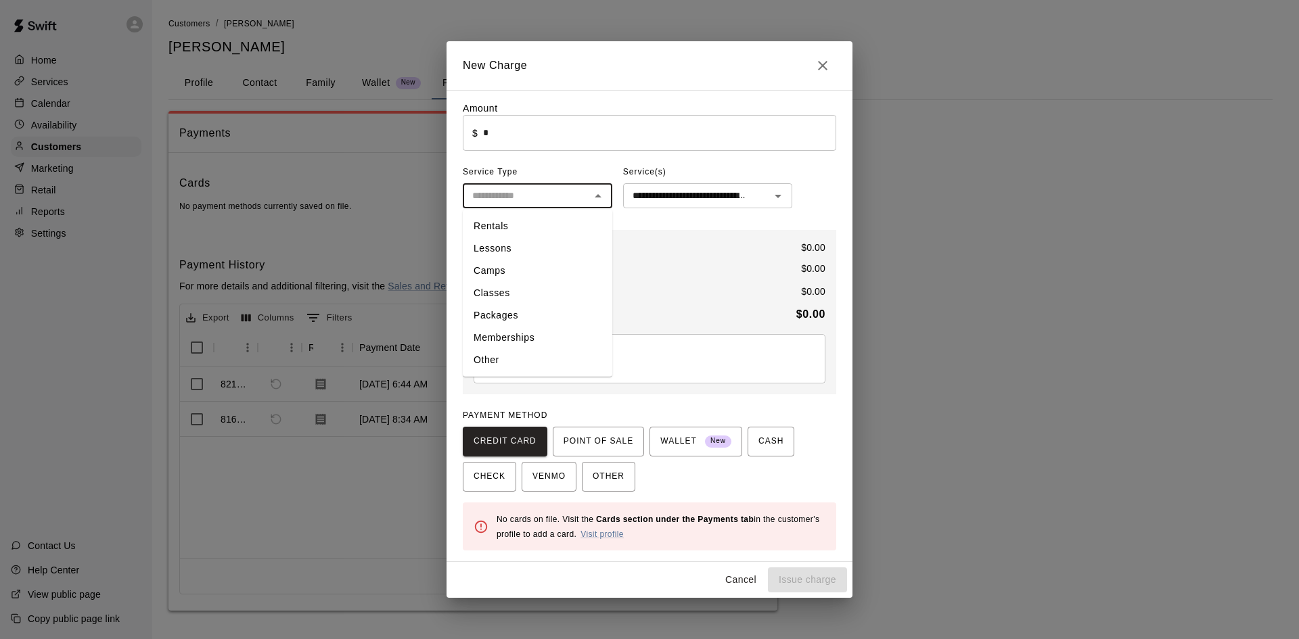
click at [534, 334] on li "Memberships" at bounding box center [537, 338] width 149 height 22
type input "**********"
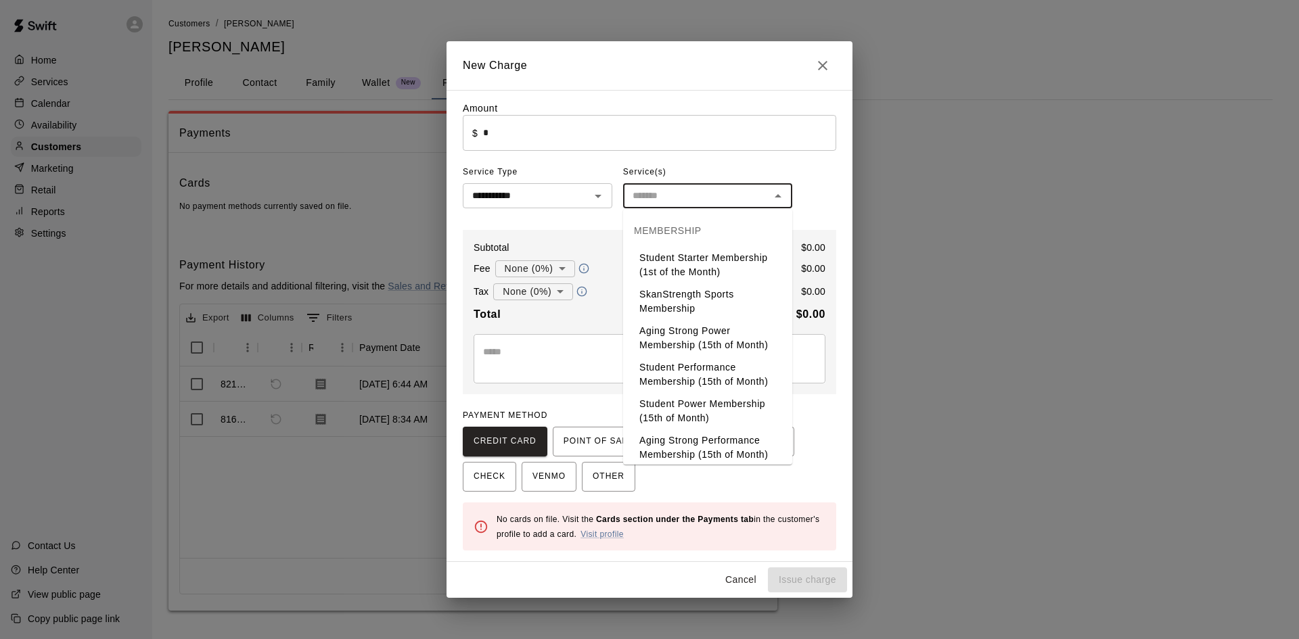
click at [657, 198] on input "text" at bounding box center [696, 195] width 139 height 17
click at [726, 446] on li "Aging Strong Performance Membership (15th of Month)" at bounding box center [707, 447] width 169 height 37
type input "**********"
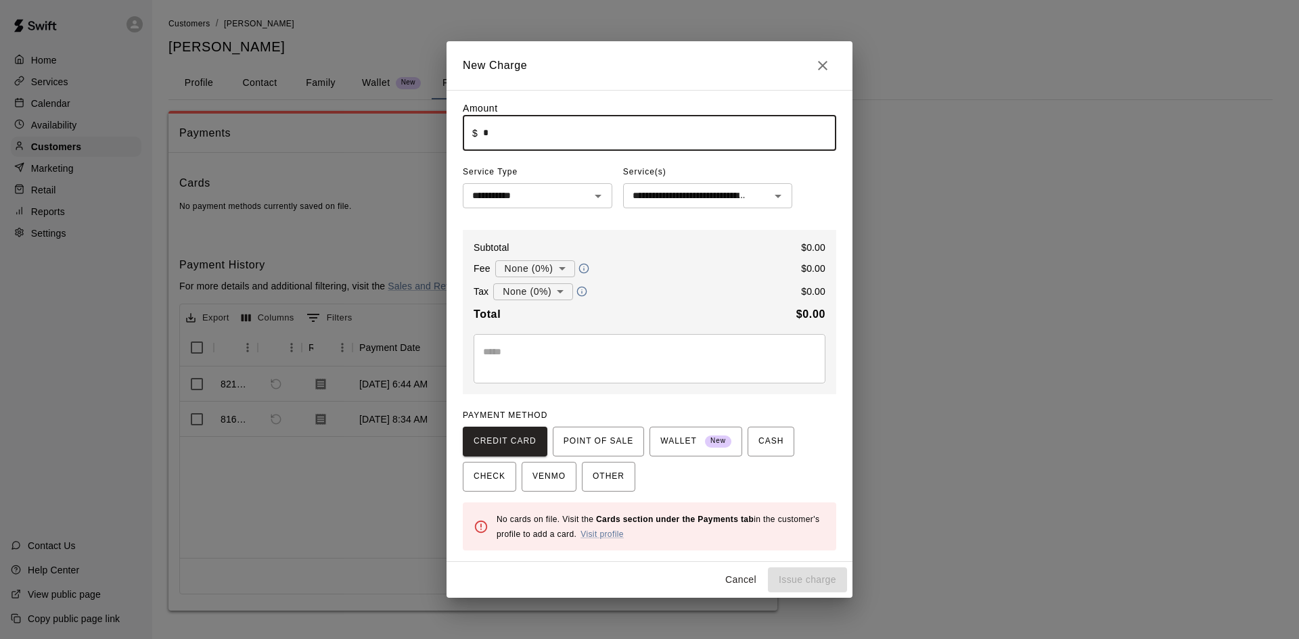
click at [618, 140] on input "*" at bounding box center [659, 133] width 353 height 36
click at [876, 172] on div "**********" at bounding box center [649, 319] width 1299 height 639
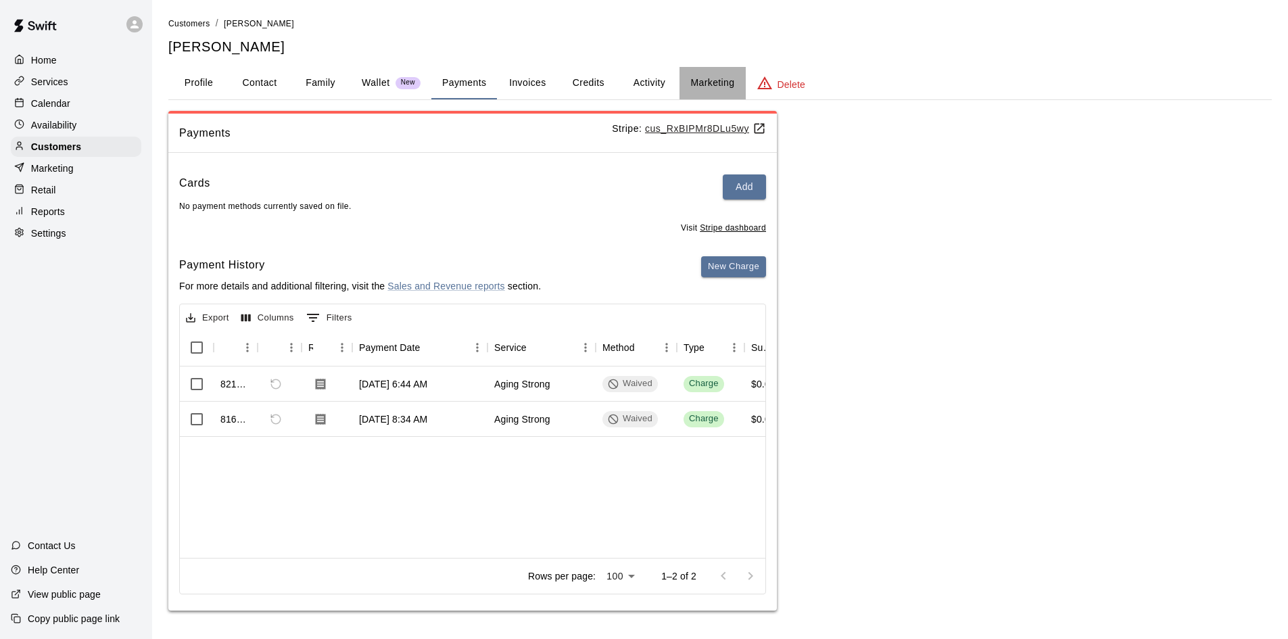
click at [720, 85] on button "Marketing" at bounding box center [713, 83] width 66 height 32
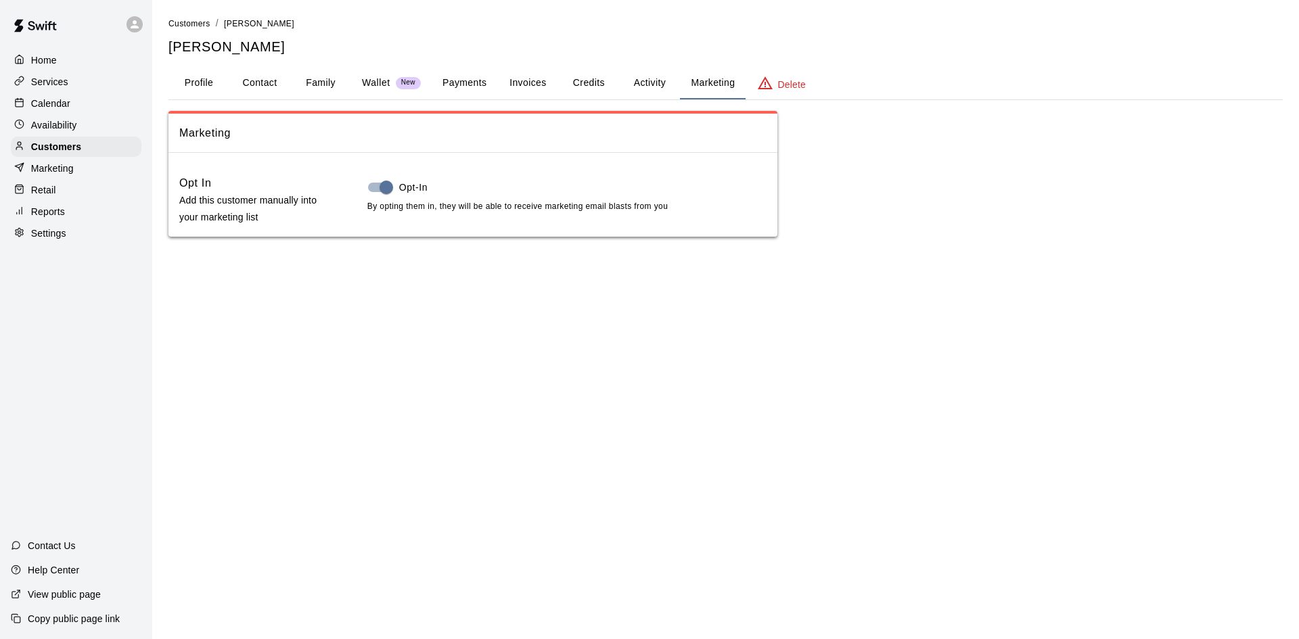
click at [633, 87] on button "Activity" at bounding box center [649, 83] width 61 height 32
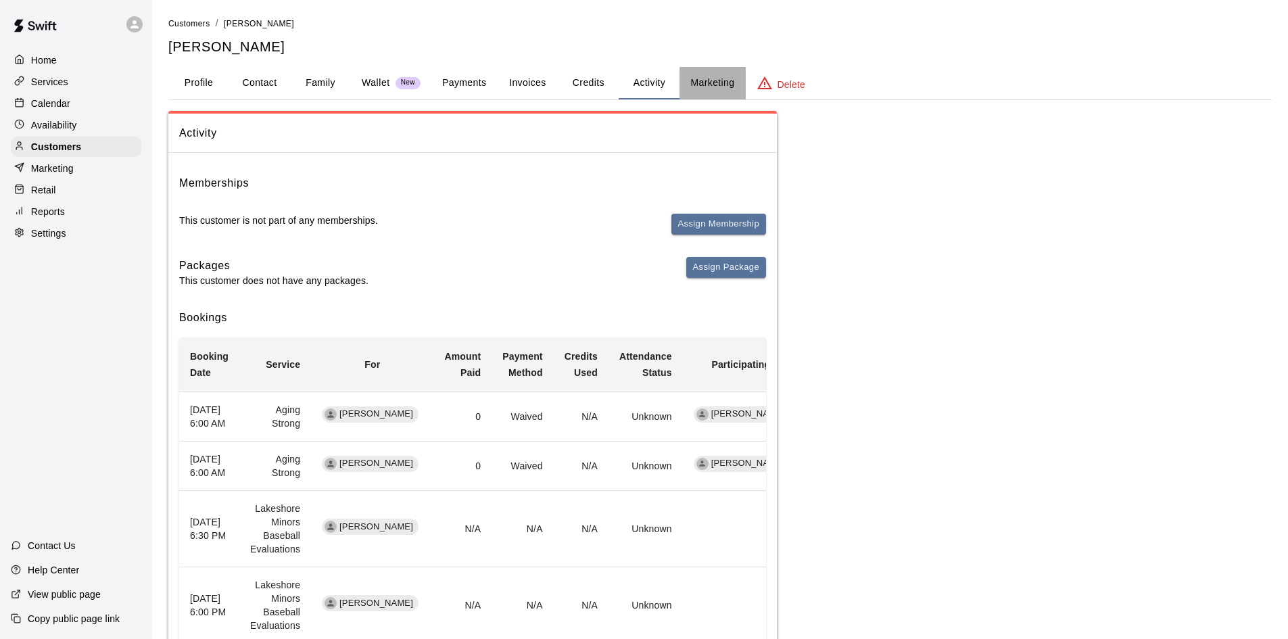
click at [717, 95] on button "Marketing" at bounding box center [713, 83] width 66 height 32
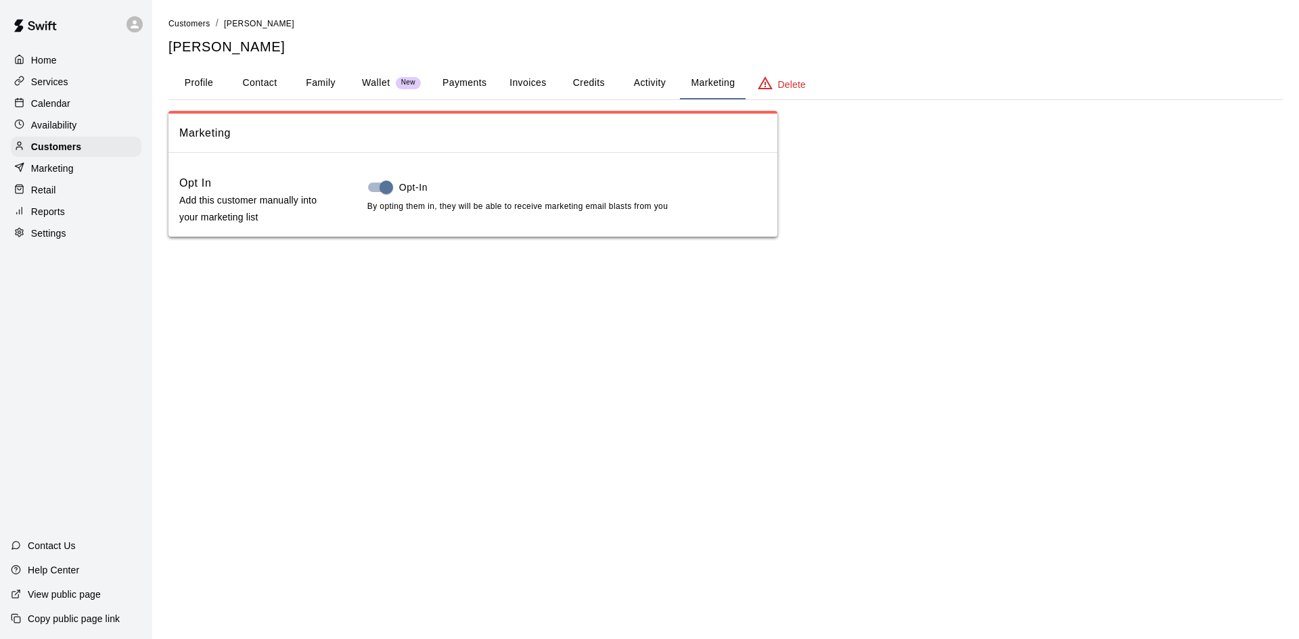
click at [194, 91] on button "Profile" at bounding box center [198, 83] width 61 height 32
